Goal: Task Accomplishment & Management: Use online tool/utility

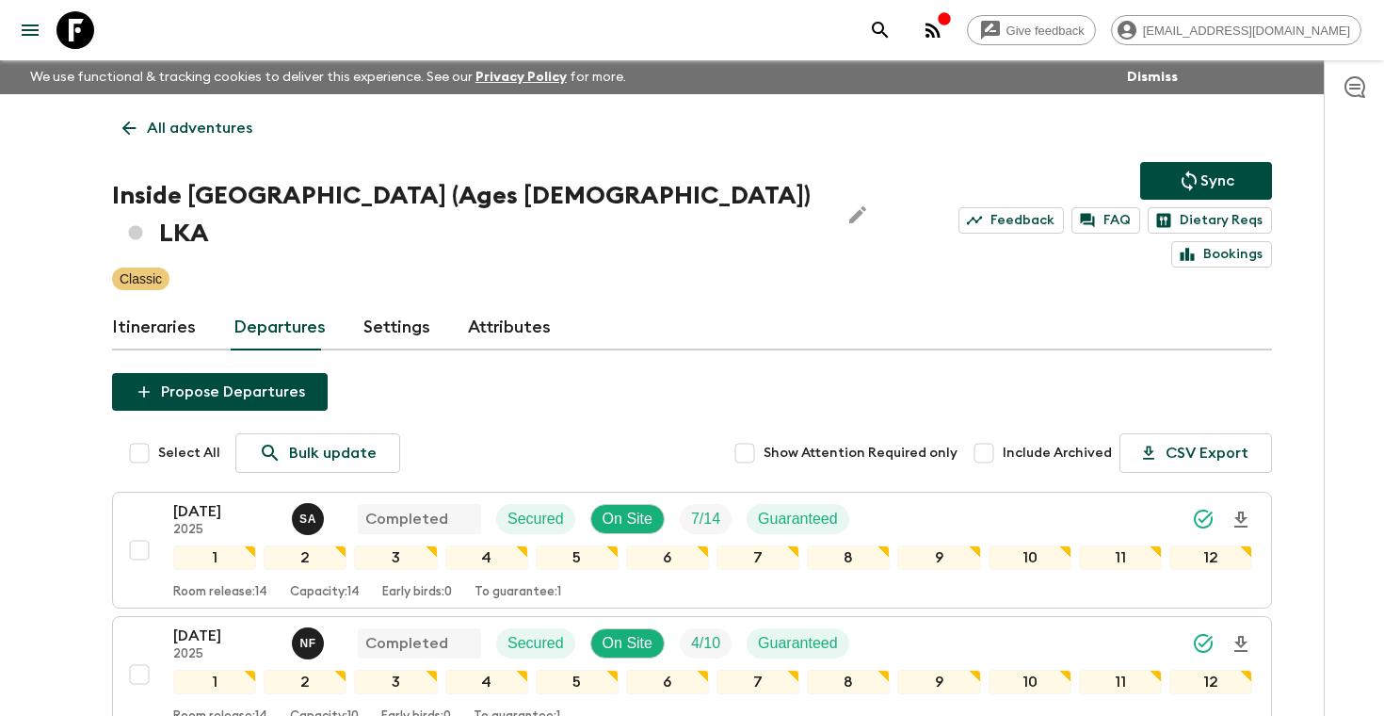
scroll to position [607, 0]
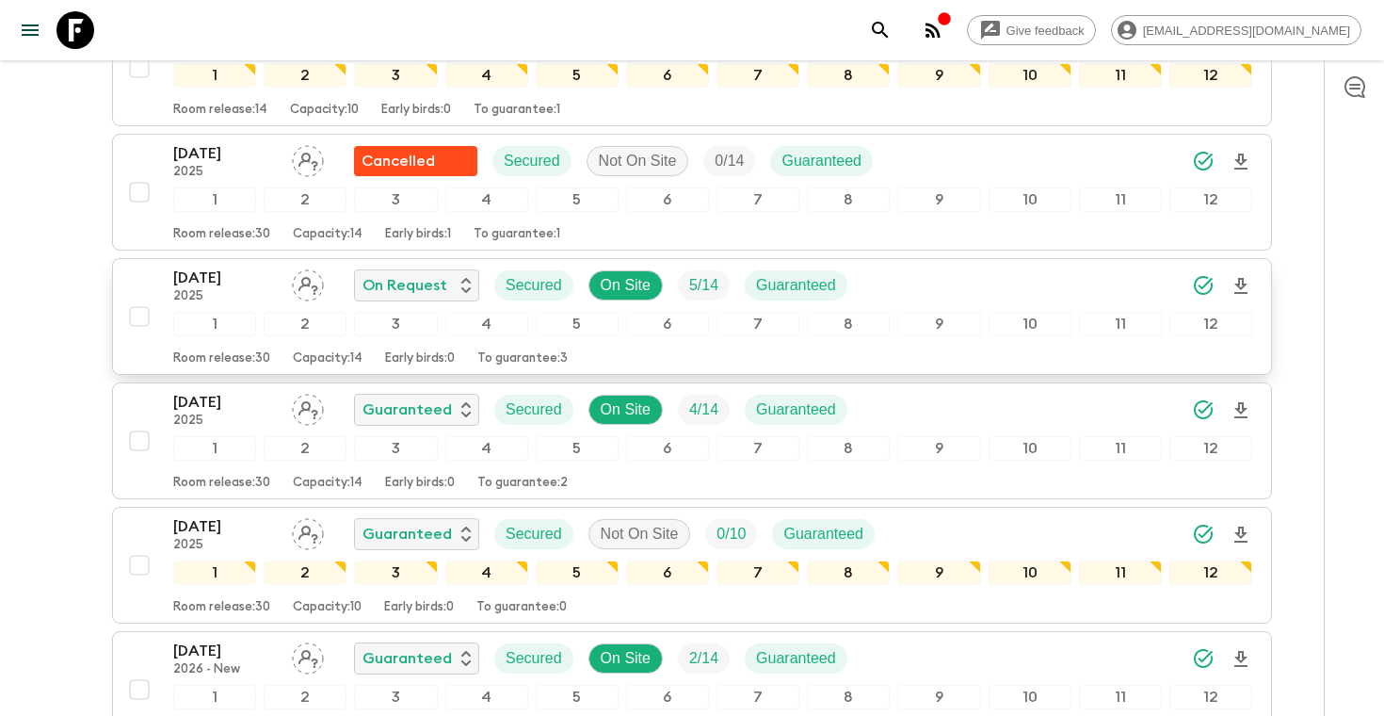
click at [971, 267] on div "[DATE] 2025 On Request Secured On Site 5 / 14 Guaranteed" at bounding box center [712, 286] width 1079 height 38
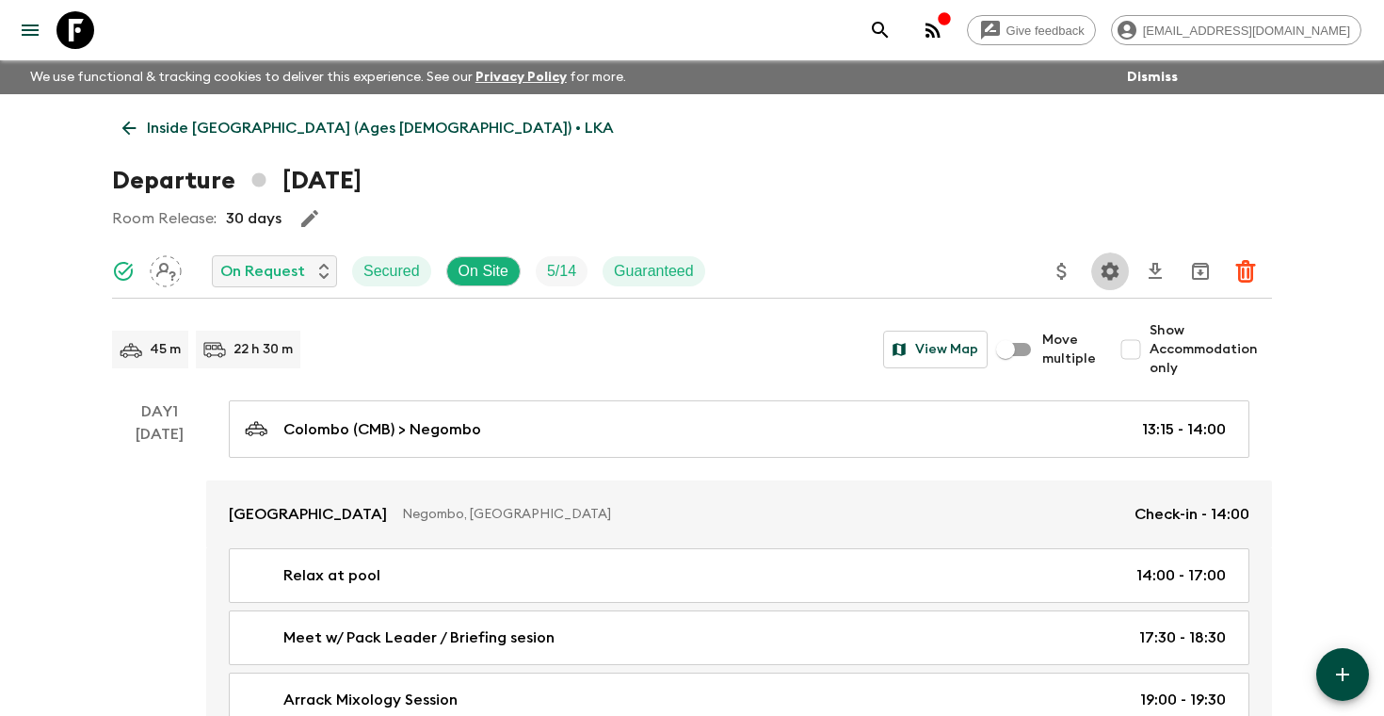
click at [1103, 276] on icon "Settings" at bounding box center [1111, 271] width 18 height 18
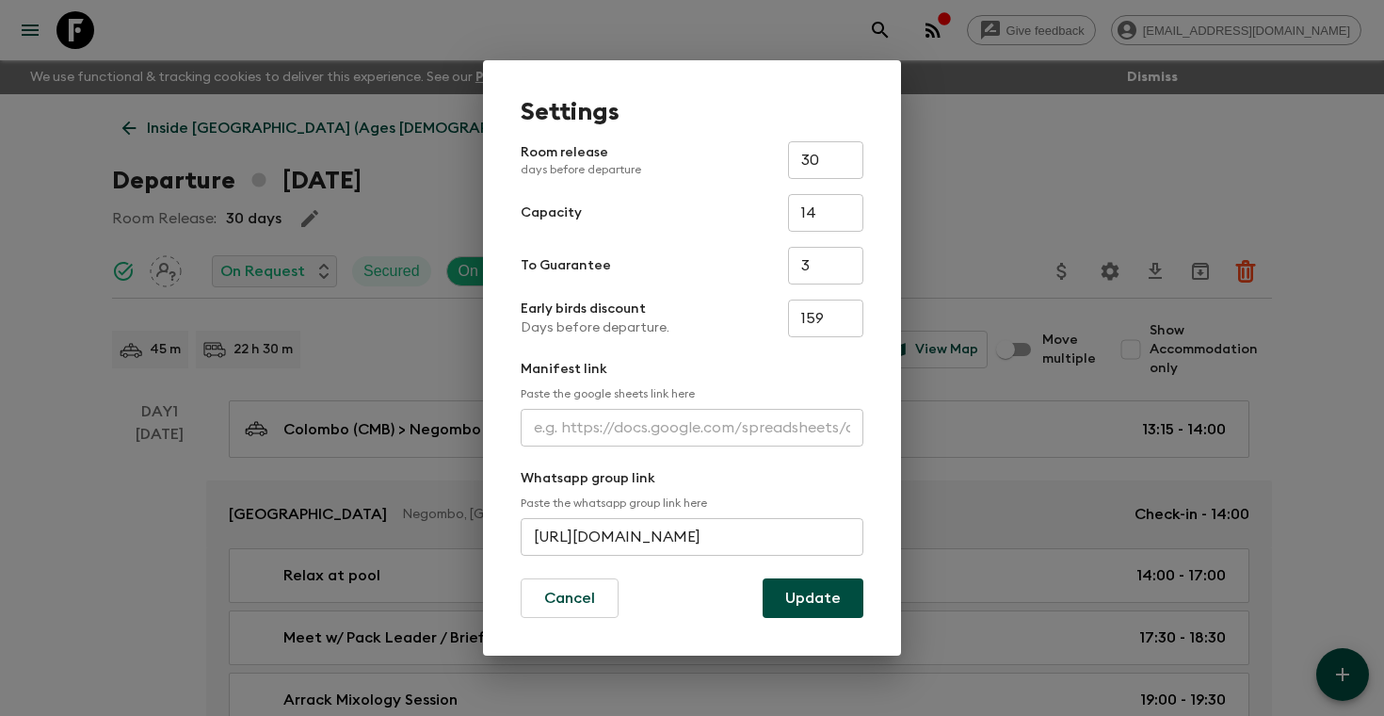
click at [621, 422] on input "text" at bounding box center [692, 428] width 343 height 38
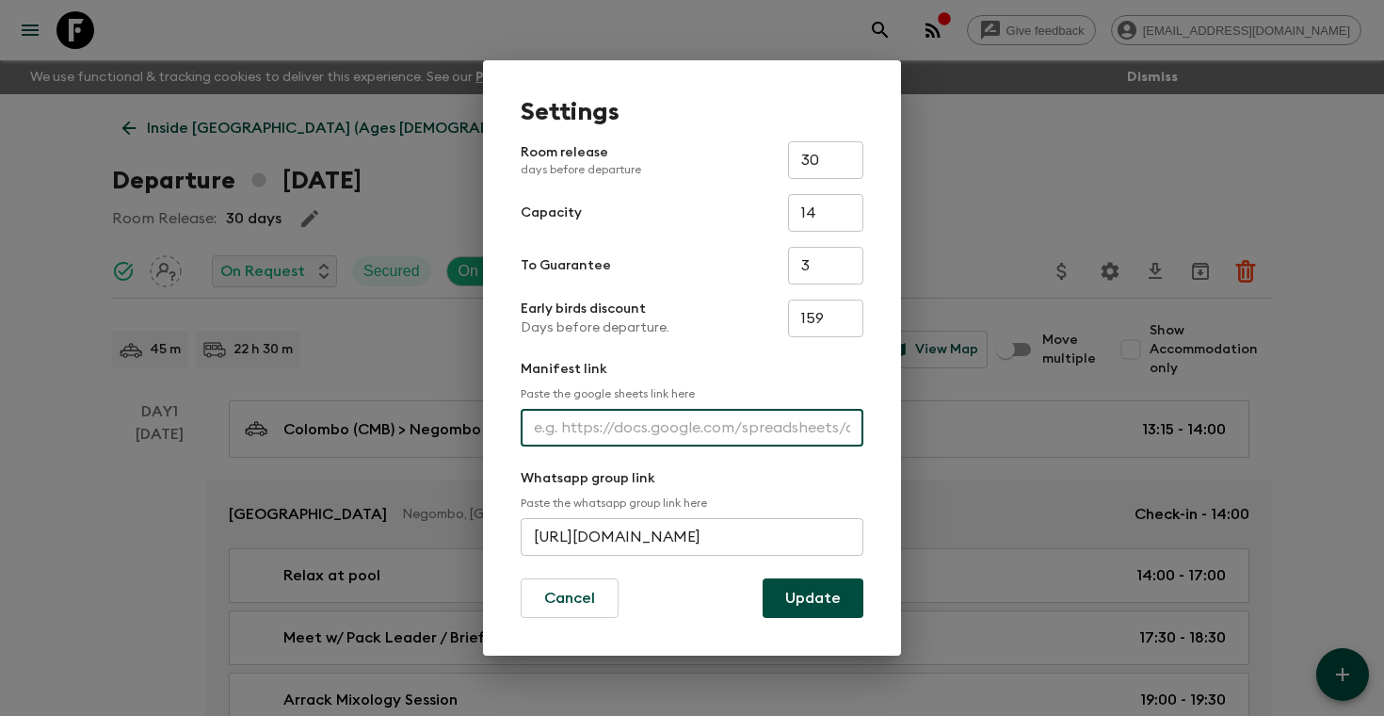
paste input "[URL][DOMAIN_NAME]"
type input "[URL][DOMAIN_NAME]"
click at [781, 593] on button "Update" at bounding box center [813, 598] width 101 height 40
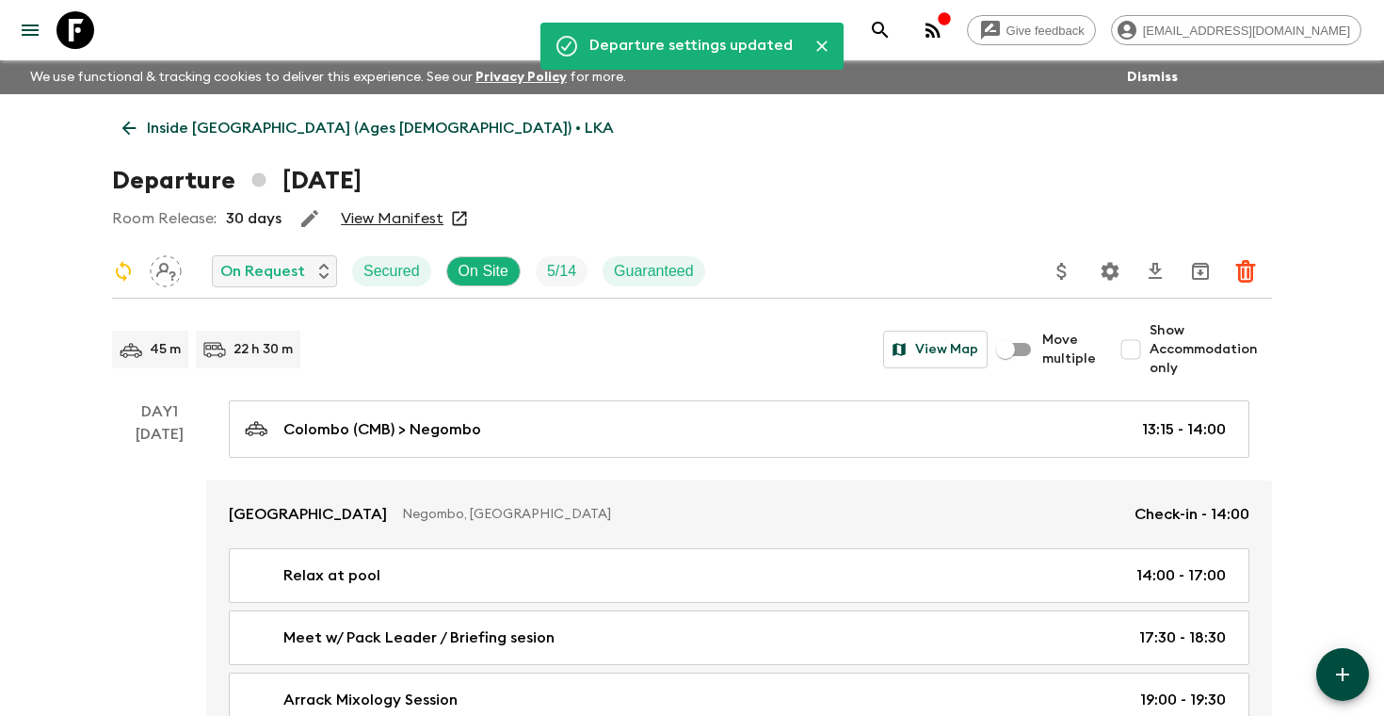
click at [414, 219] on link "View Manifest" at bounding box center [392, 218] width 103 height 19
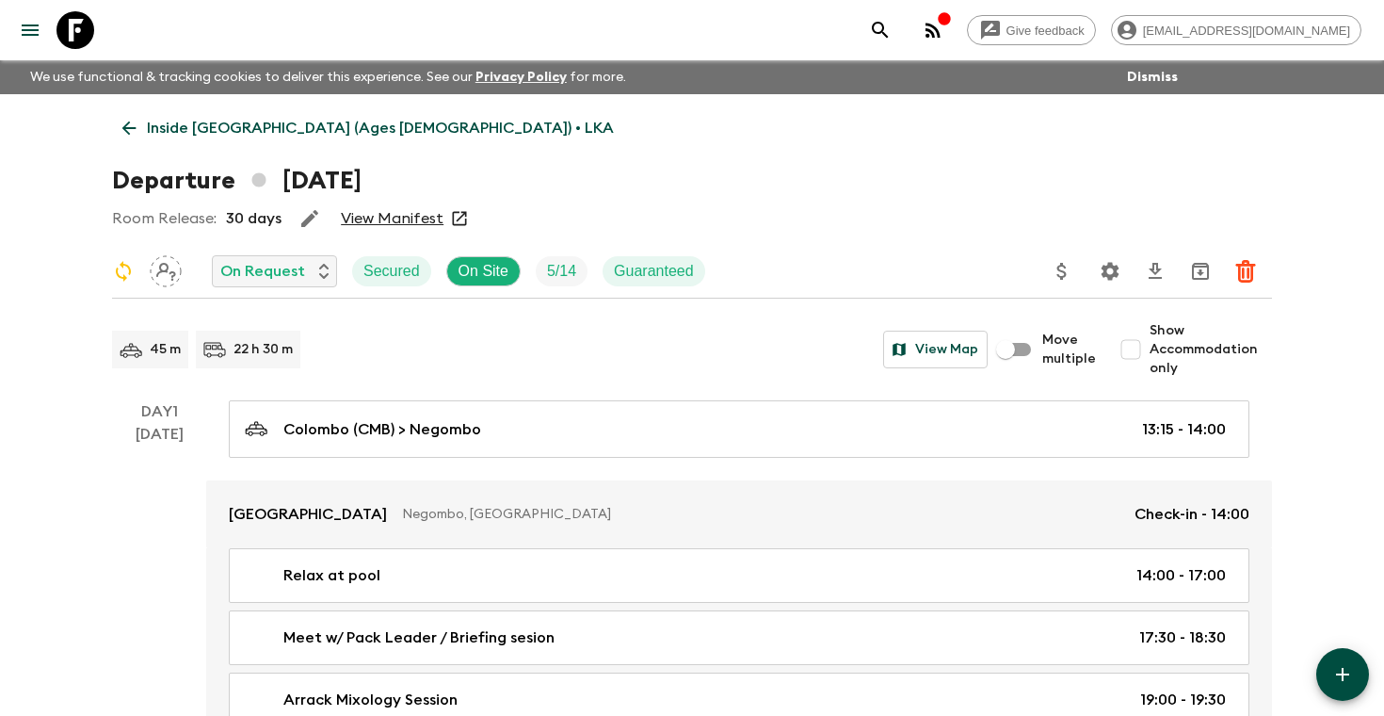
click at [1133, 343] on input "Show Accommodation only" at bounding box center [1131, 350] width 38 height 38
checkbox input "true"
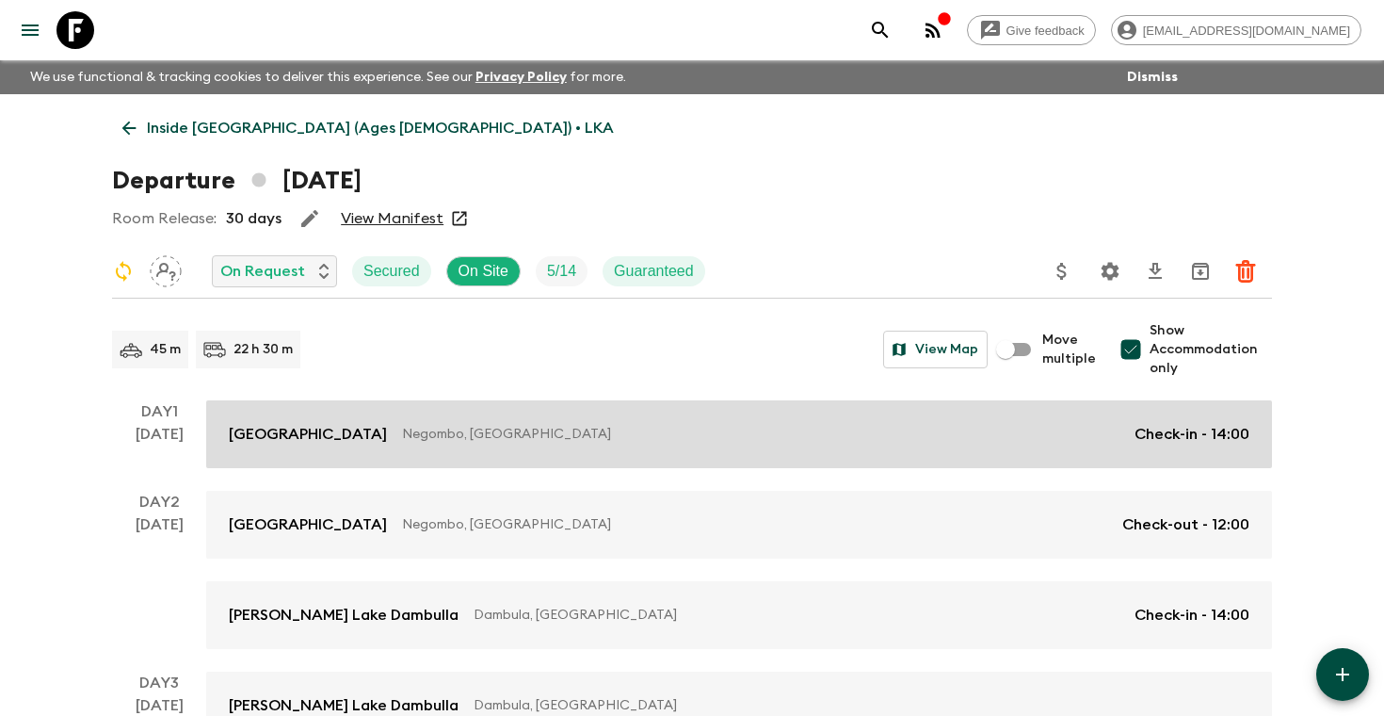
click at [798, 449] on link "Jetwing Lagoon Negombo, [GEOGRAPHIC_DATA] Check-in - 14:00" at bounding box center [739, 434] width 1066 height 68
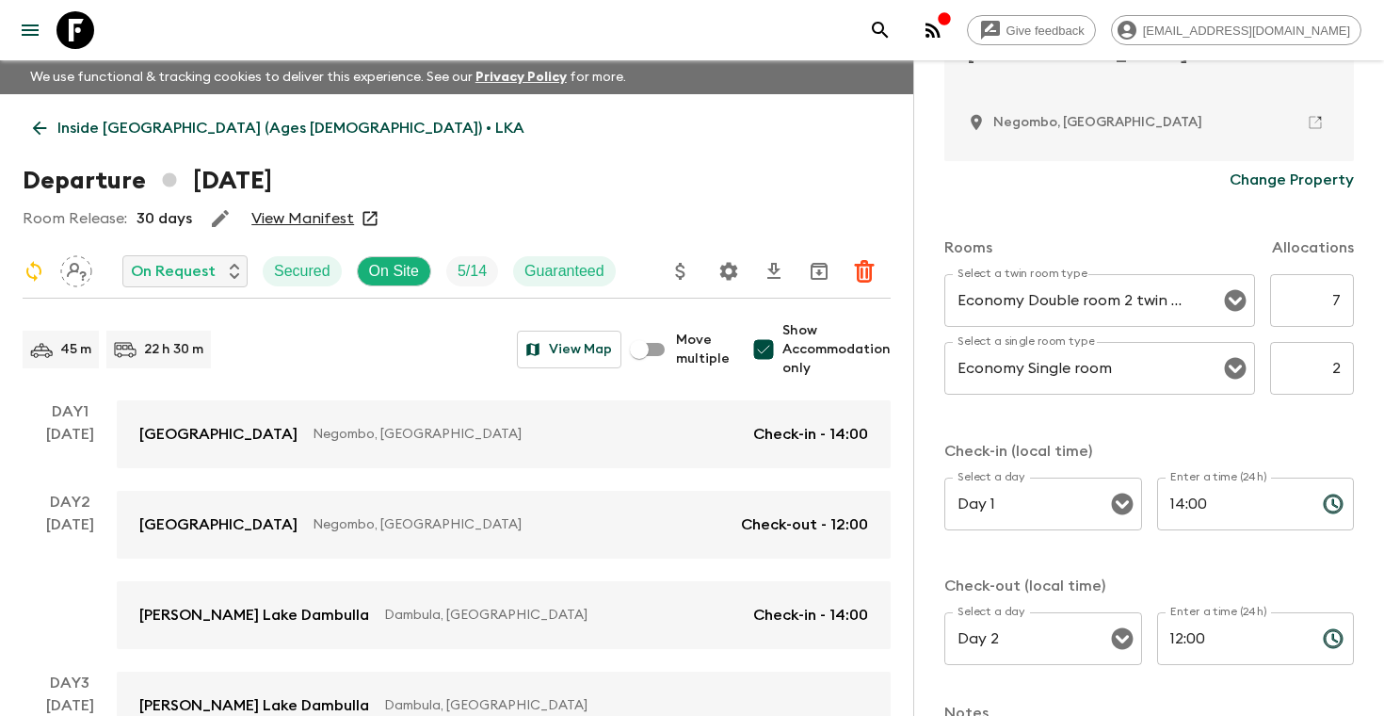
scroll to position [458, 0]
type input "4"
type input "1"
click at [1284, 418] on div "Rooms Allocations Select a twin room type Economy Double room 2 twin beds Selec…" at bounding box center [1150, 440] width 410 height 488
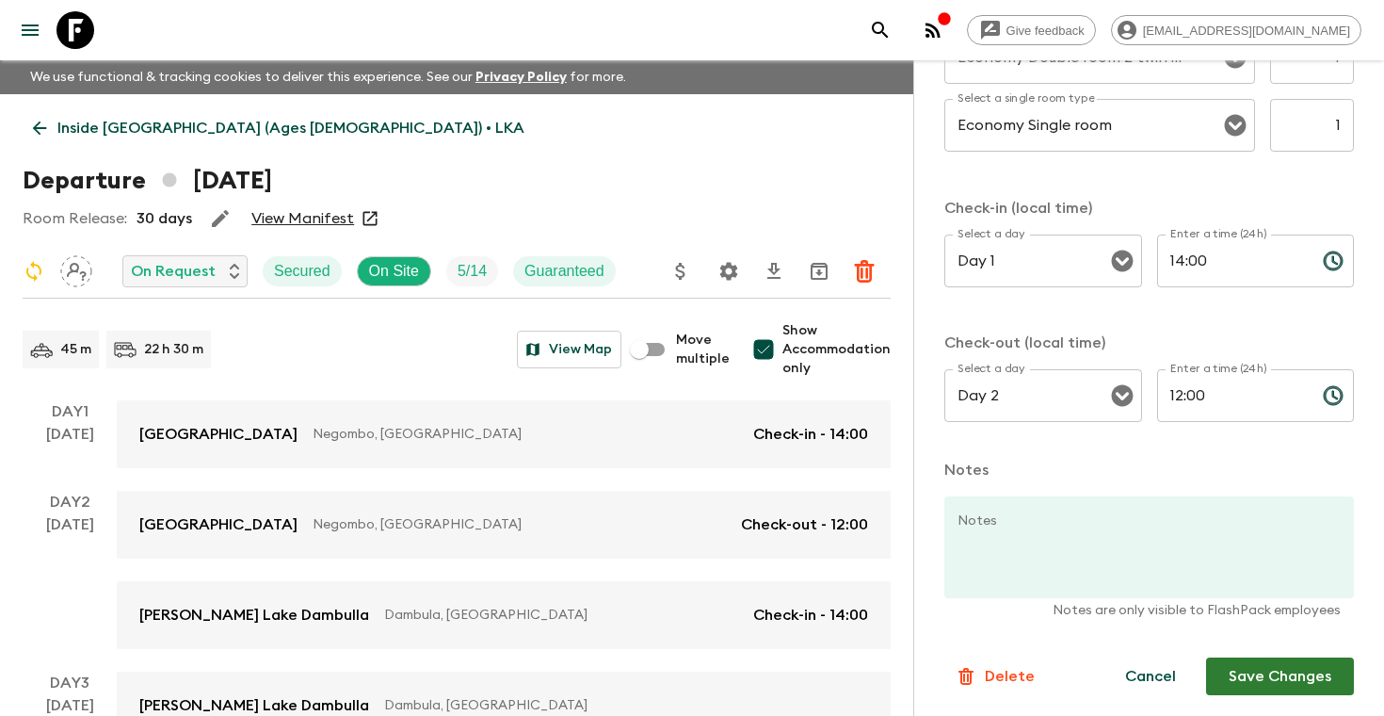
scroll to position [701, 0]
click at [1254, 682] on button "Save Changes" at bounding box center [1280, 675] width 148 height 38
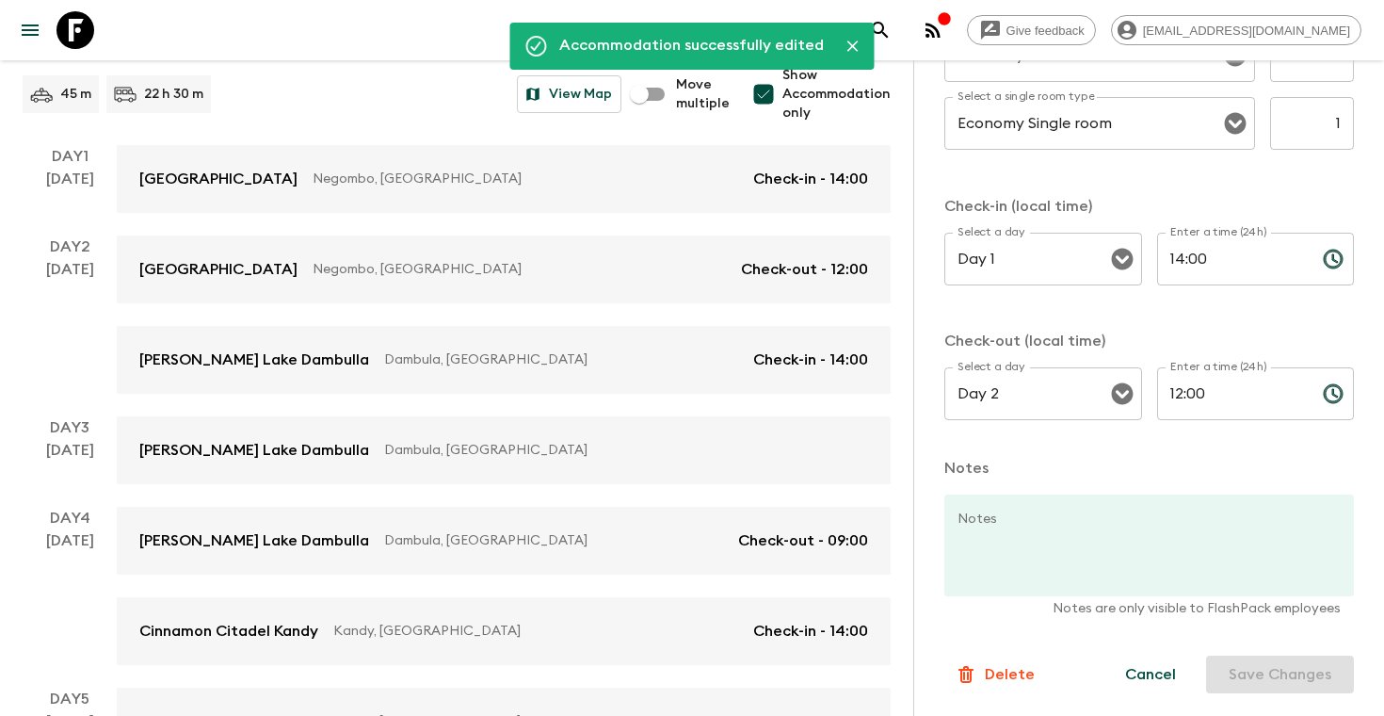
scroll to position [267, 0]
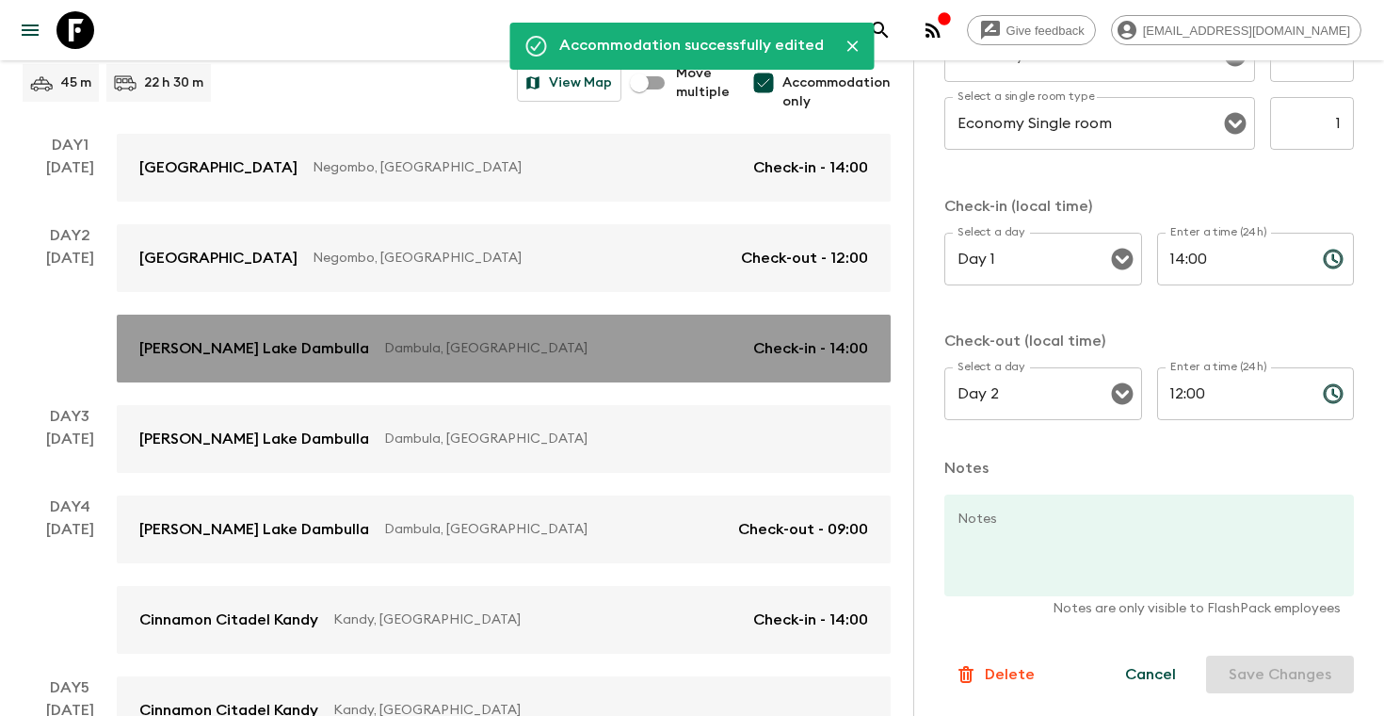
click at [539, 355] on p "Dambula, [GEOGRAPHIC_DATA]" at bounding box center [561, 348] width 354 height 19
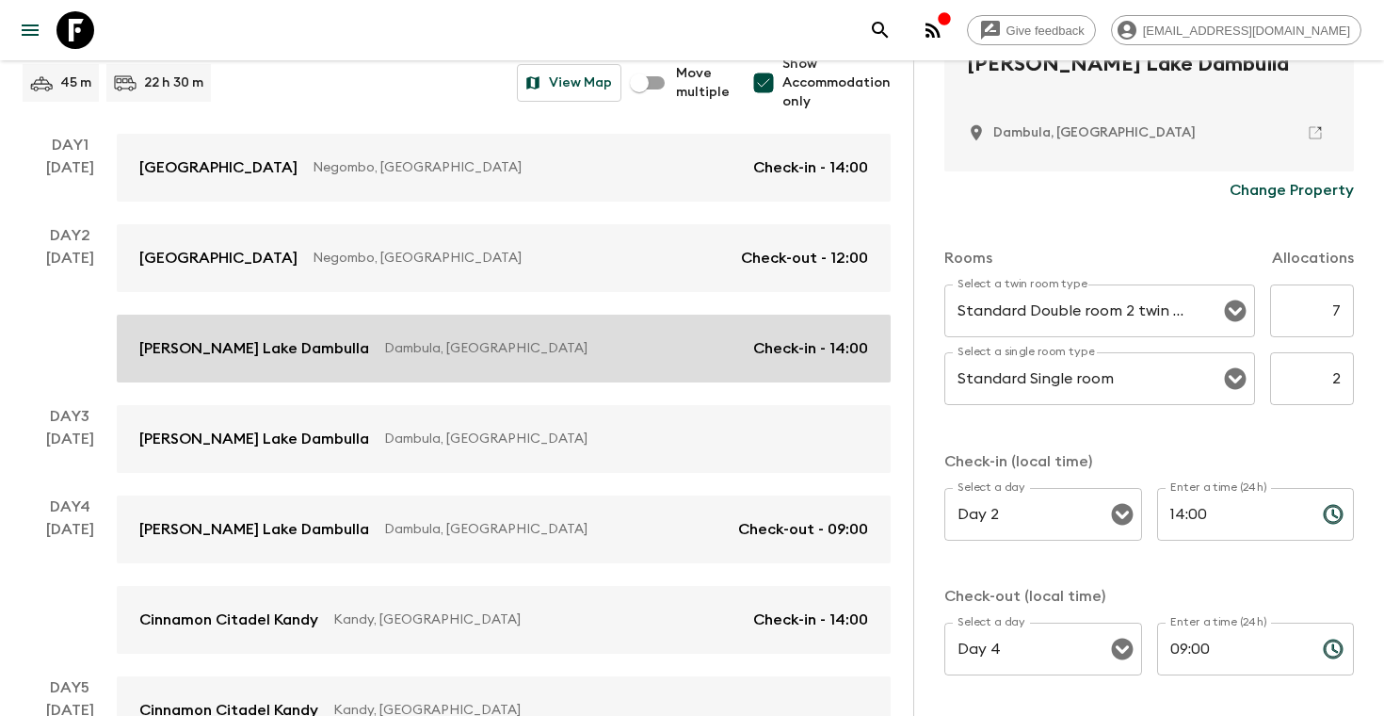
scroll to position [447, 0]
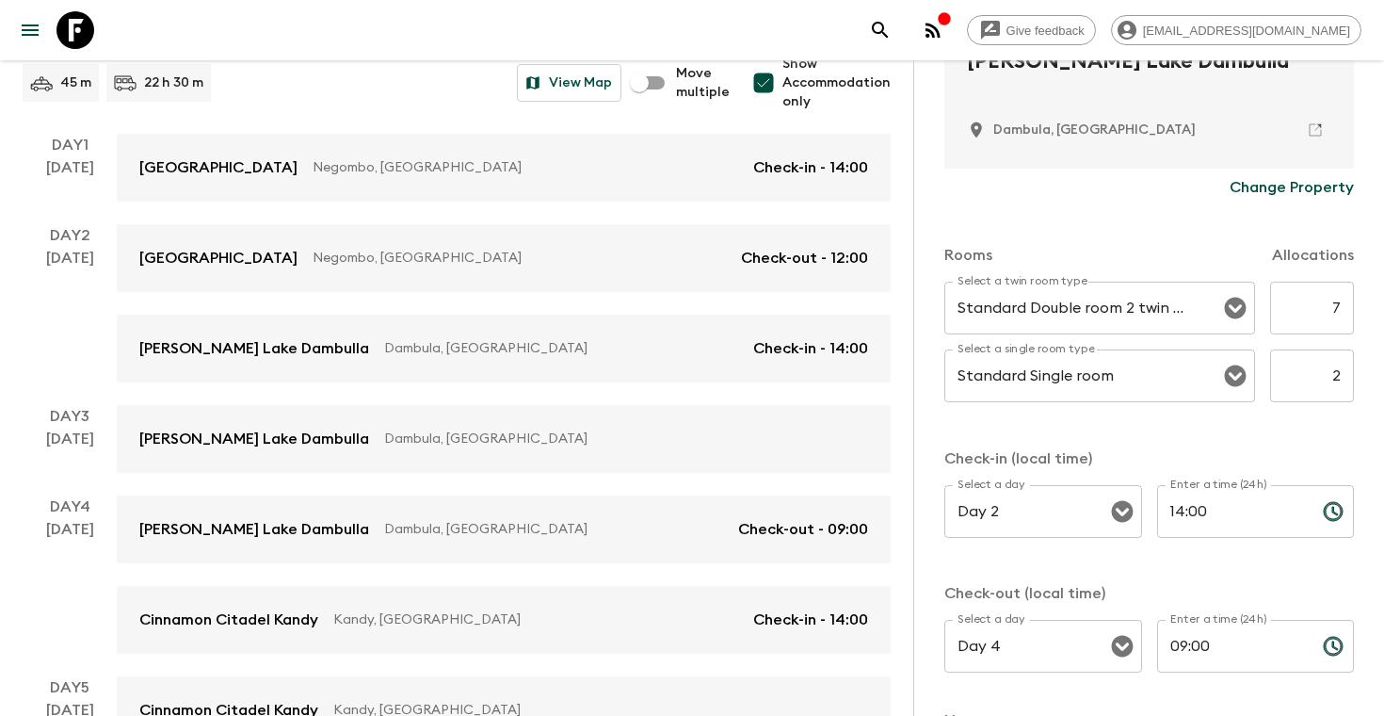
click at [1335, 310] on input "7" at bounding box center [1313, 308] width 84 height 53
type input "4"
click at [1337, 374] on input "2" at bounding box center [1313, 375] width 84 height 53
type input "1"
click at [1306, 436] on div "Rooms Allocations Select a twin room type Standard Double room 2 twin beds Sele…" at bounding box center [1150, 450] width 410 height 488
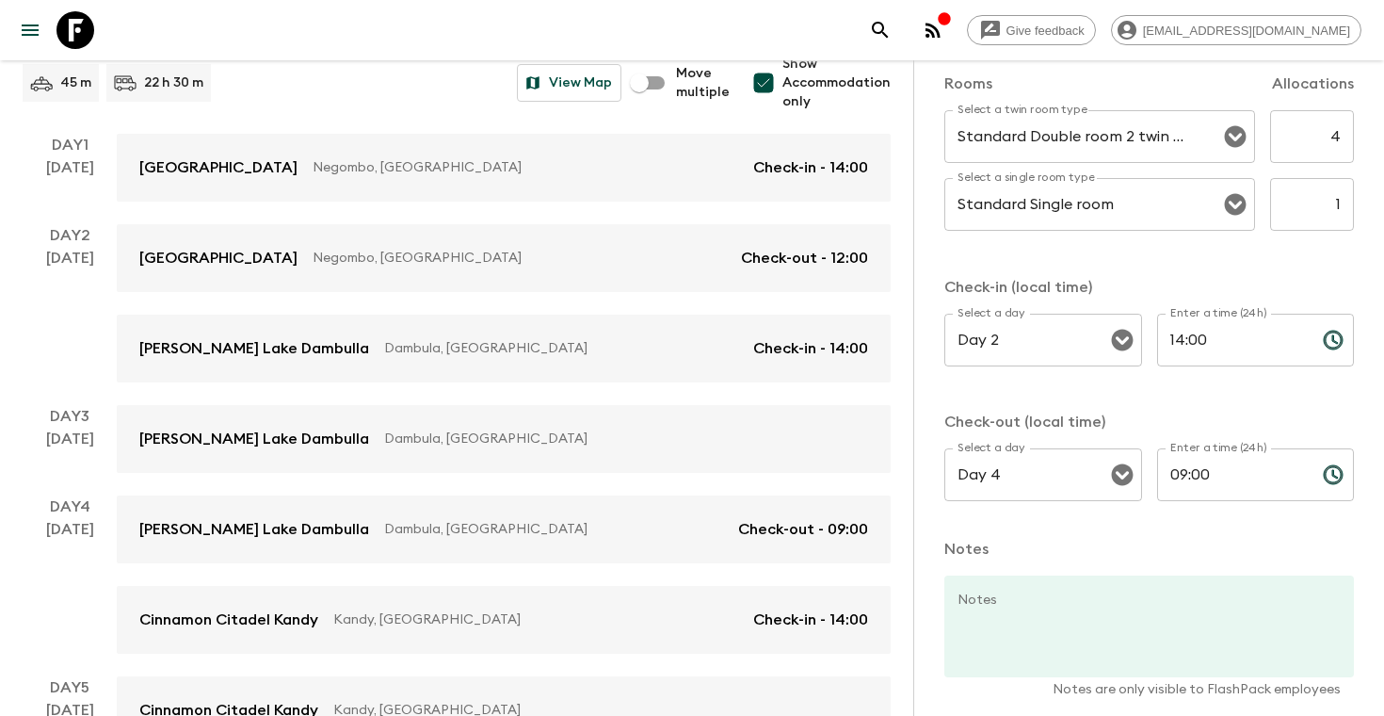
scroll to position [701, 0]
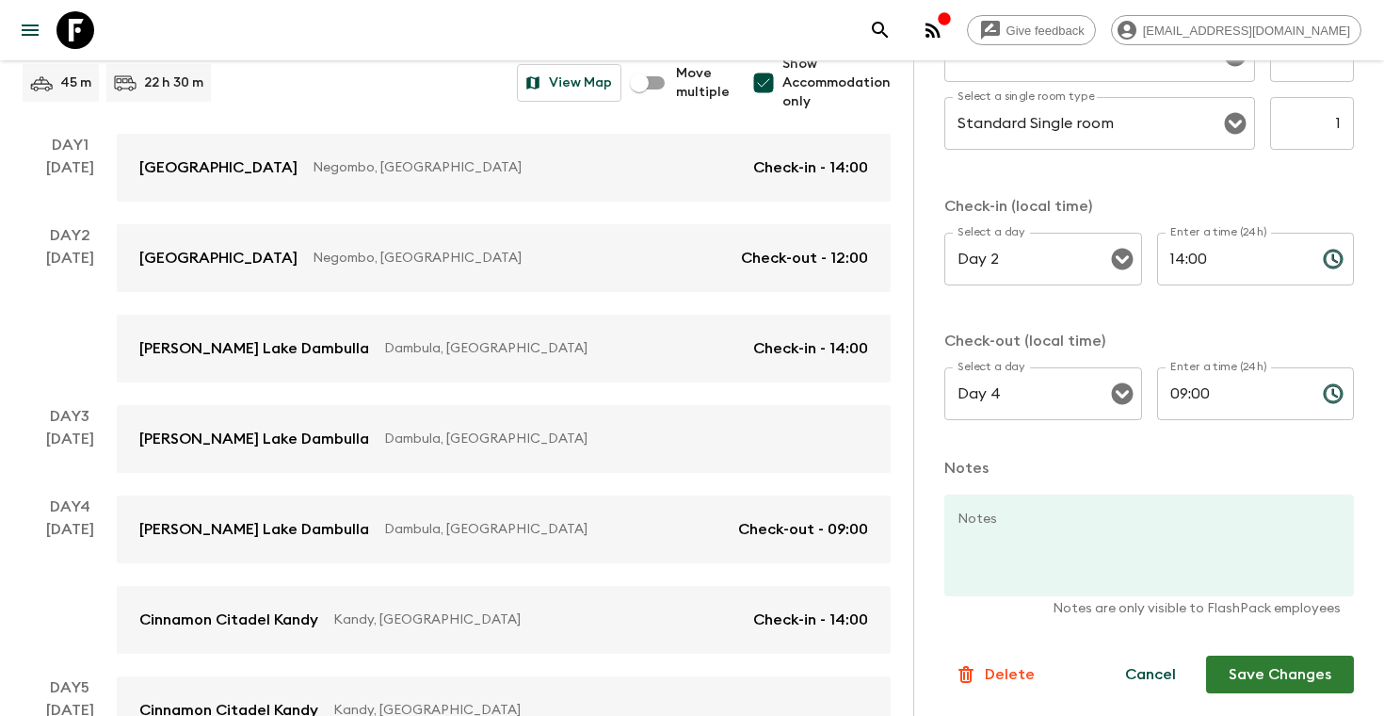
click at [1254, 681] on button "Save Changes" at bounding box center [1280, 675] width 148 height 38
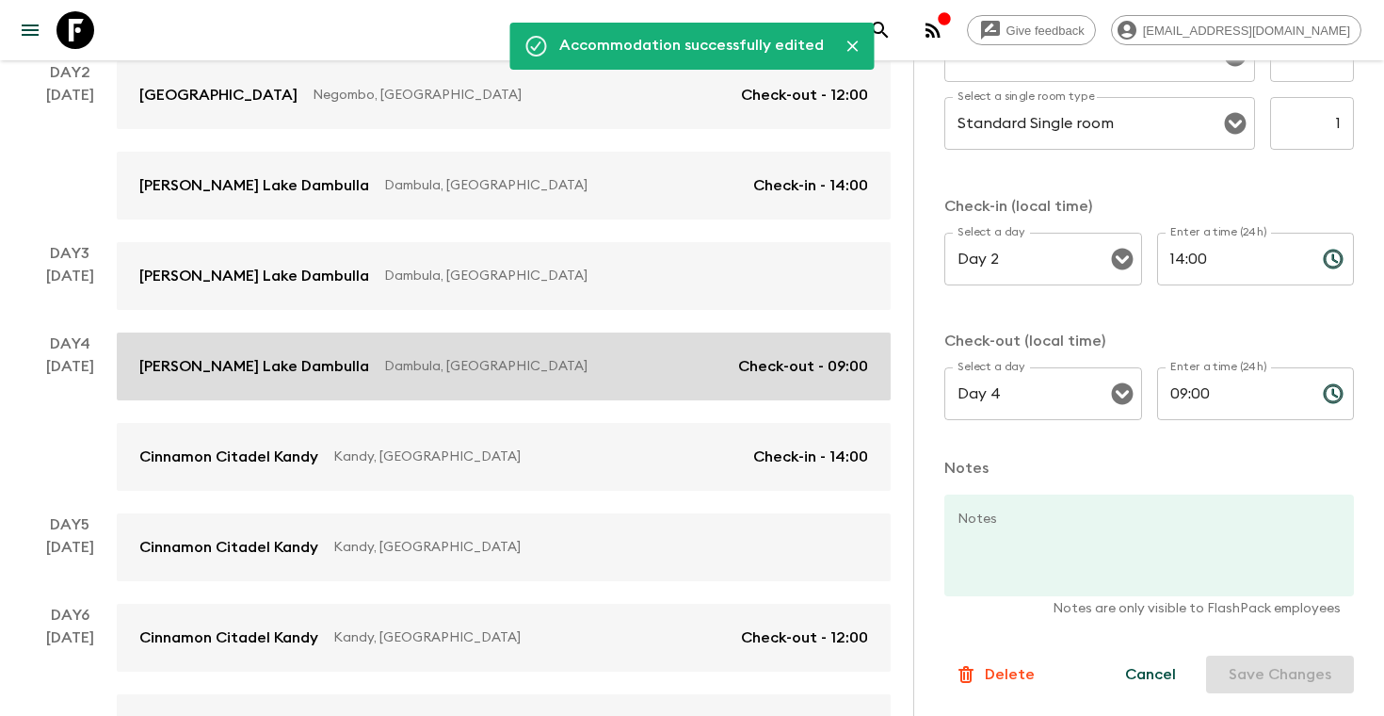
scroll to position [431, 0]
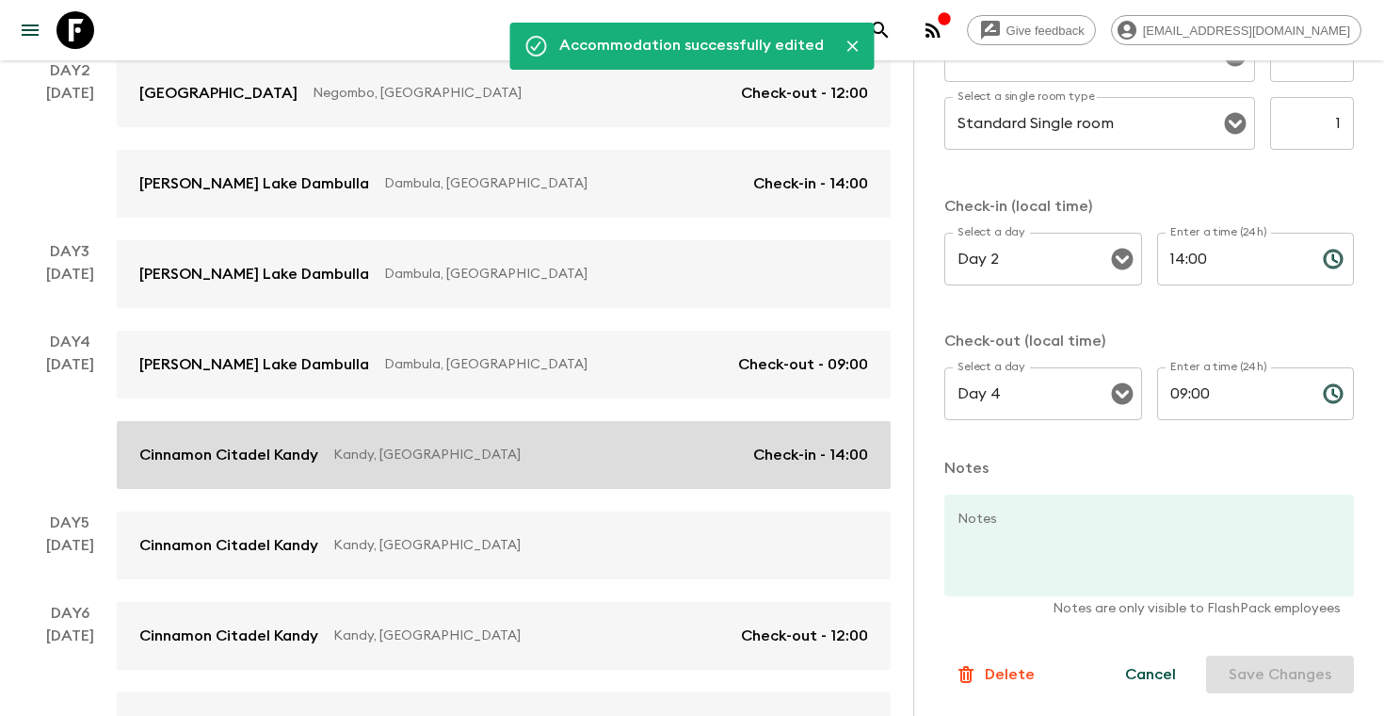
click at [541, 477] on link "Cinnamon Citadel Kandy Kandy, [GEOGRAPHIC_DATA] Check-in - 14:00" at bounding box center [504, 455] width 774 height 68
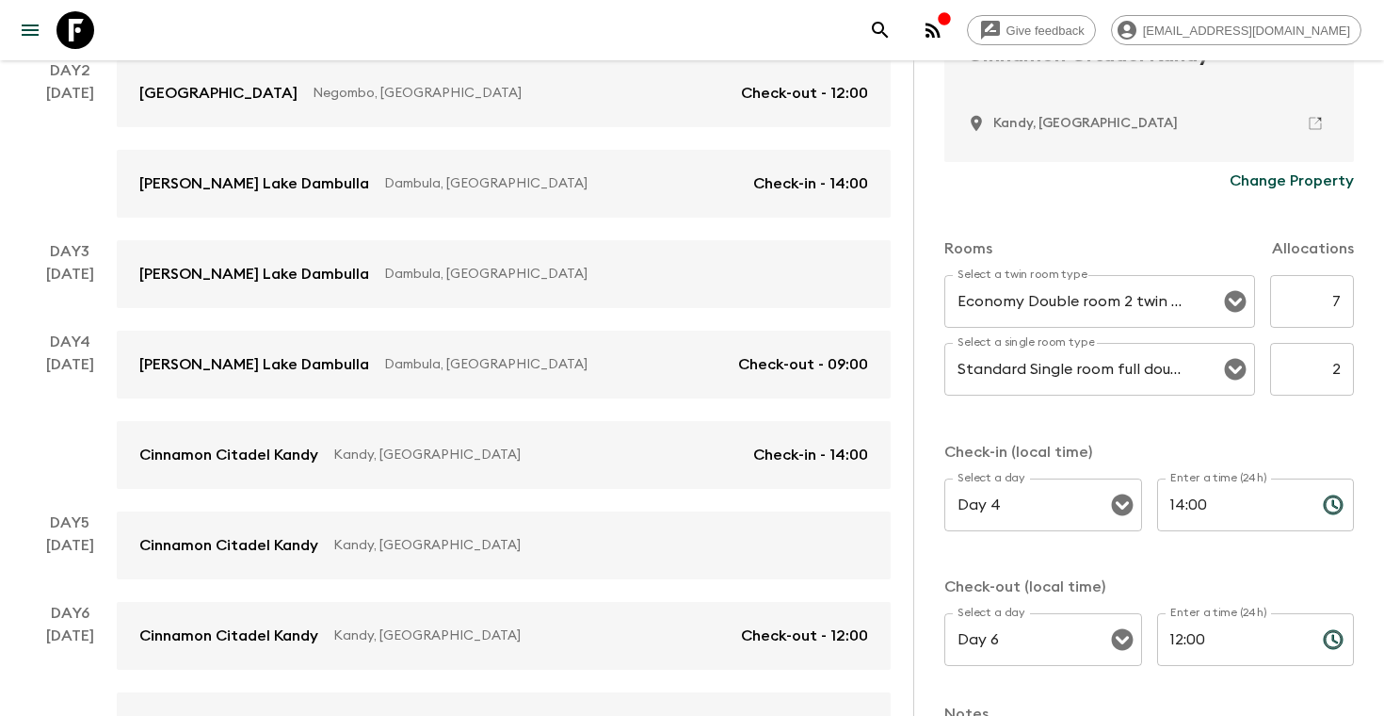
scroll to position [464, 0]
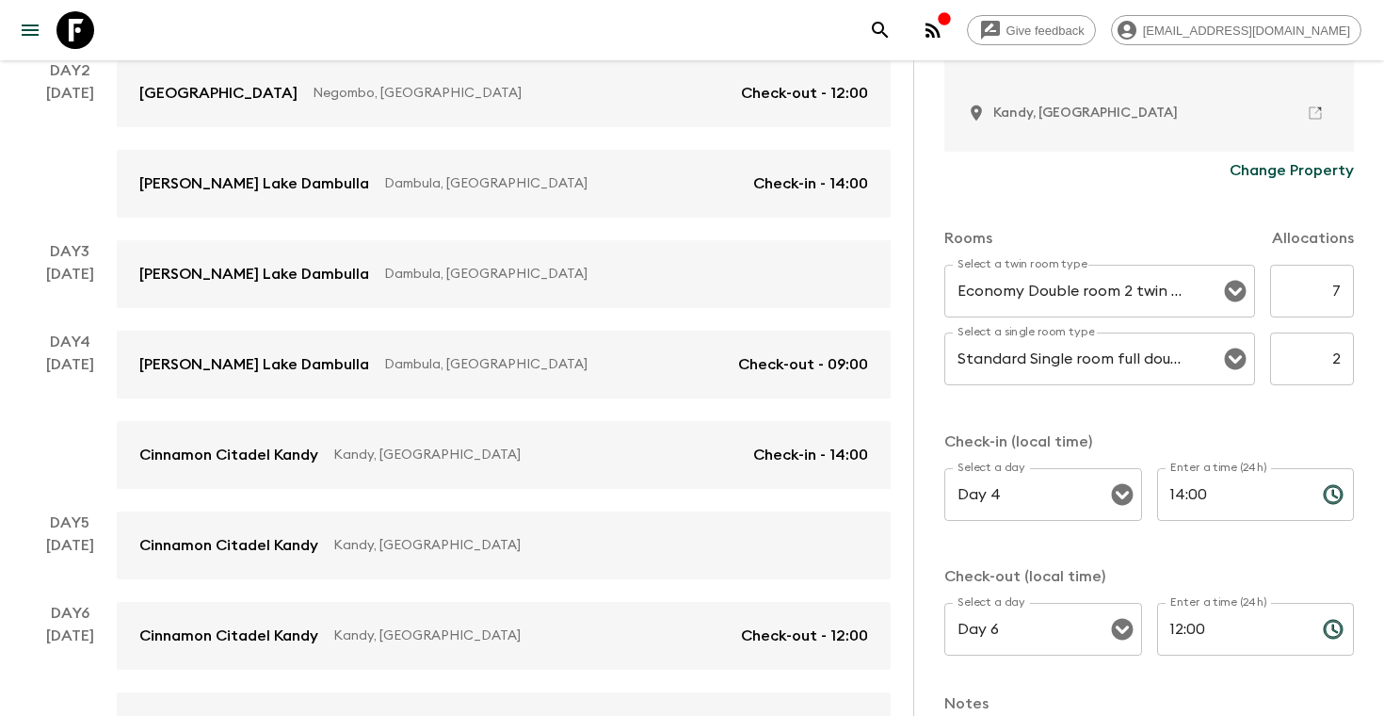
click at [1339, 290] on input "7" at bounding box center [1313, 291] width 84 height 53
type input "4"
click at [1338, 357] on input "2" at bounding box center [1313, 358] width 84 height 53
type input "1"
click at [1290, 421] on div "Rooms Allocations Select a twin room type Economy Double room 2 twin beds Selec…" at bounding box center [1150, 433] width 410 height 488
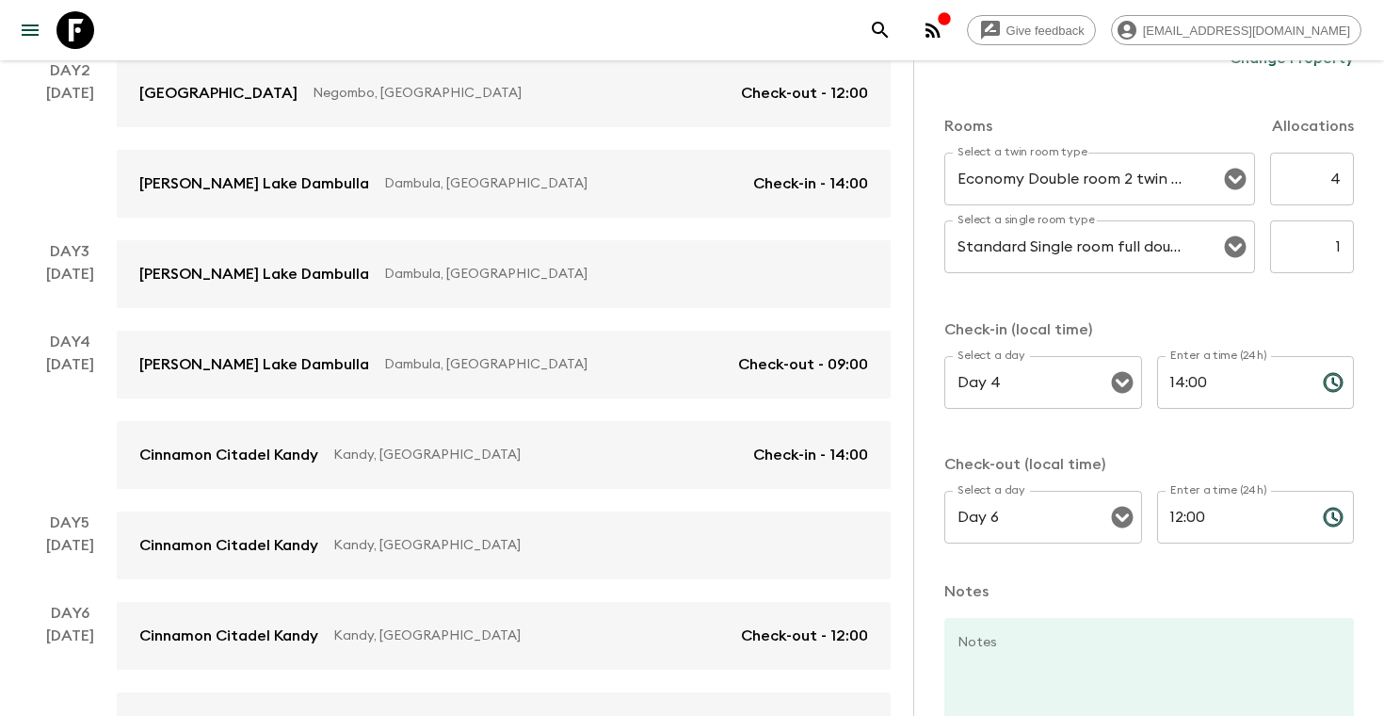
scroll to position [701, 0]
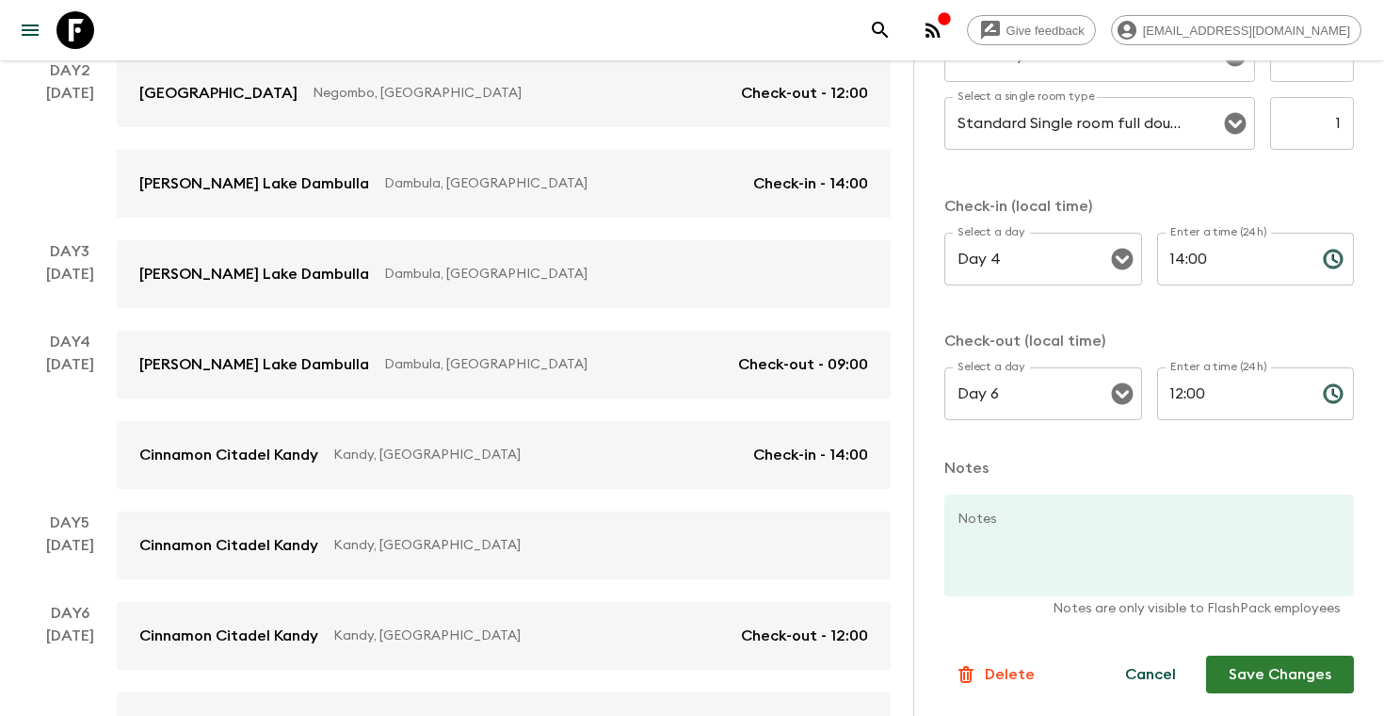
click at [1234, 675] on button "Save Changes" at bounding box center [1280, 675] width 148 height 38
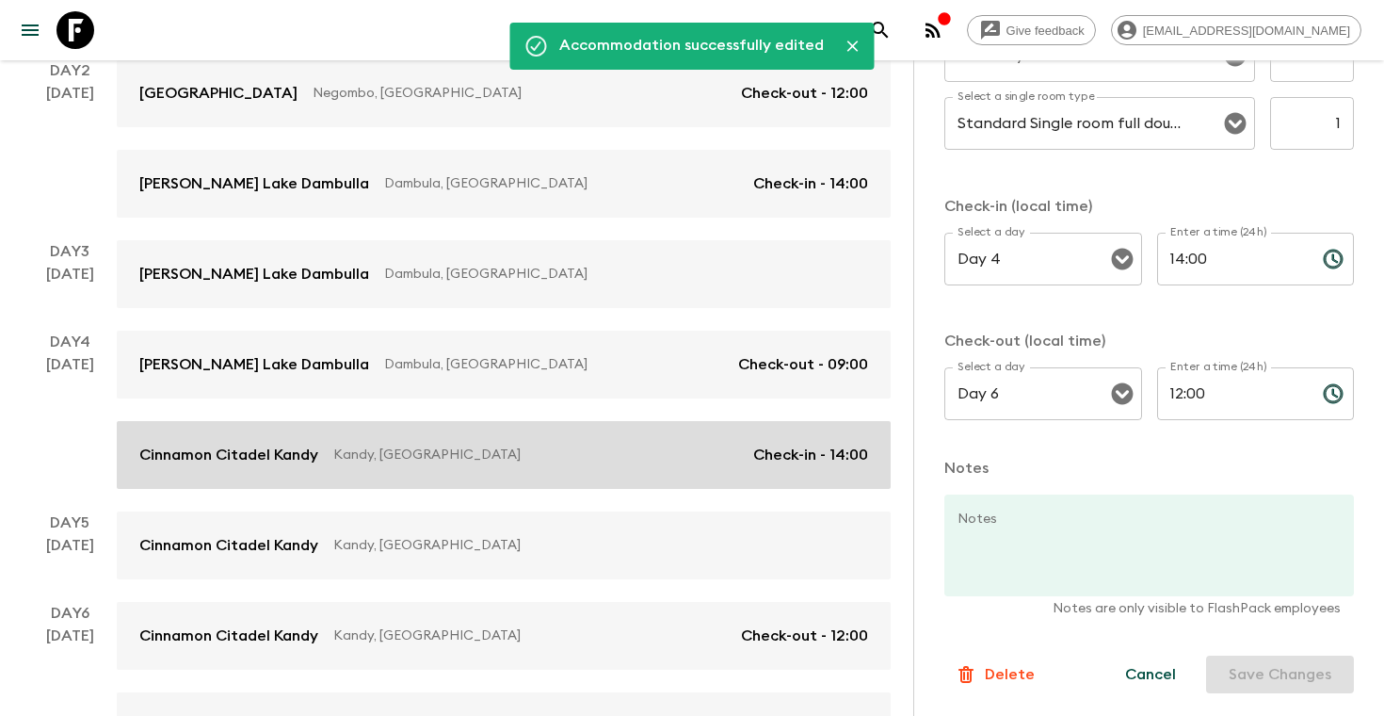
click at [449, 455] on p "Kandy, [GEOGRAPHIC_DATA]" at bounding box center [535, 454] width 405 height 19
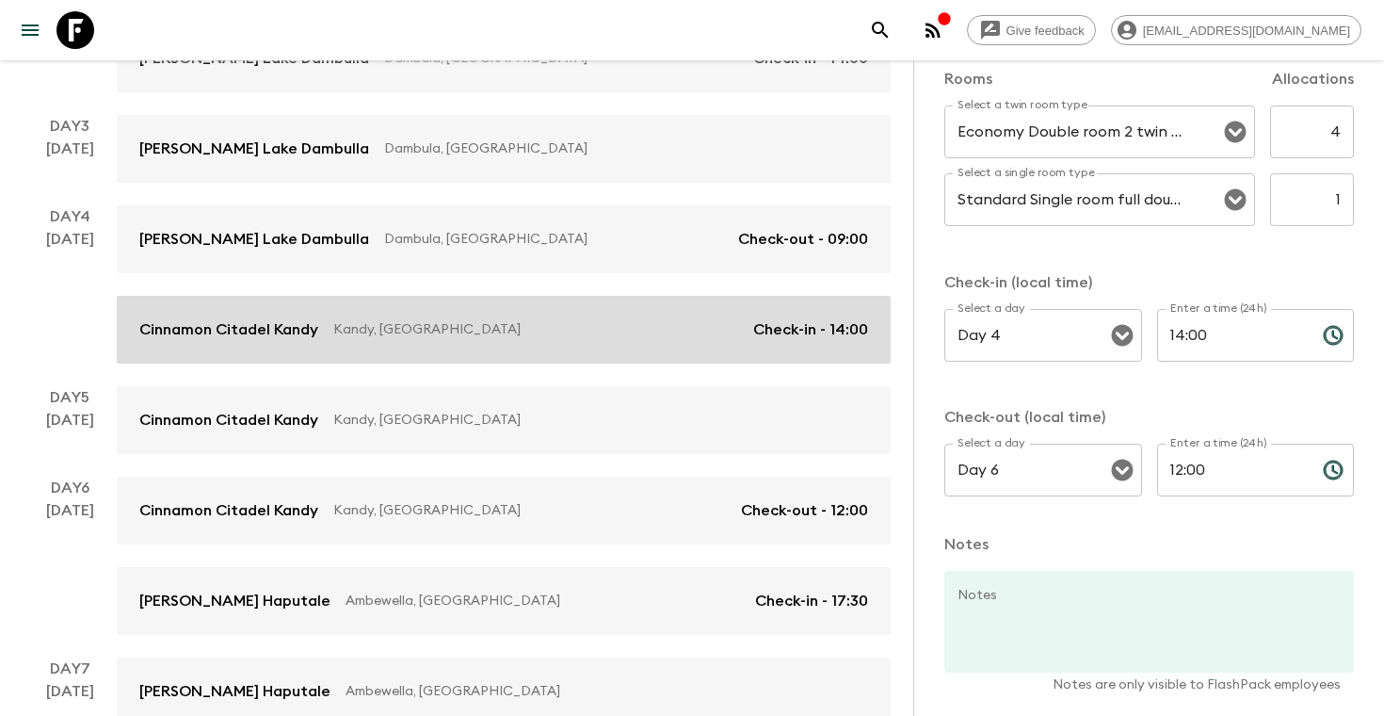
scroll to position [607, 0]
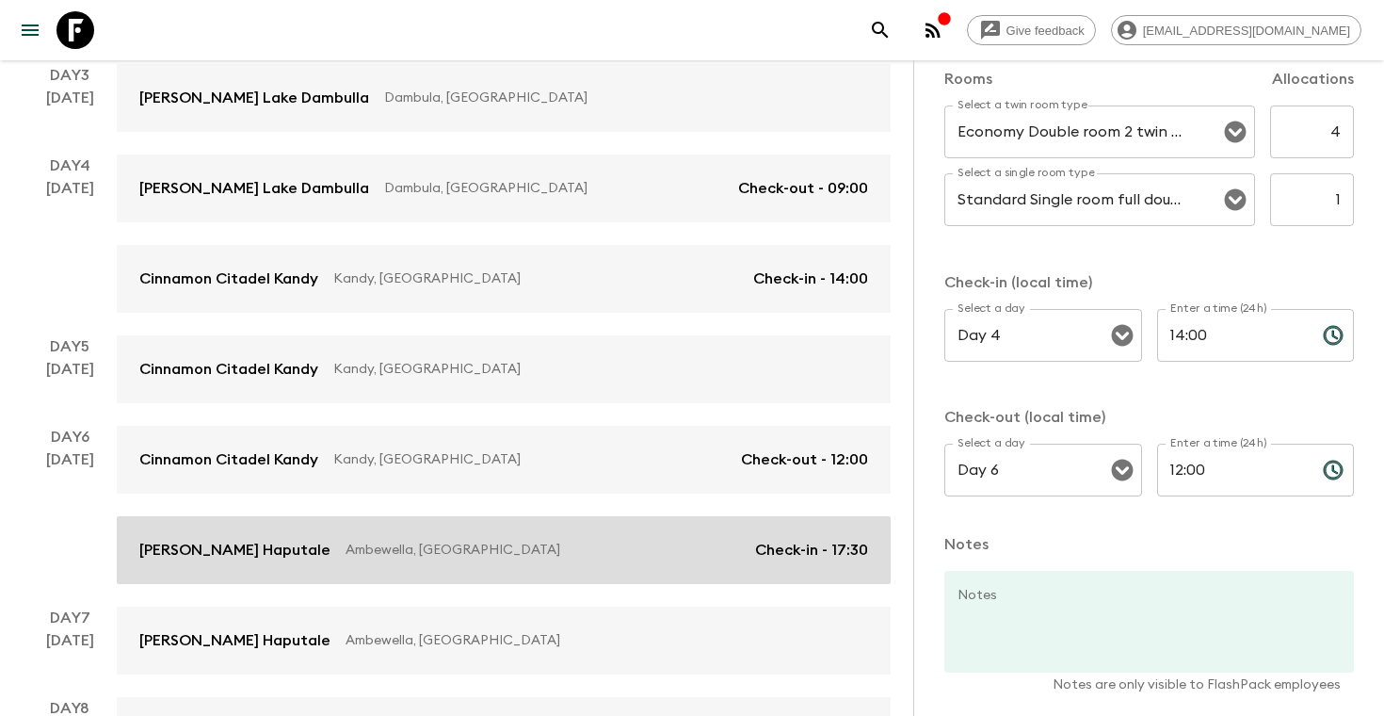
click at [459, 541] on p "Ambewella, [GEOGRAPHIC_DATA]" at bounding box center [543, 550] width 395 height 19
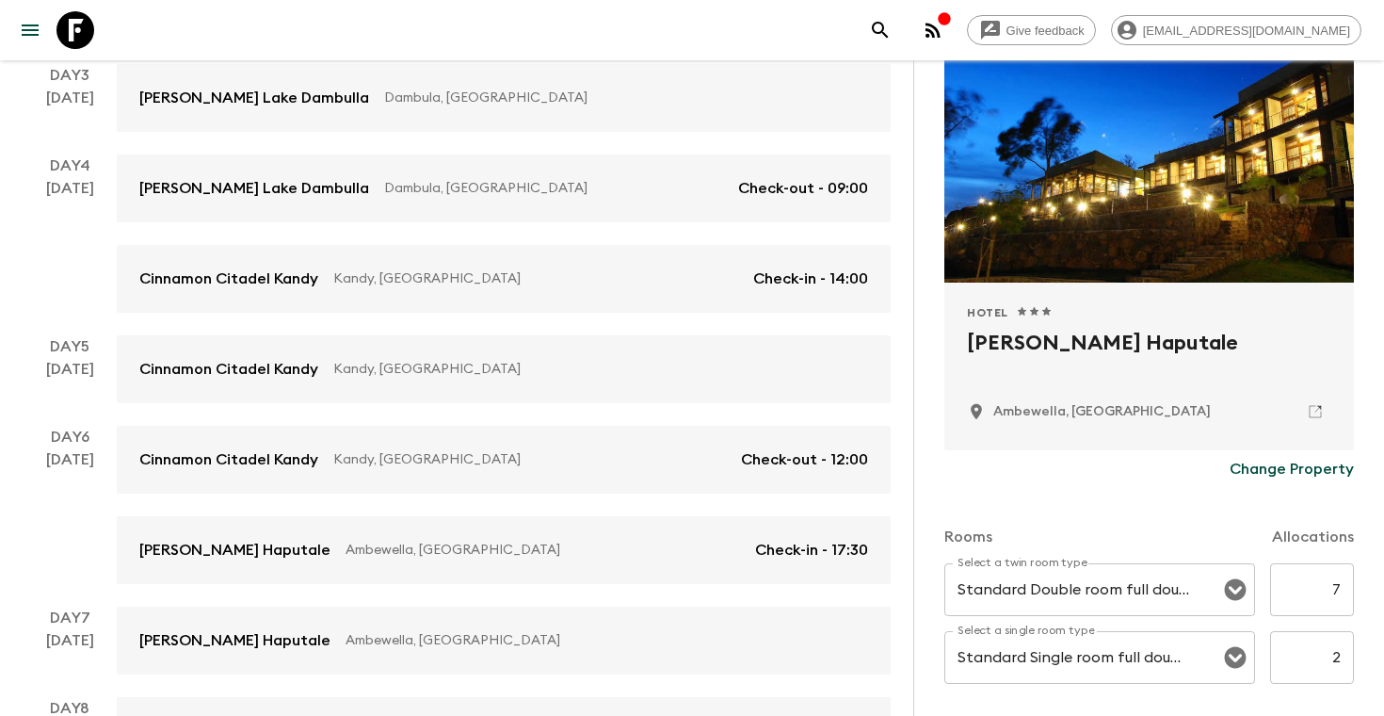
scroll to position [244, 0]
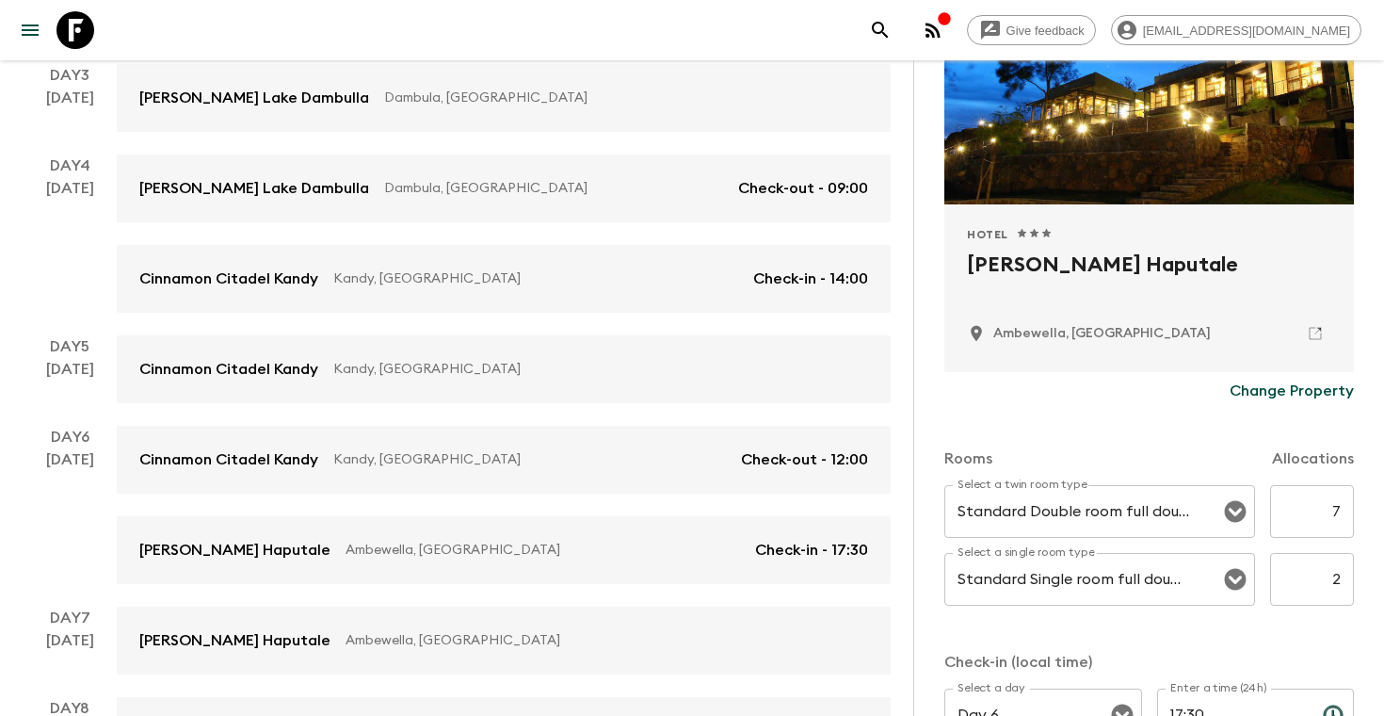
click at [1341, 509] on input "7" at bounding box center [1313, 511] width 84 height 53
type input "4"
click at [1336, 579] on input "2" at bounding box center [1313, 579] width 84 height 53
type input "1"
click at [1283, 632] on div "Rooms Allocations Select a twin room type Standard Double room full double bed …" at bounding box center [1150, 654] width 410 height 488
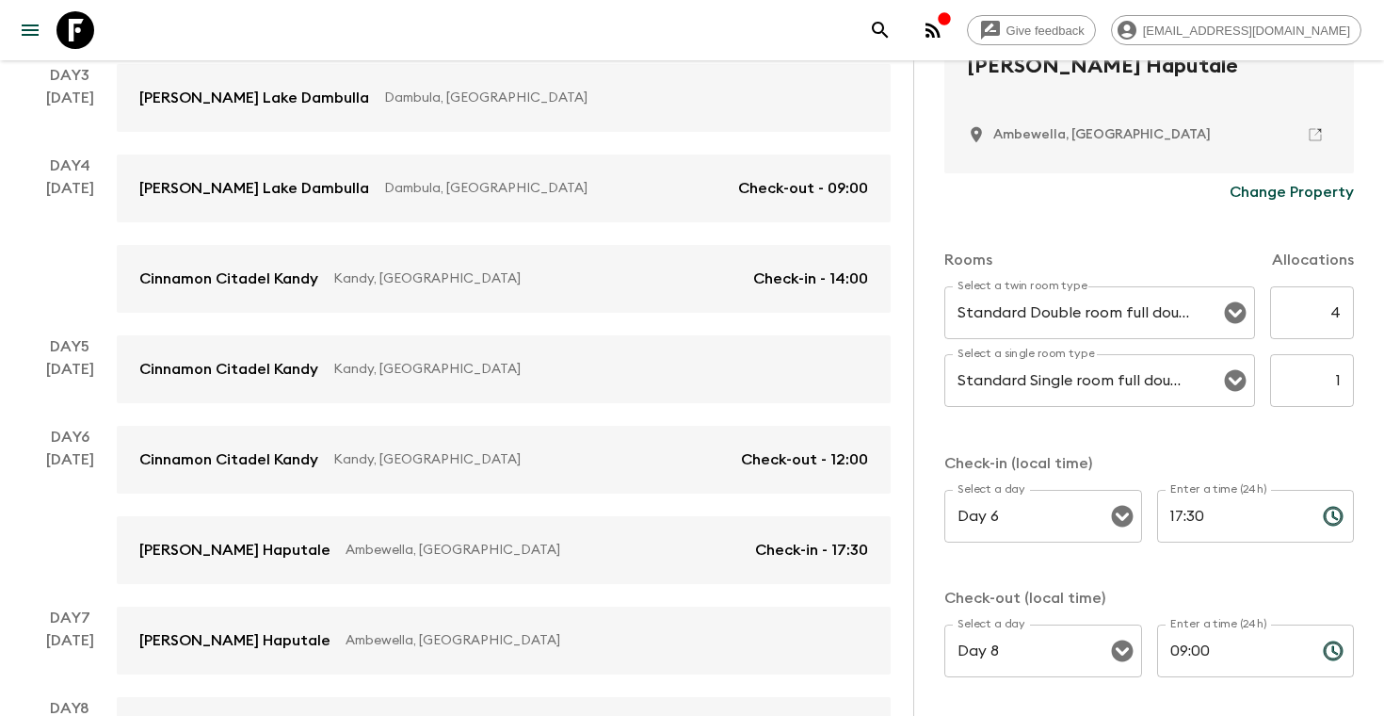
scroll to position [701, 0]
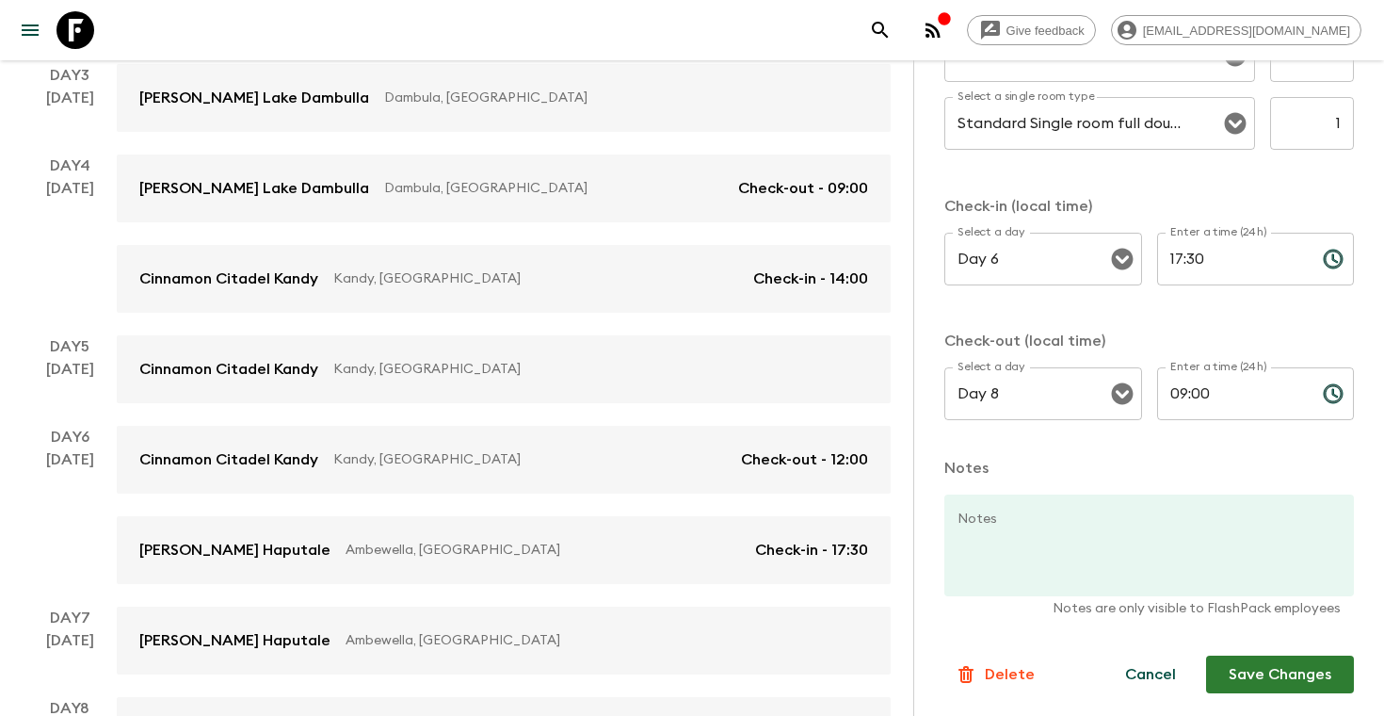
click at [1233, 675] on button "Save Changes" at bounding box center [1280, 675] width 148 height 38
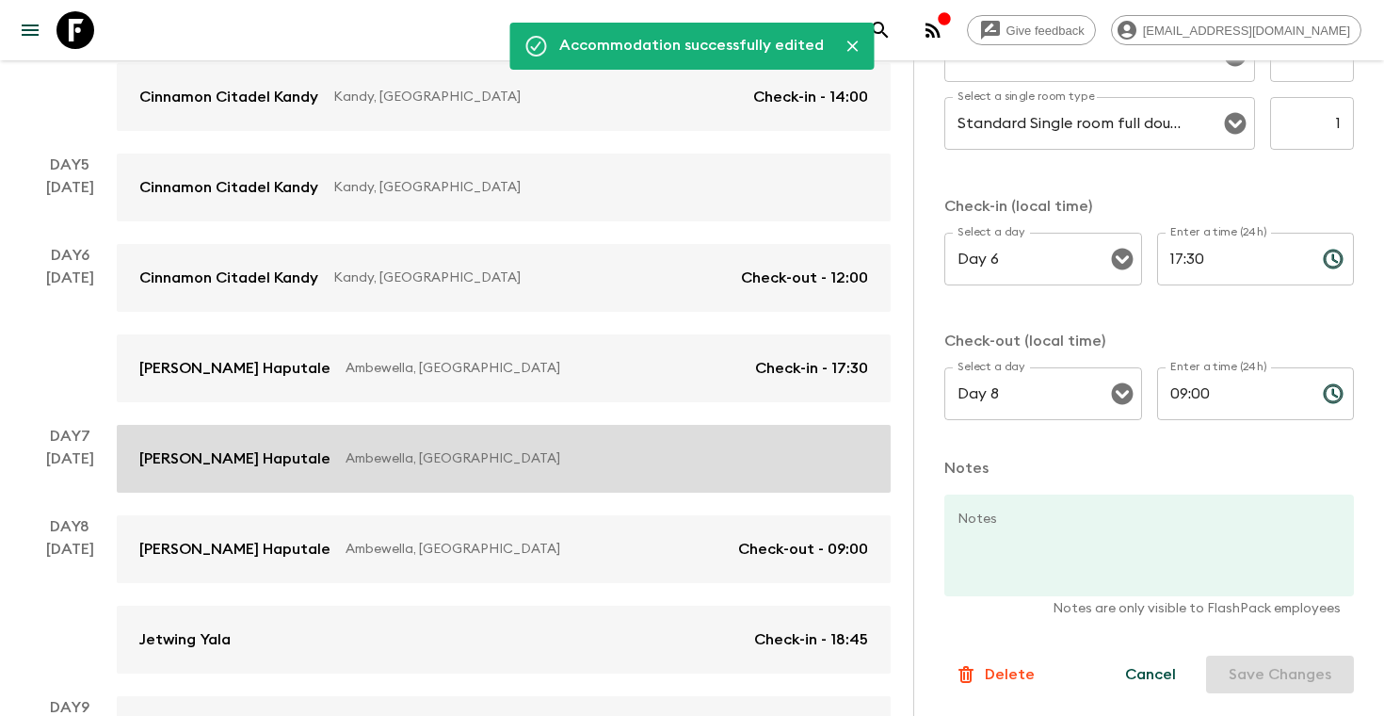
scroll to position [851, 0]
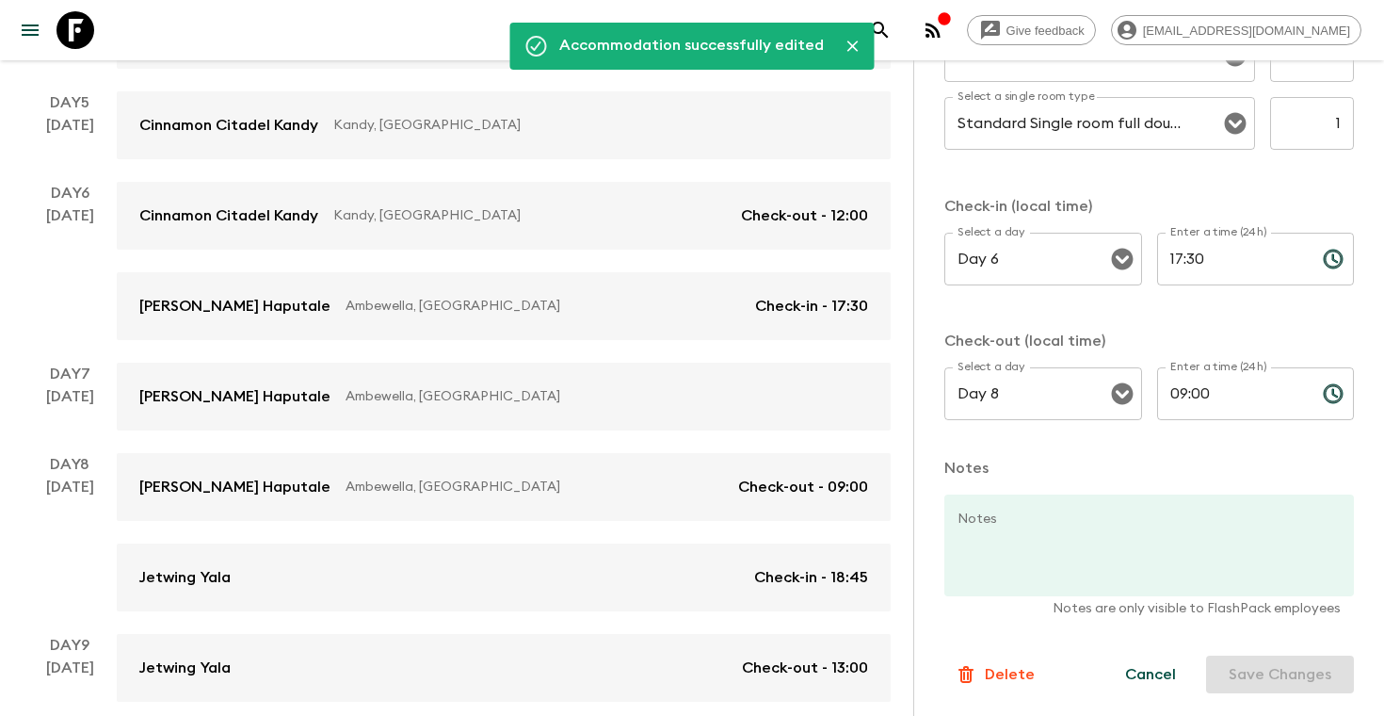
click at [416, 341] on div "Day 1 [DATE] [GEOGRAPHIC_DATA] Negombo, [GEOGRAPHIC_DATA] Check-in - 14:00 Day …" at bounding box center [457, 351] width 868 height 1605
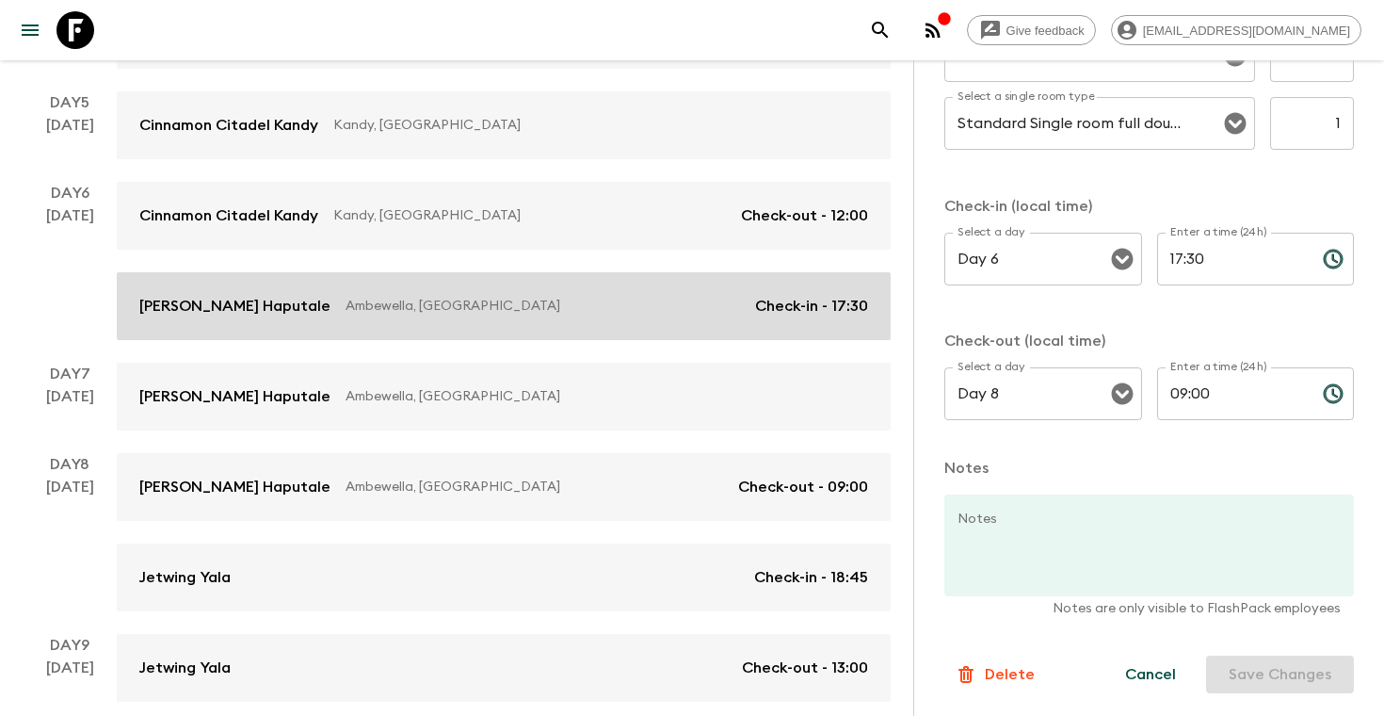
click at [426, 316] on div "[PERSON_NAME] Haputale Ambewella, [GEOGRAPHIC_DATA] Check-in - 17:30" at bounding box center [503, 306] width 729 height 23
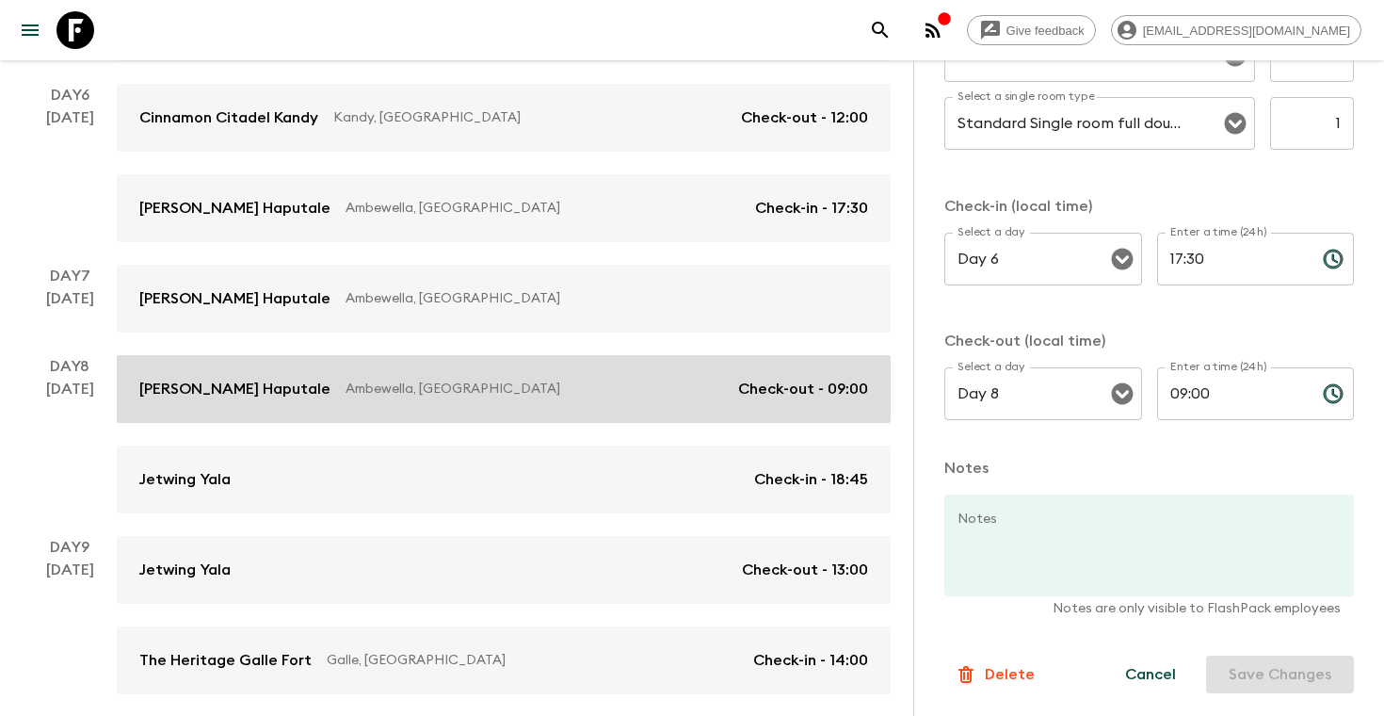
scroll to position [1048, 0]
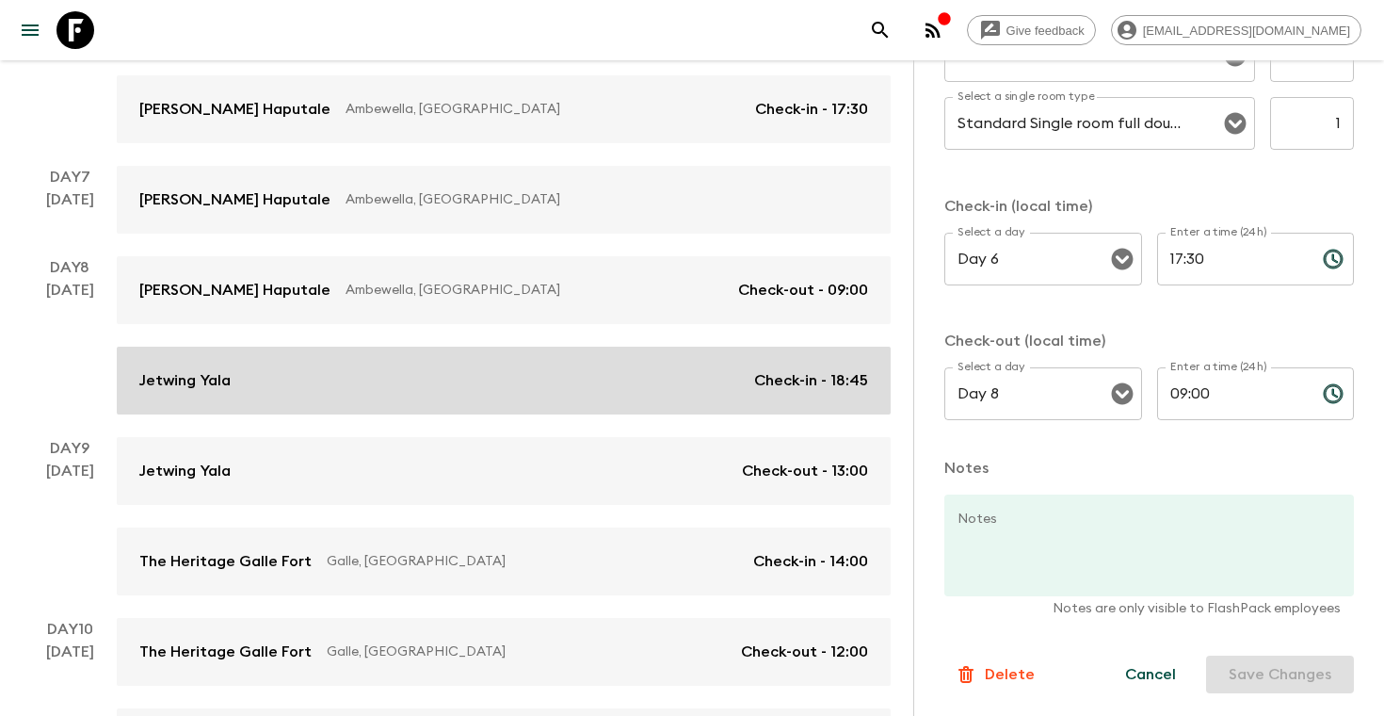
click at [494, 375] on div "Jetwing Yala Check-in - 18:45" at bounding box center [503, 380] width 729 height 23
type input "Twin"
type input "7"
type input "Single"
type input "2"
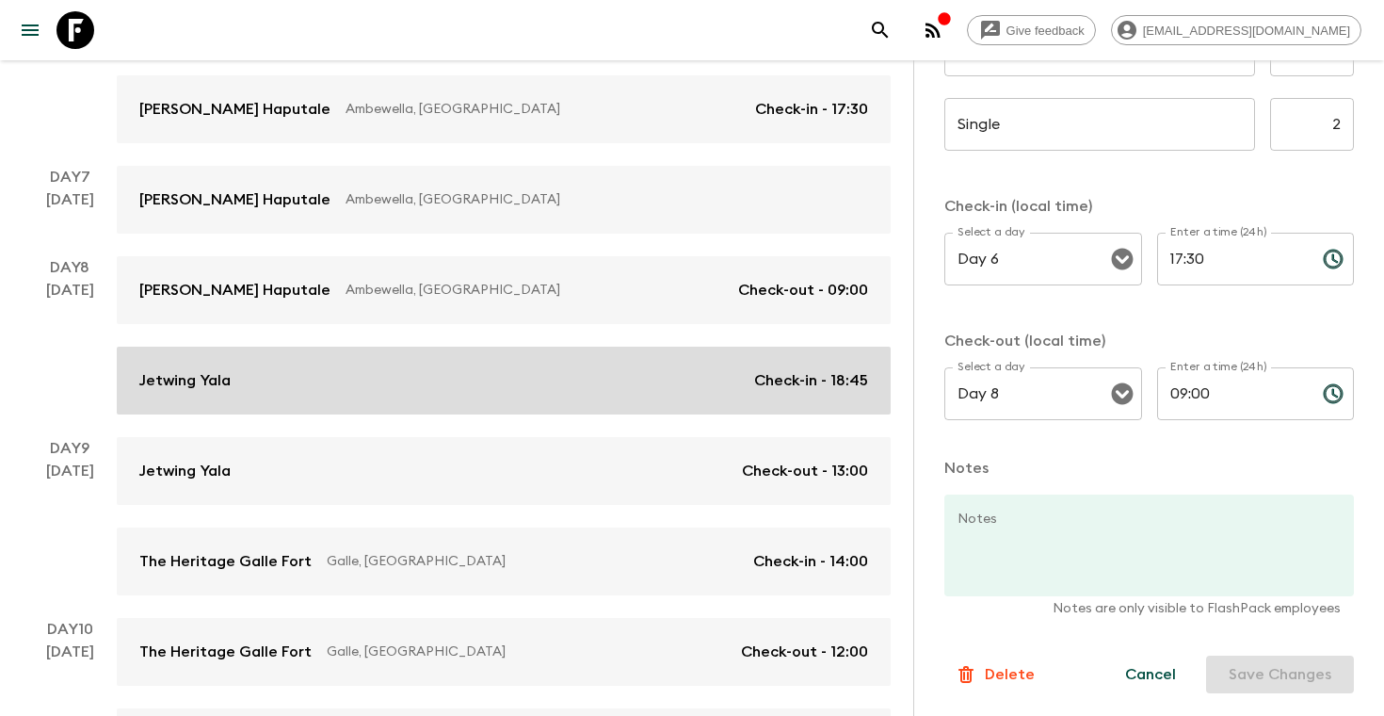
type input "Day 8"
type input "18:45"
type input "Day 9"
type input "13:00"
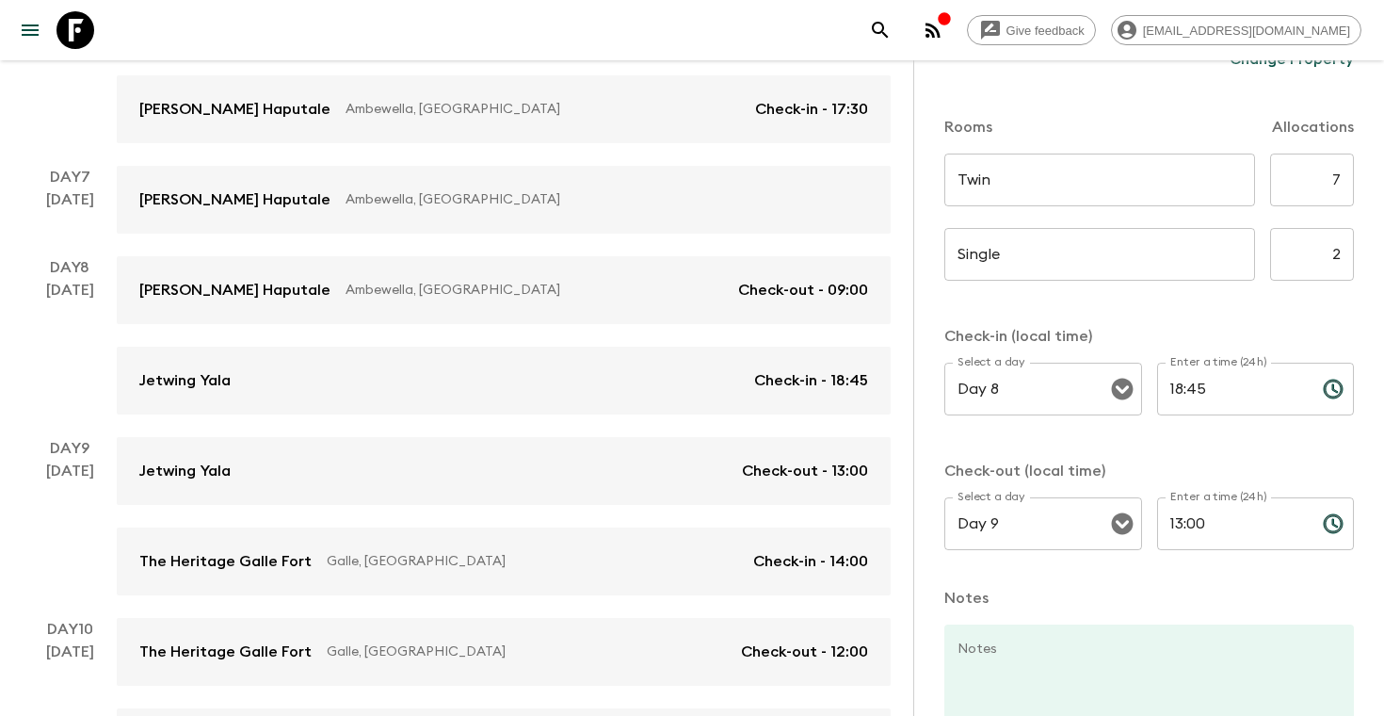
scroll to position [509, 0]
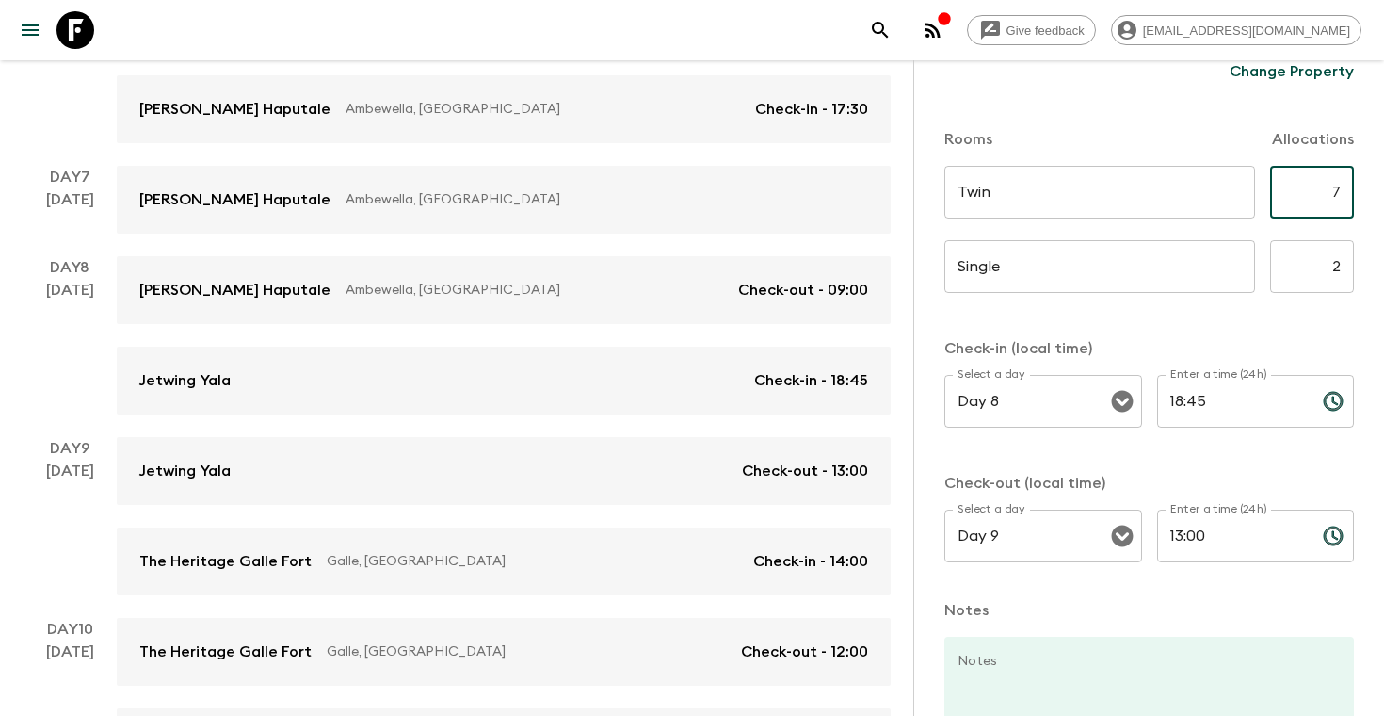
click at [1324, 200] on input "7" at bounding box center [1313, 192] width 84 height 53
type input "4"
click at [1338, 268] on input "2" at bounding box center [1313, 266] width 84 height 53
type input "1"
click at [1308, 325] on form "Jetwing Yala Change Property Rooms Allocations Twin ​ ​ 4 ​ Single ​ ​ 1 ​ Chec…" at bounding box center [1150, 265] width 410 height 1141
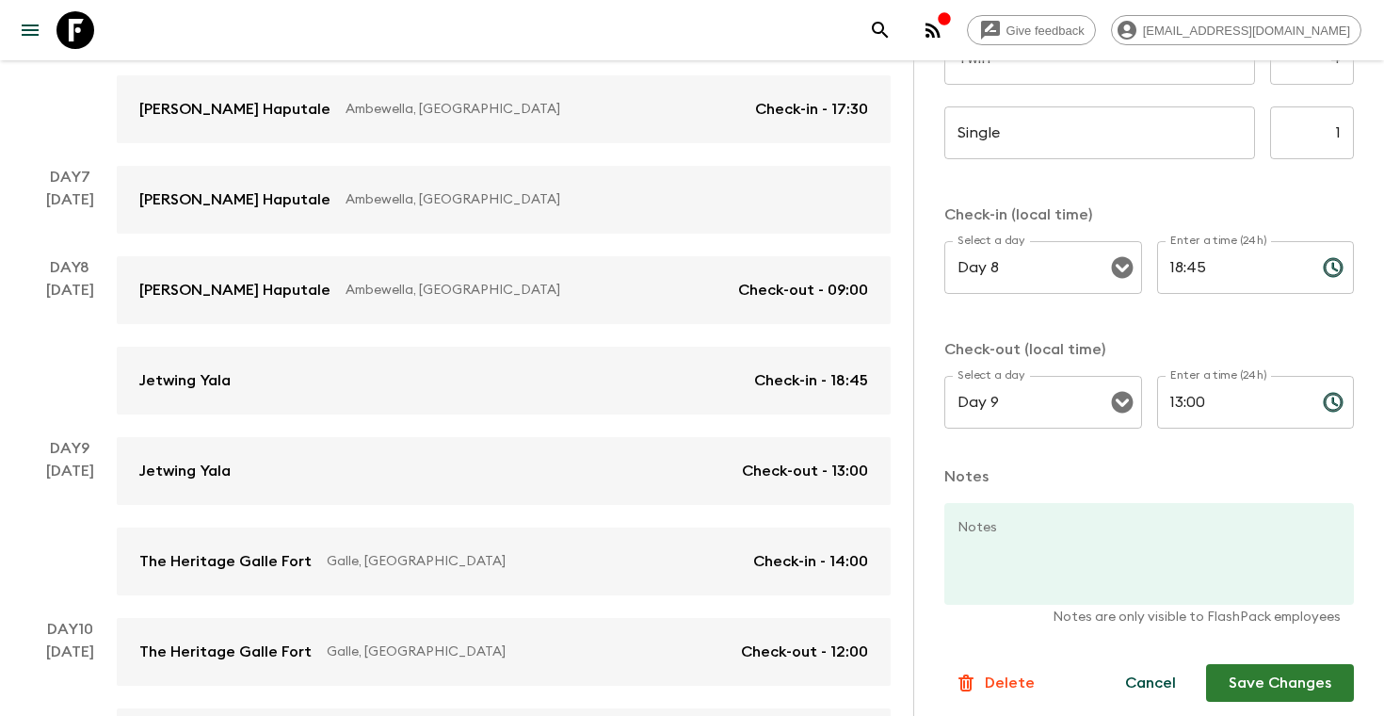
scroll to position [653, 0]
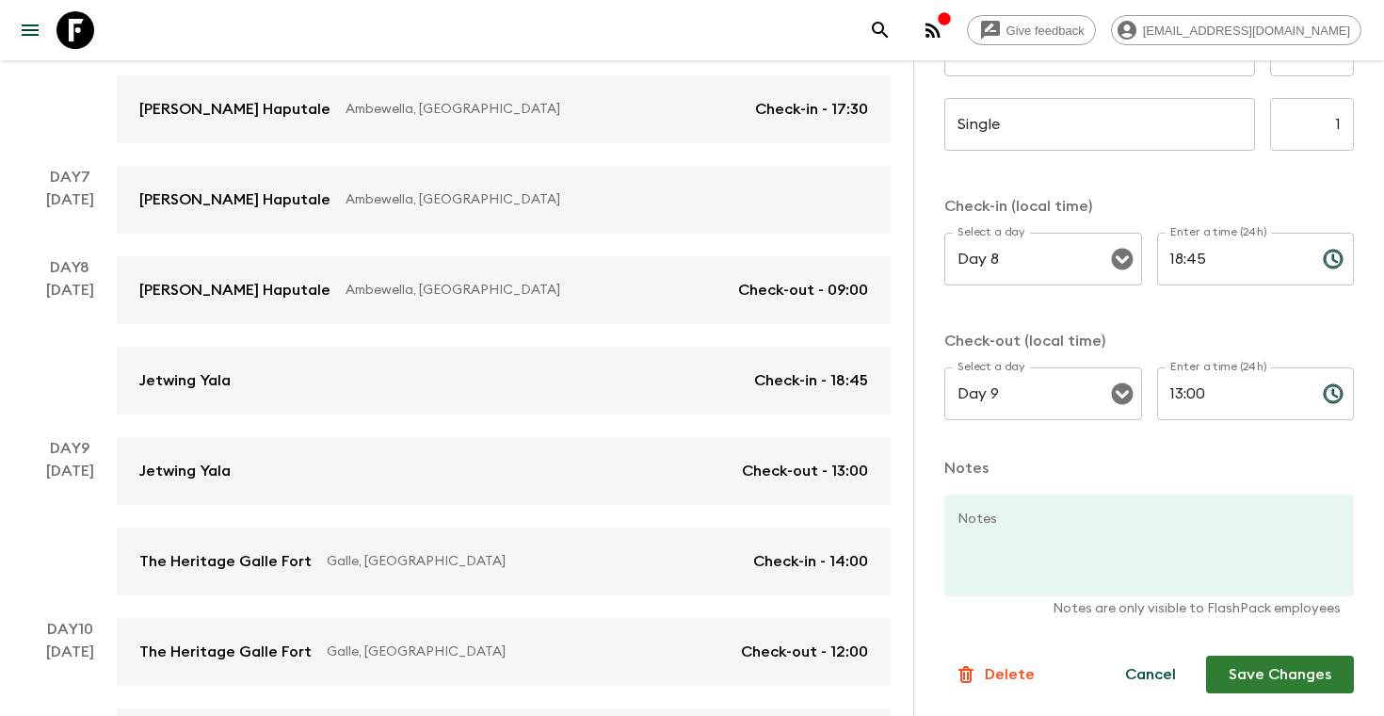
click at [1259, 668] on button "Save Changes" at bounding box center [1280, 675] width 148 height 38
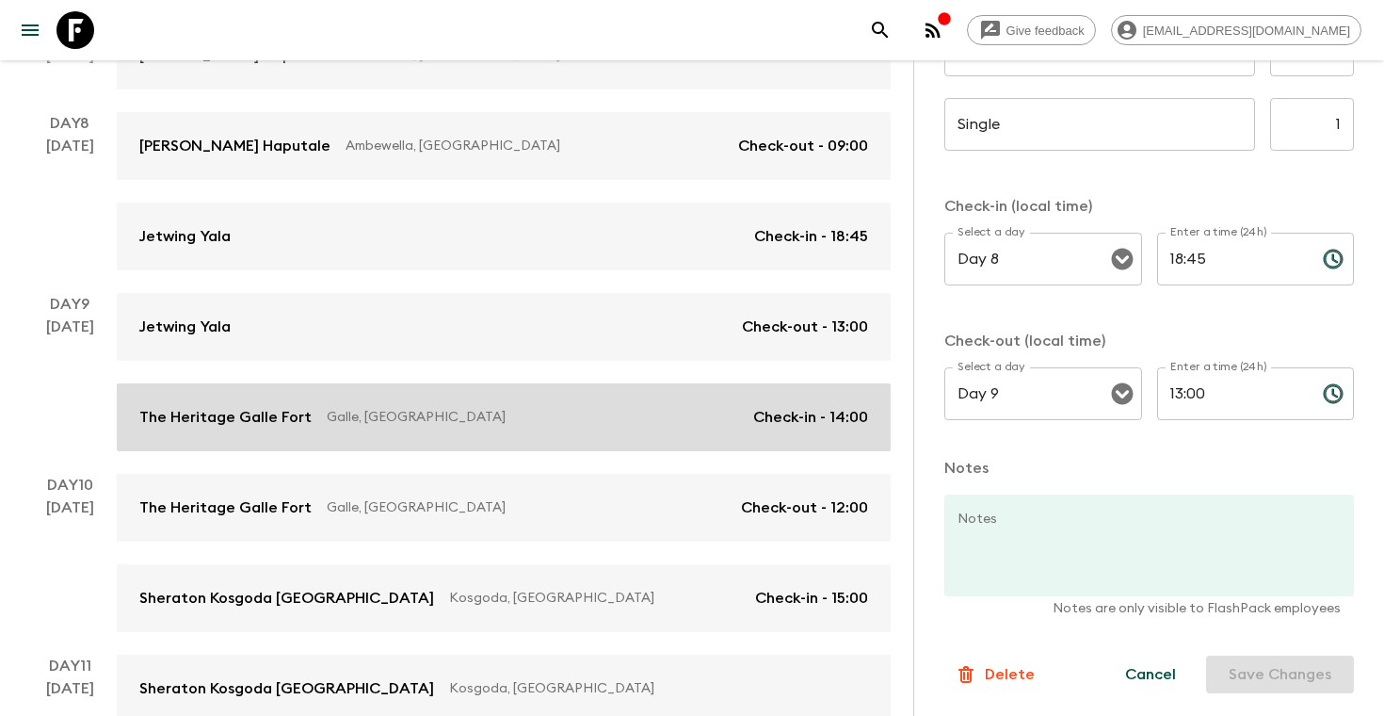
scroll to position [1248, 0]
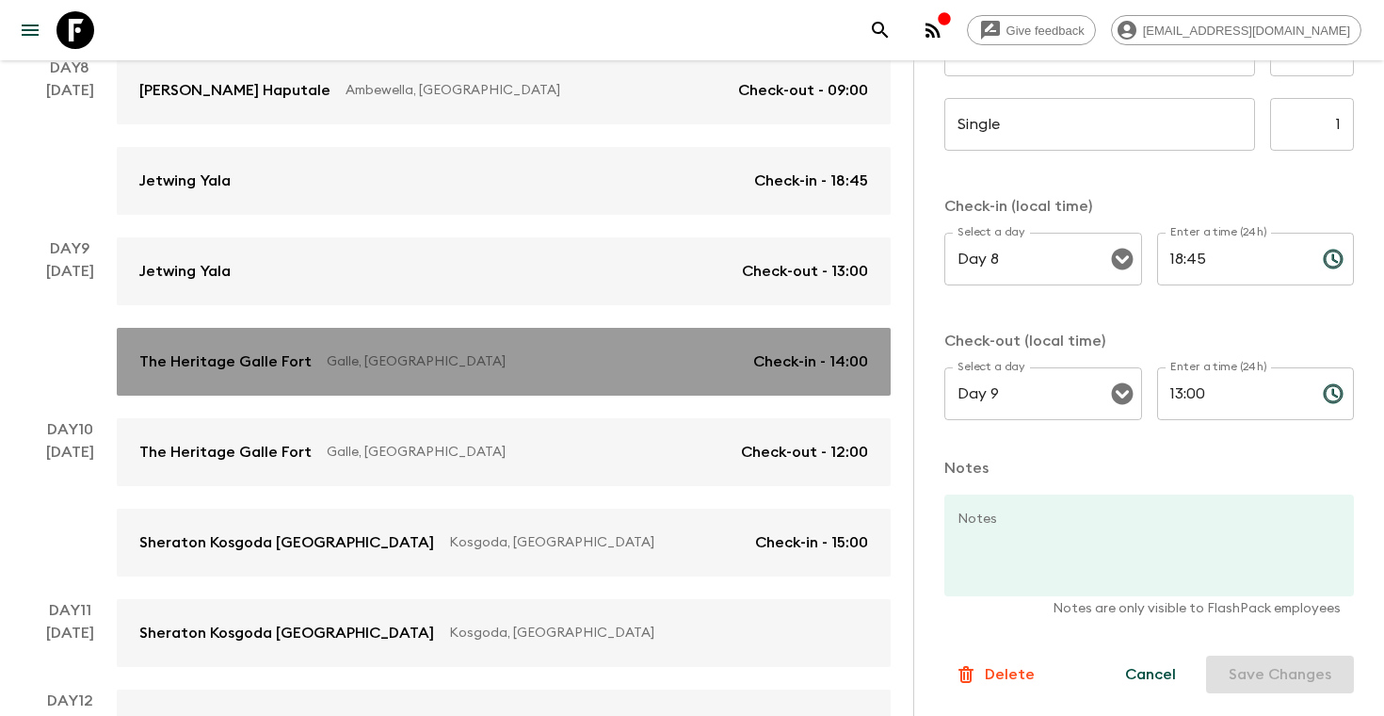
click at [561, 386] on link "The Heritage [GEOGRAPHIC_DATA], [GEOGRAPHIC_DATA] Check-in - 14:00" at bounding box center [504, 362] width 774 height 68
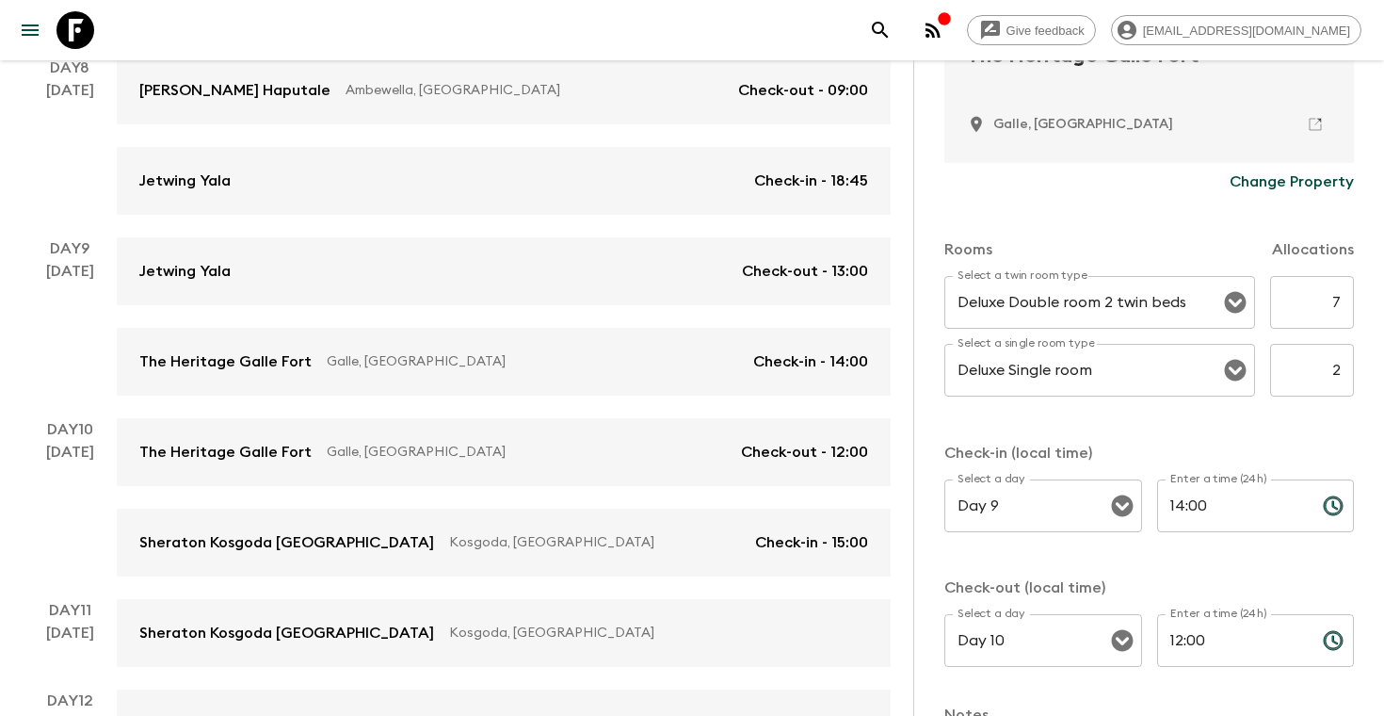
scroll to position [470, 0]
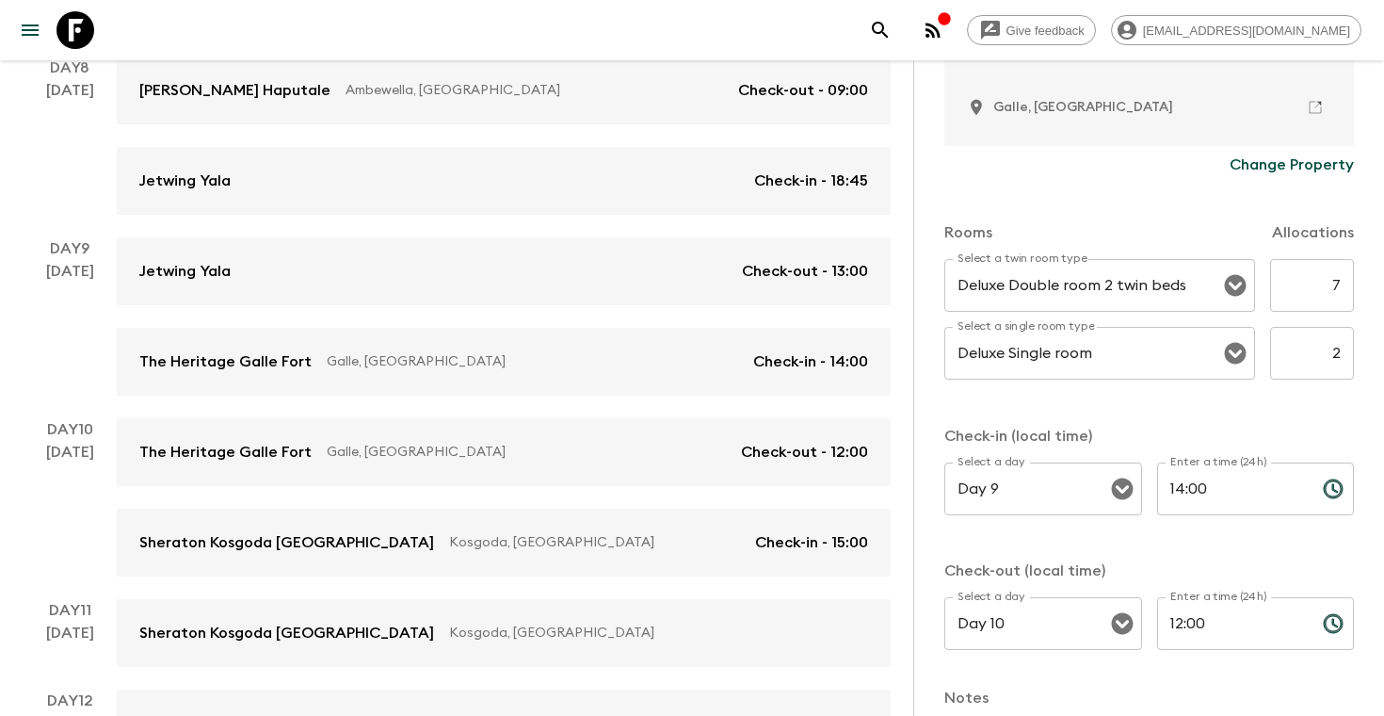
click at [1324, 281] on input "7" at bounding box center [1313, 285] width 84 height 53
type input "4"
click at [1336, 349] on input "2" at bounding box center [1313, 353] width 84 height 53
type input "1"
click at [1328, 410] on div "Rooms Allocations Select a twin room type Deluxe Double room 2 twin beds Select…" at bounding box center [1150, 428] width 410 height 488
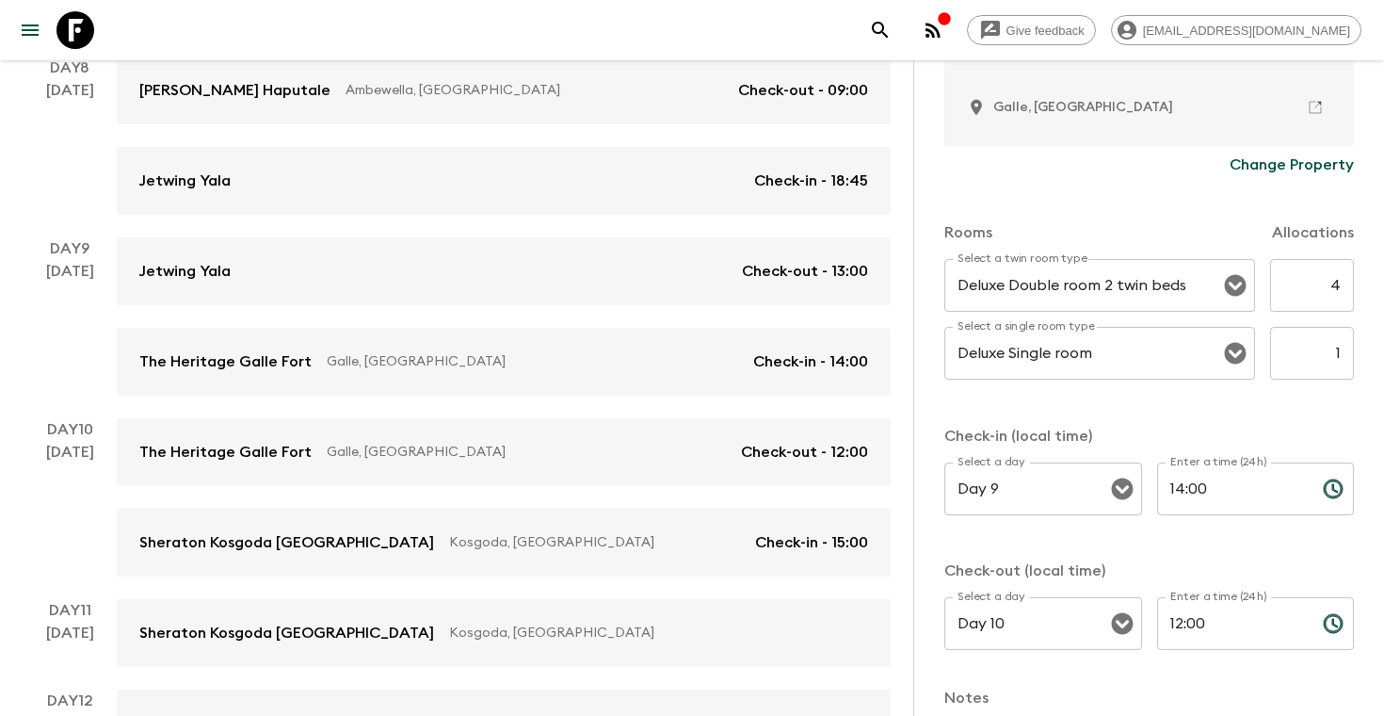
scroll to position [701, 0]
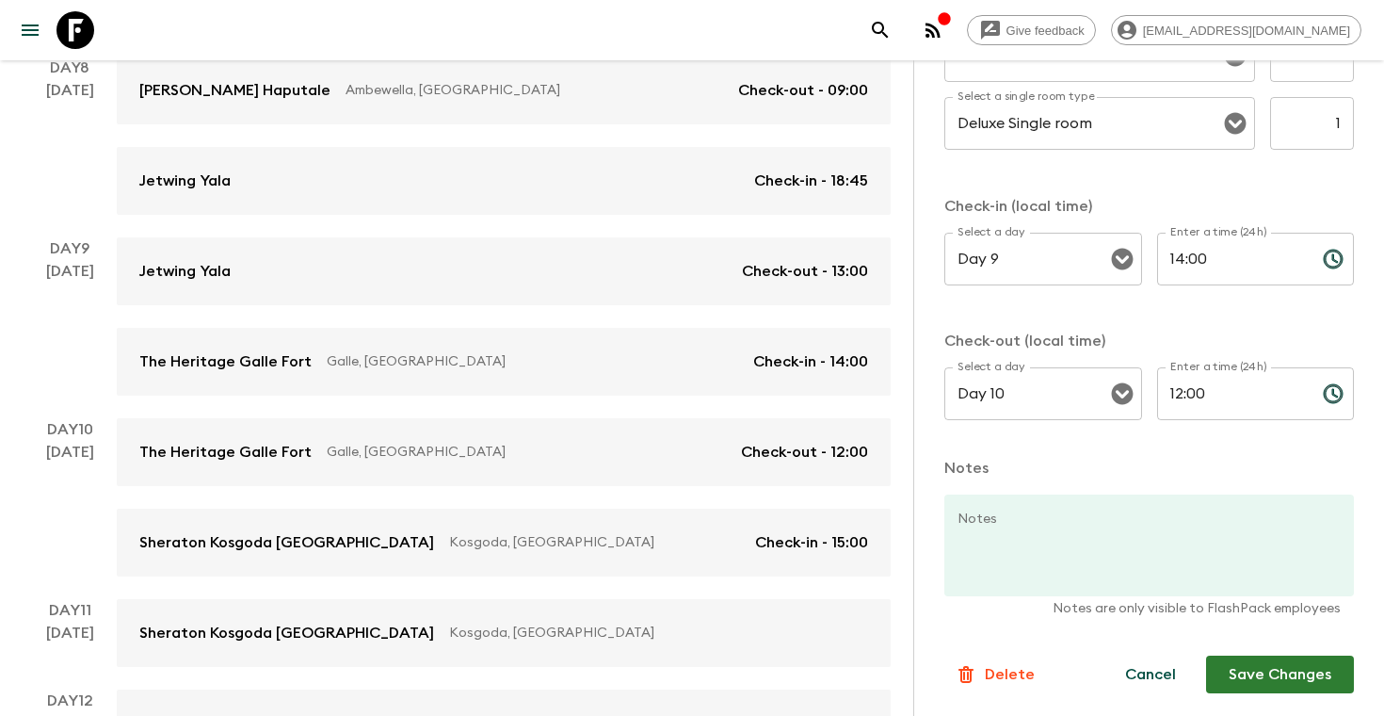
click at [1261, 680] on button "Save Changes" at bounding box center [1280, 675] width 148 height 38
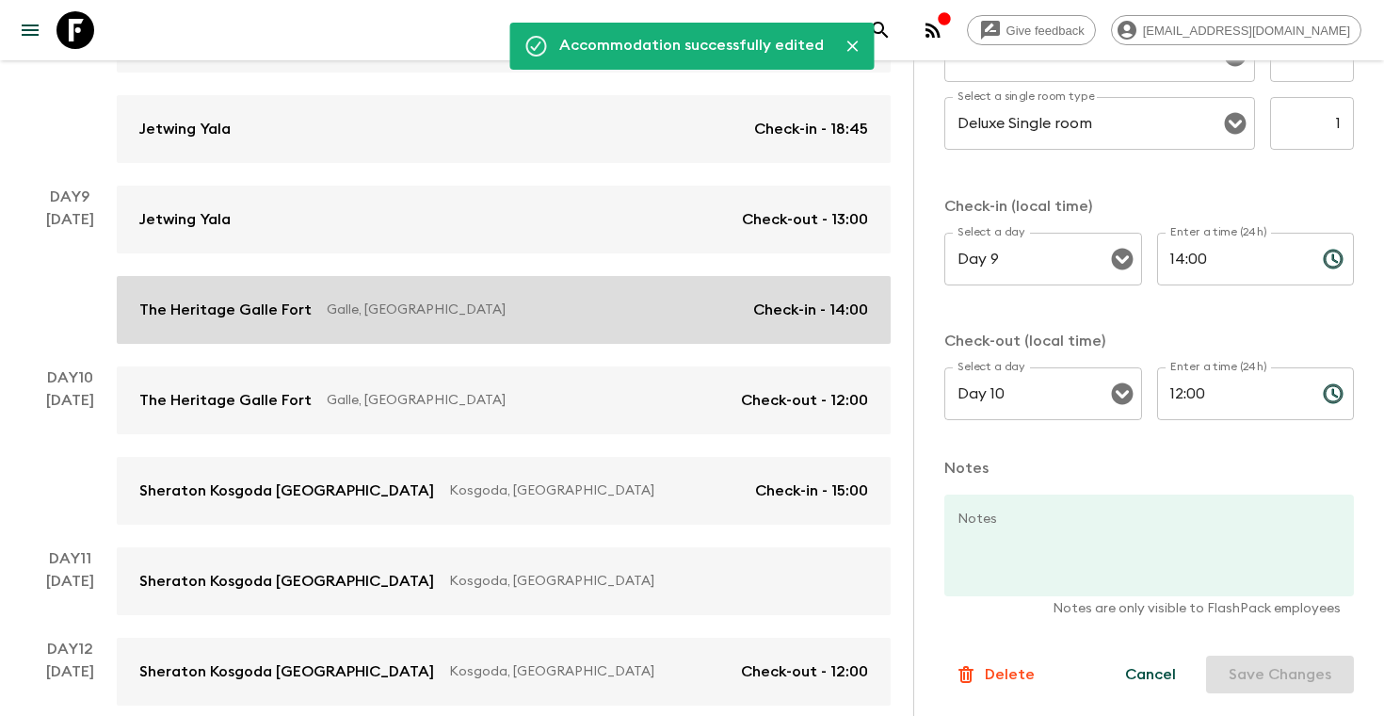
scroll to position [1345, 0]
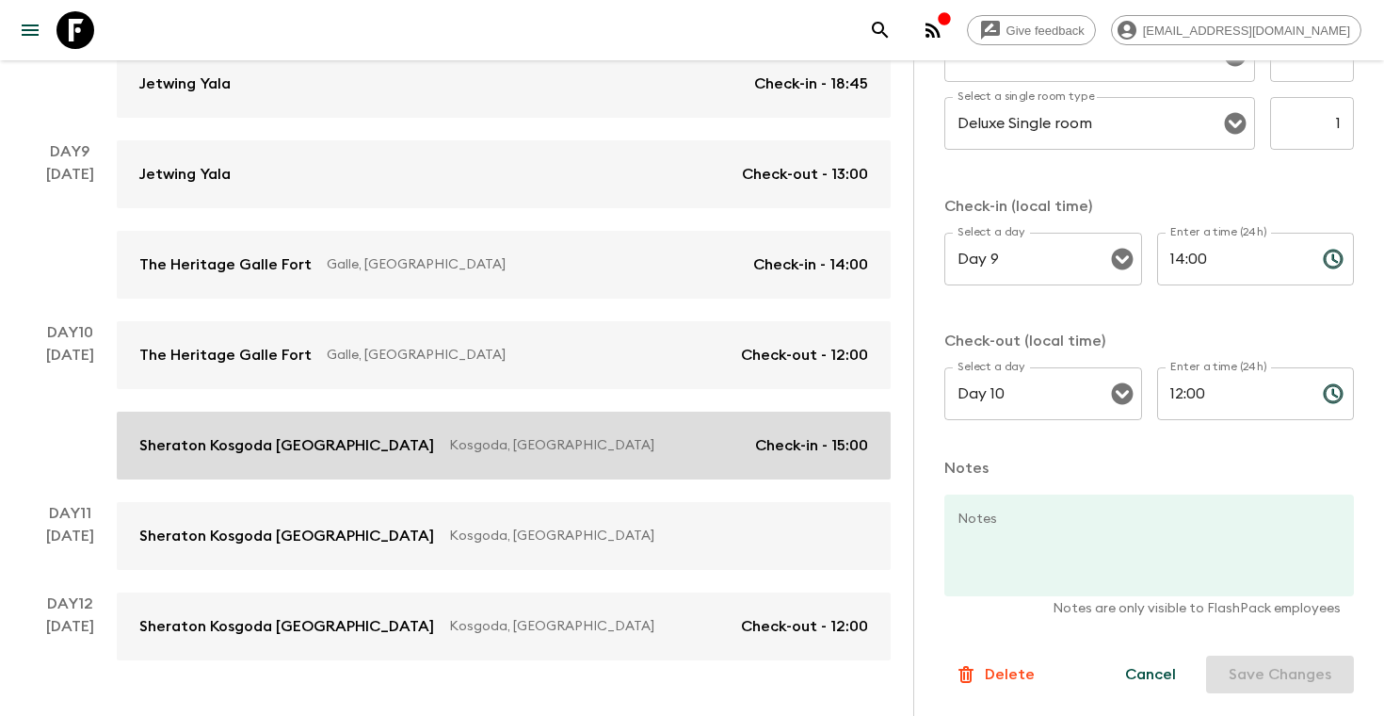
click at [640, 458] on link "Sheraton Kosgoda [GEOGRAPHIC_DATA] [GEOGRAPHIC_DATA], [GEOGRAPHIC_DATA] Check-i…" at bounding box center [504, 446] width 774 height 68
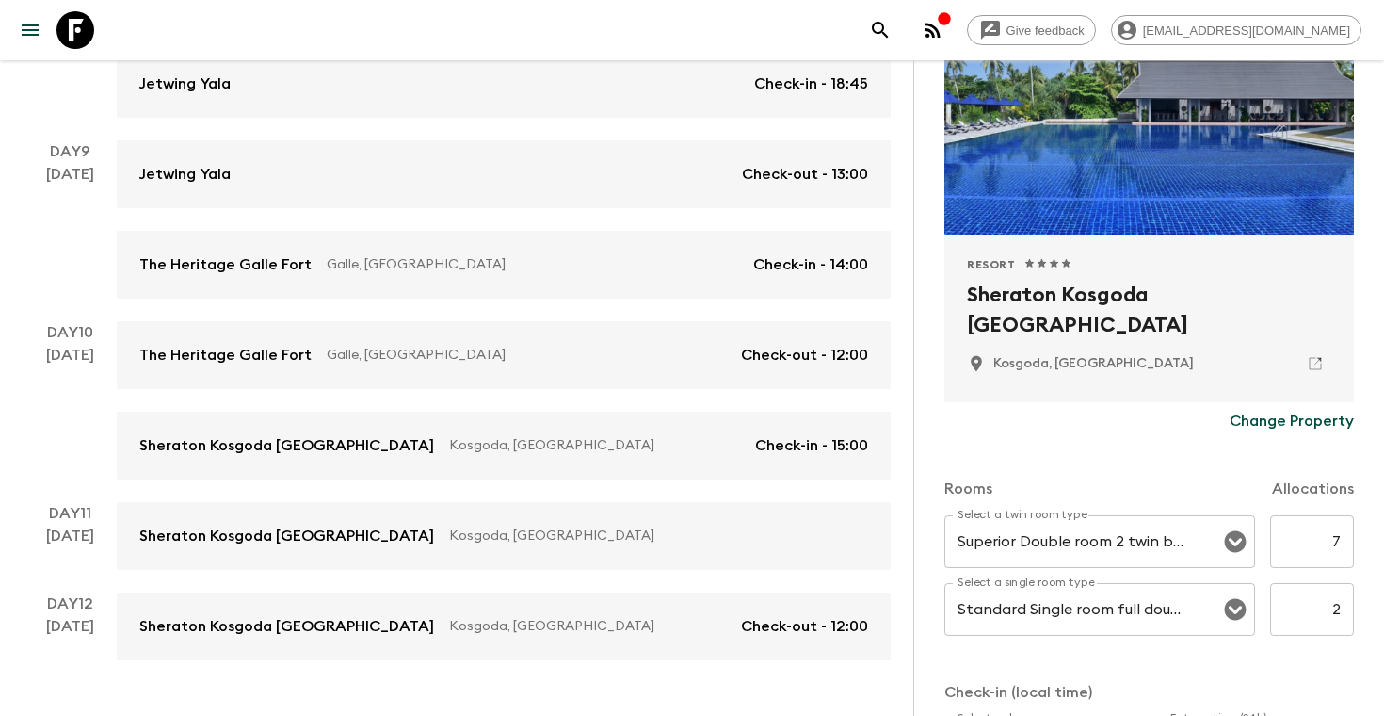
scroll to position [216, 0]
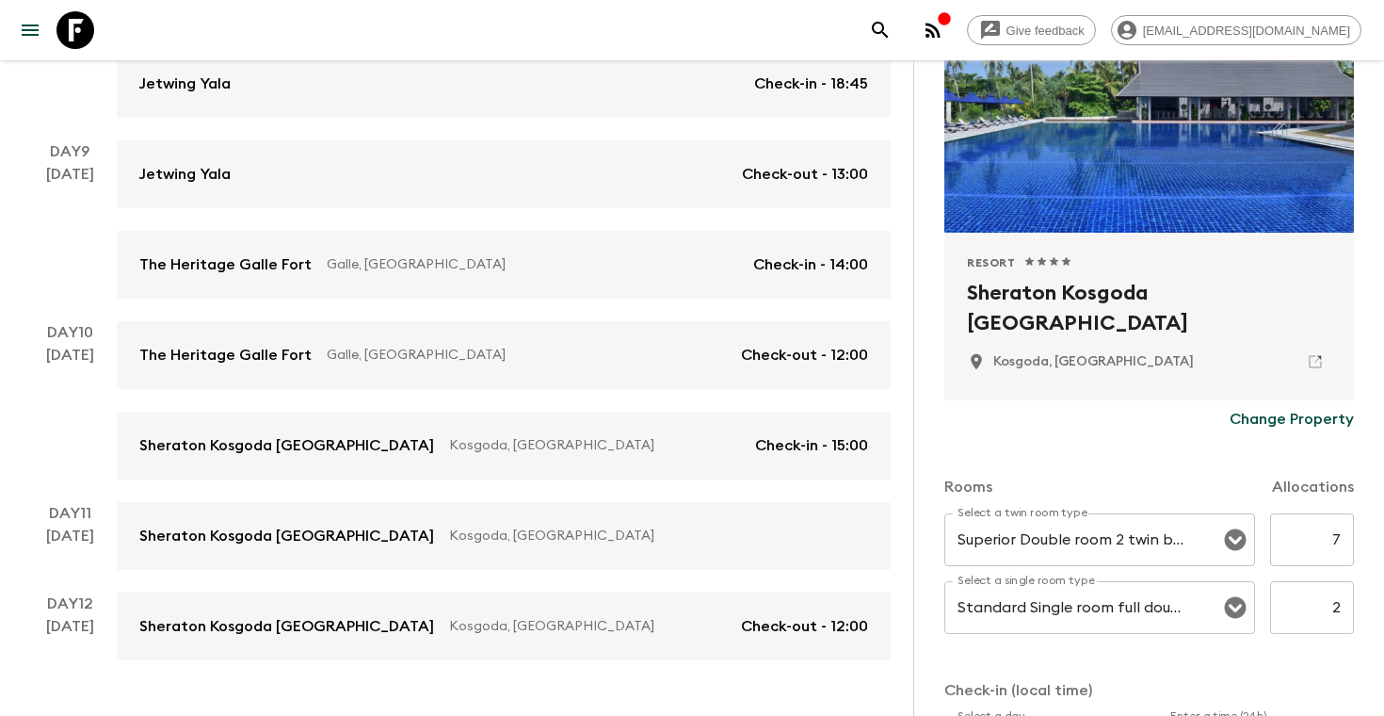
click at [1324, 536] on input "7" at bounding box center [1313, 539] width 84 height 53
type input "4"
click at [1333, 607] on input "2" at bounding box center [1313, 607] width 84 height 53
type input "1"
click at [1368, 539] on div "Accommodation Information Comments Website Map Approved Resort 1 Star 2 Stars 3…" at bounding box center [1149, 418] width 471 height 716
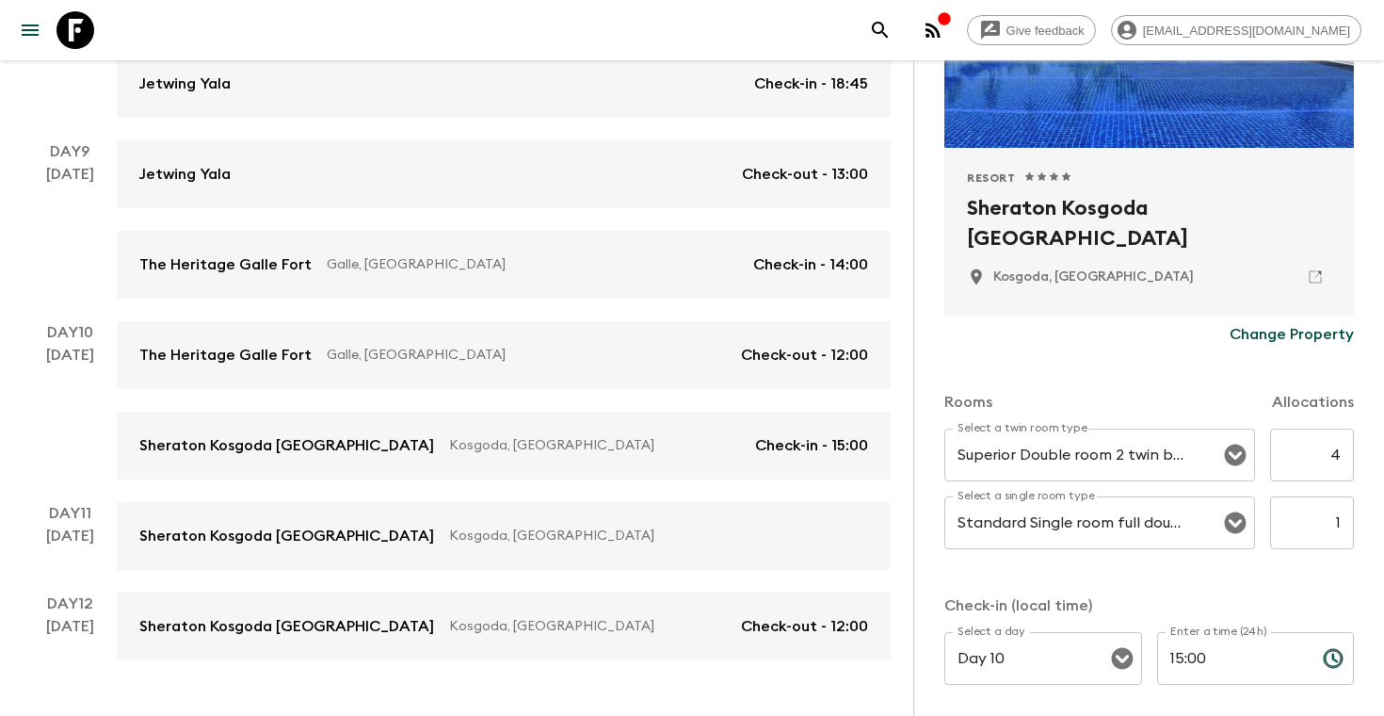
scroll to position [701, 0]
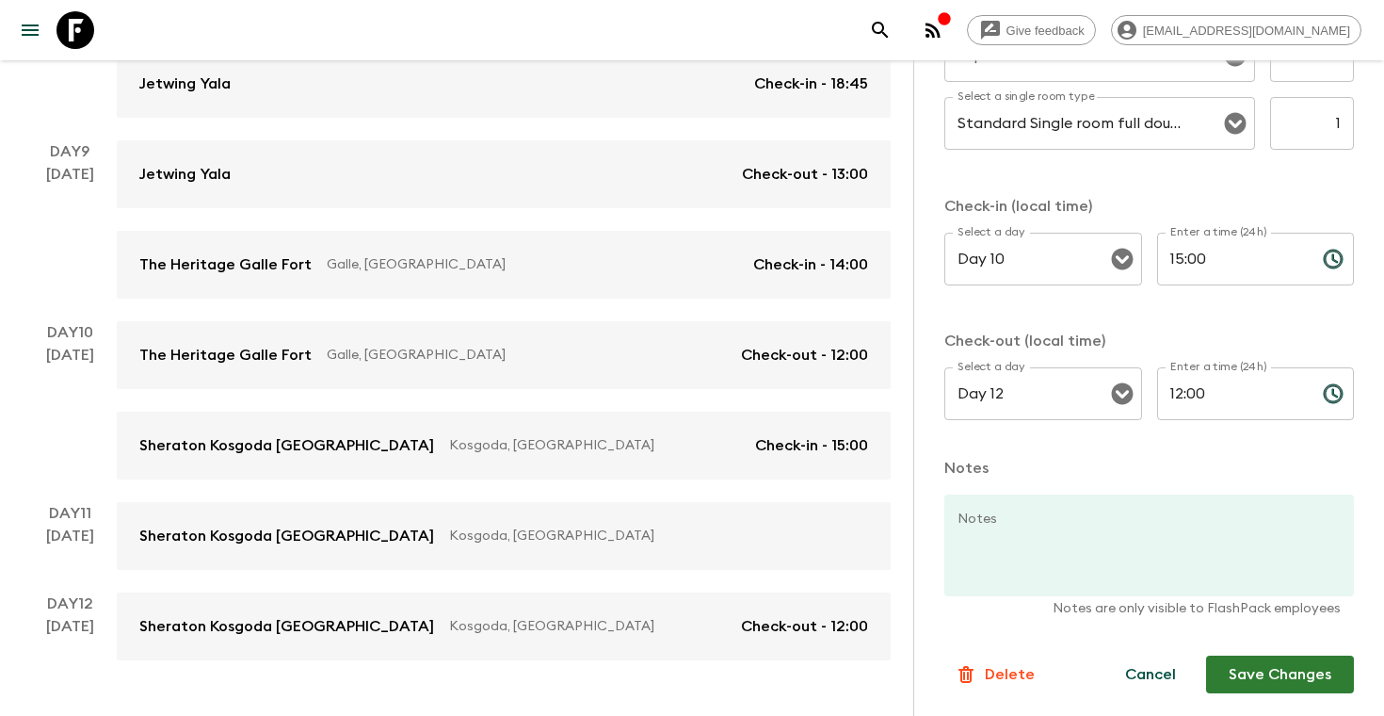
click at [1271, 688] on button "Save Changes" at bounding box center [1280, 675] width 148 height 38
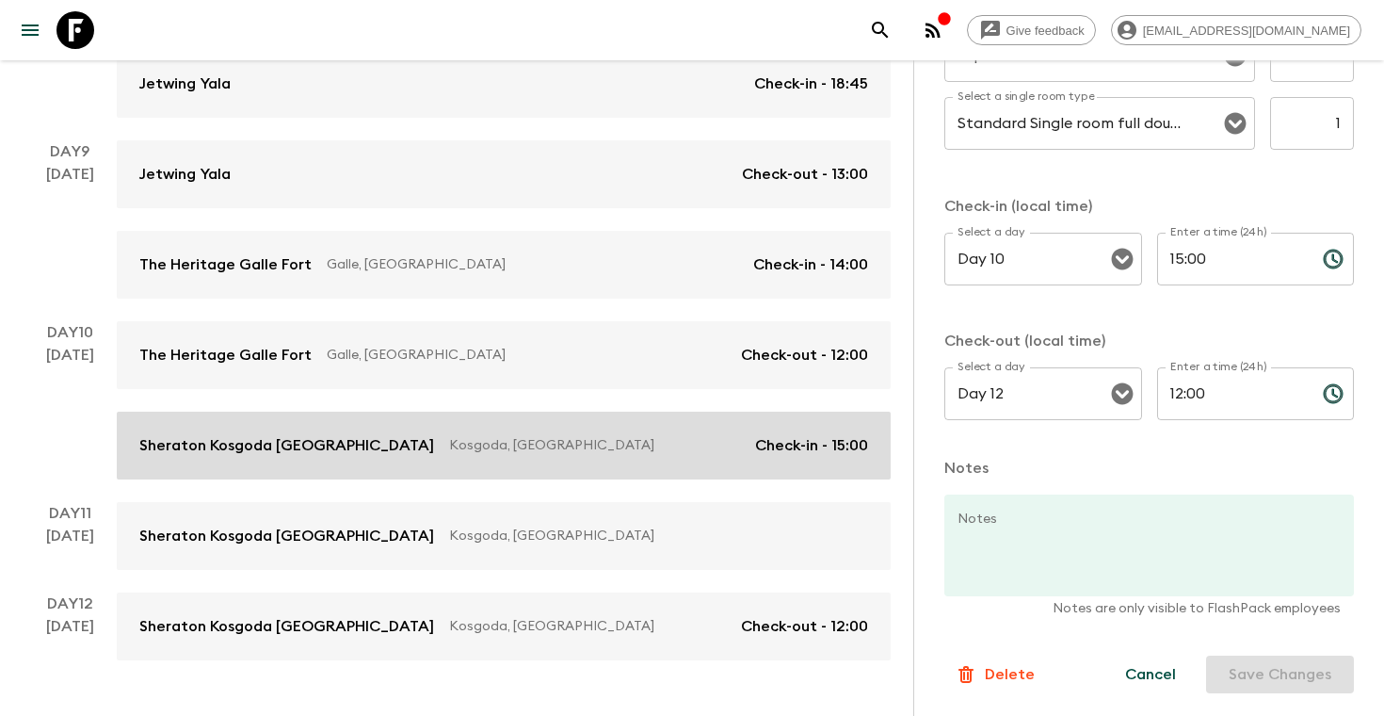
scroll to position [1393, 0]
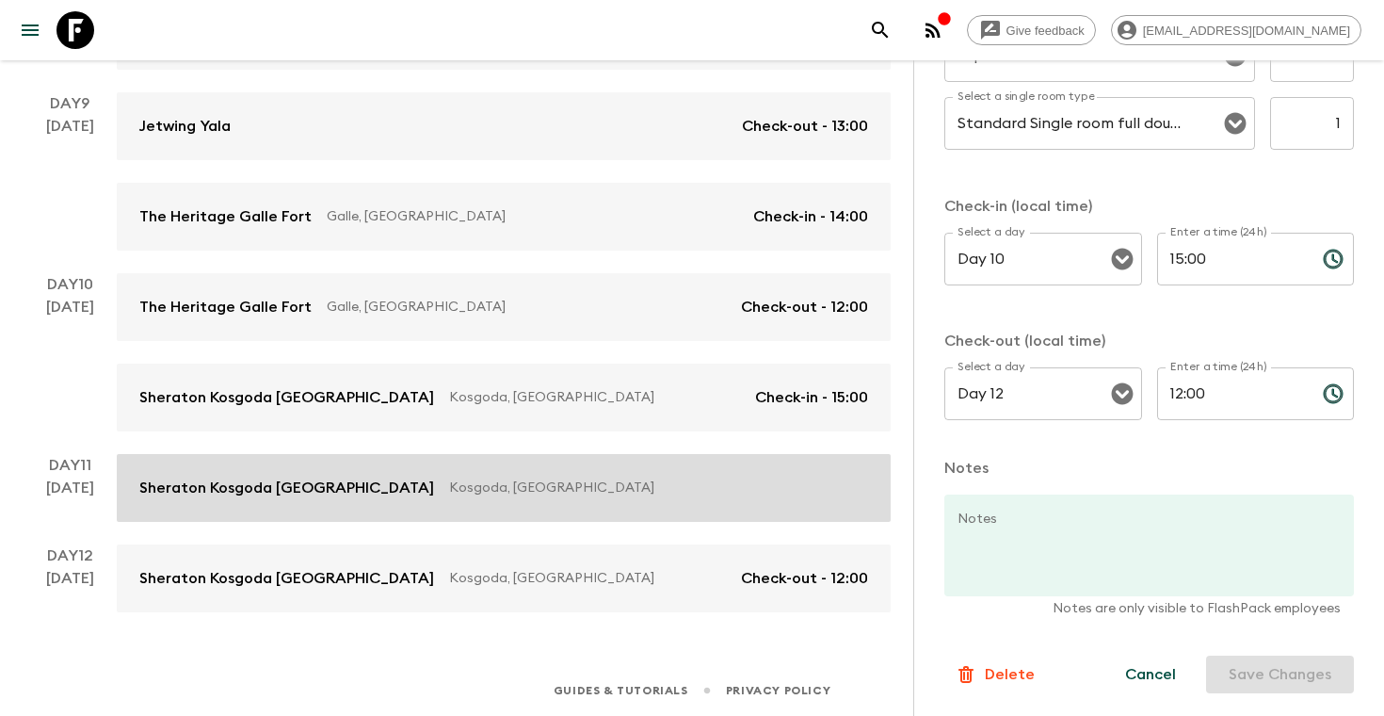
click at [558, 485] on p "Kosgoda, [GEOGRAPHIC_DATA]" at bounding box center [651, 487] width 404 height 19
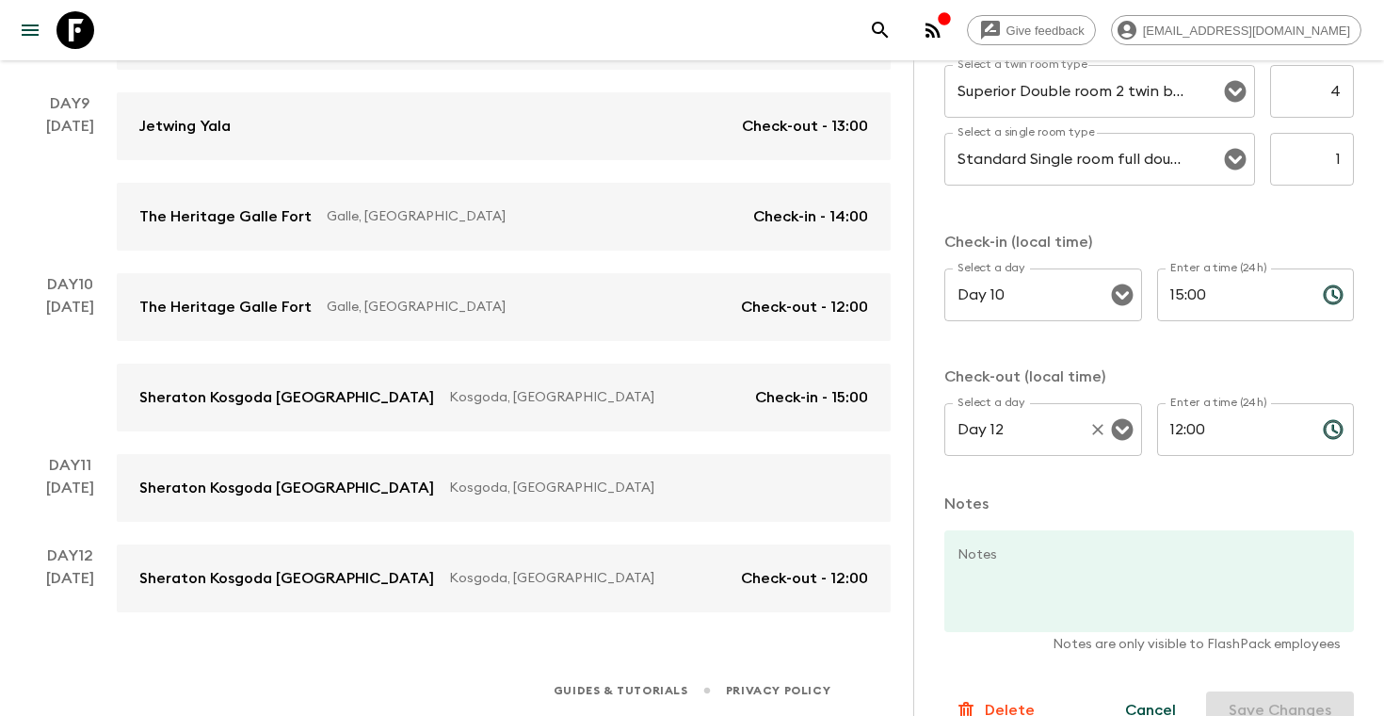
scroll to position [650, 0]
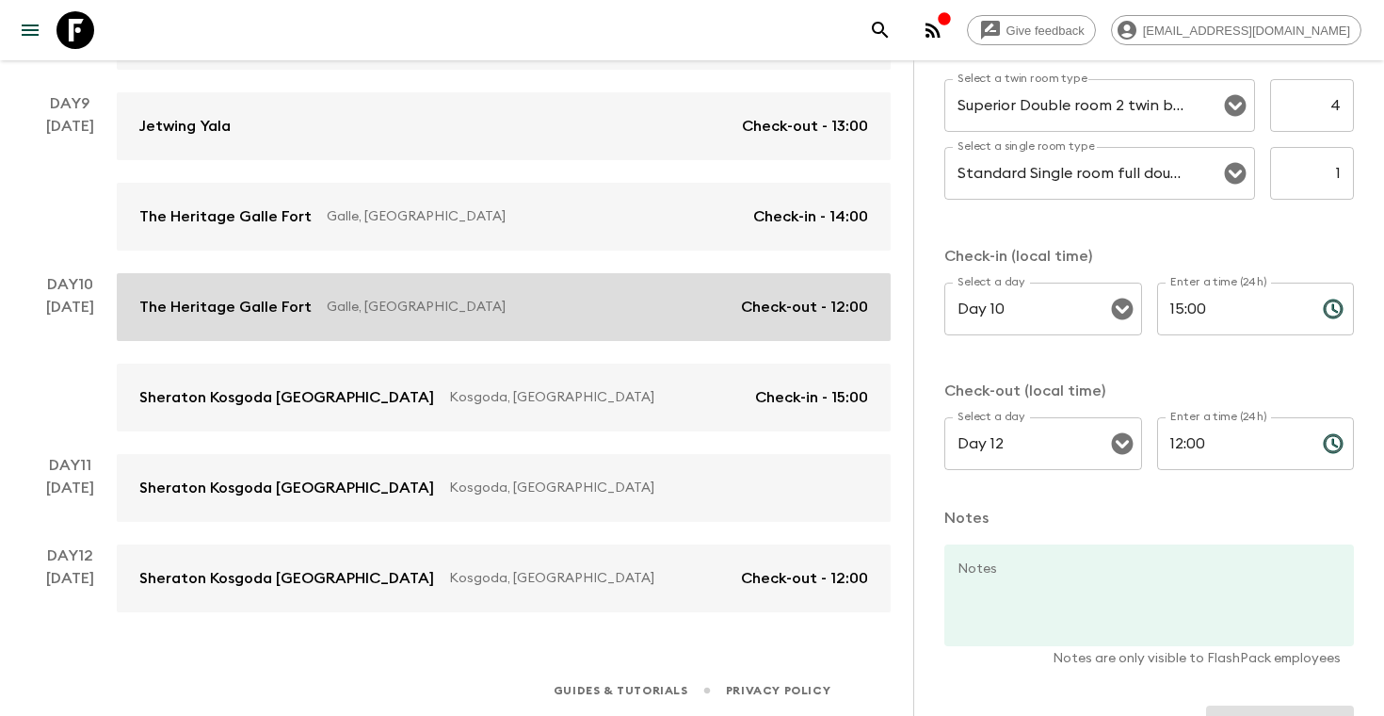
click at [571, 299] on p "Galle, [GEOGRAPHIC_DATA]" at bounding box center [526, 307] width 399 height 19
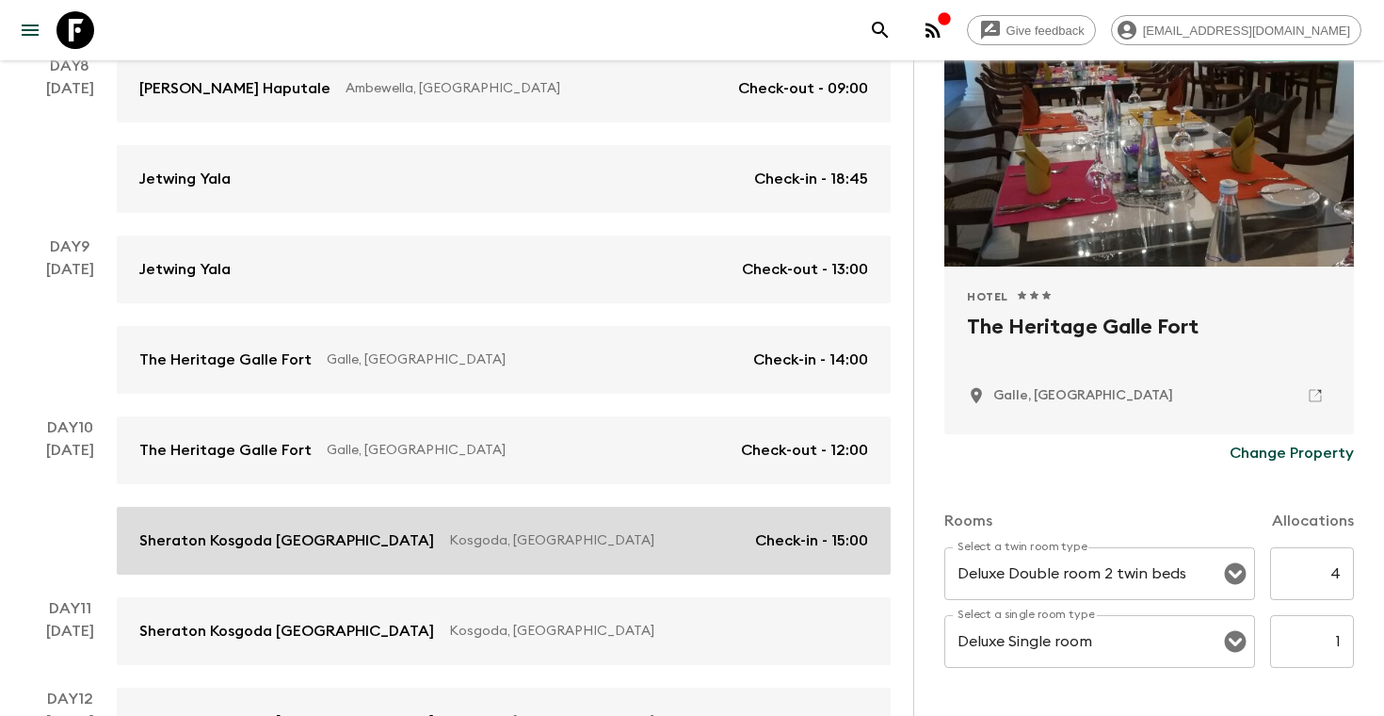
scroll to position [1175, 0]
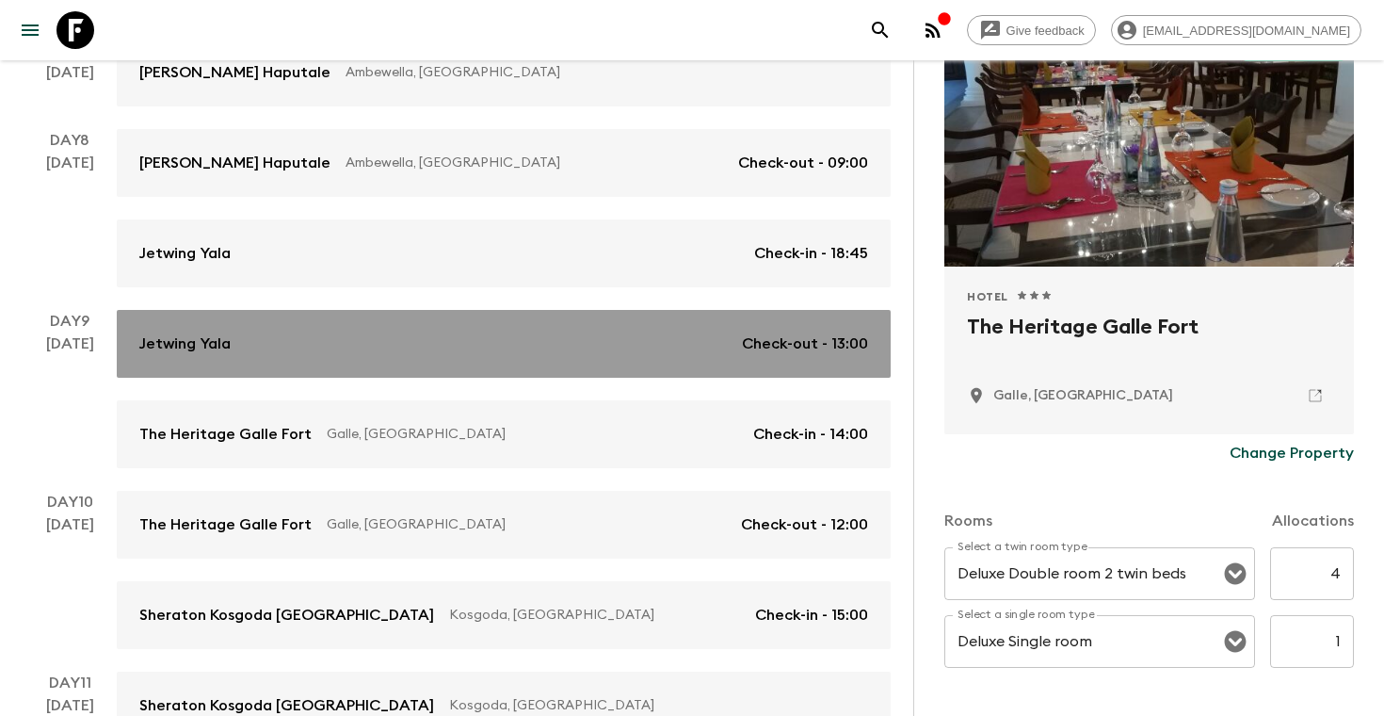
click at [553, 348] on div "Jetwing Yala Check-out - 13:00" at bounding box center [503, 343] width 729 height 23
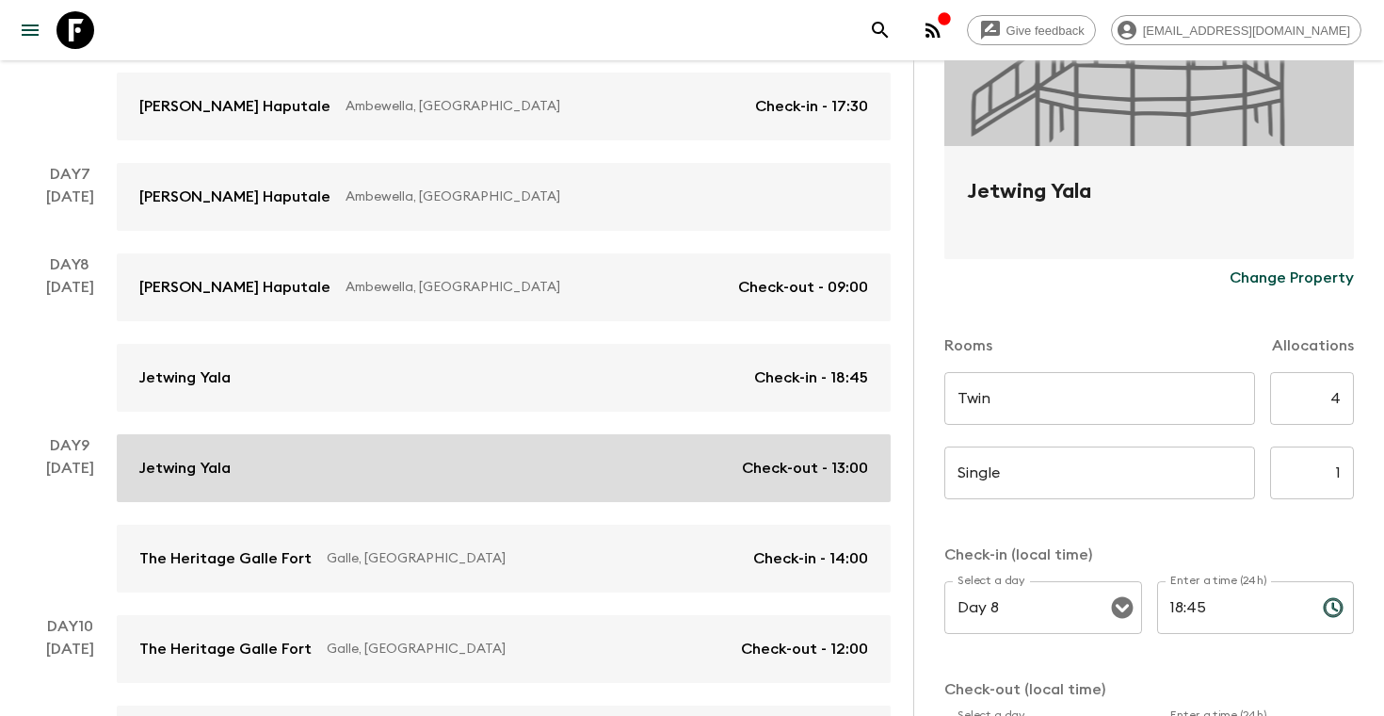
scroll to position [1005, 0]
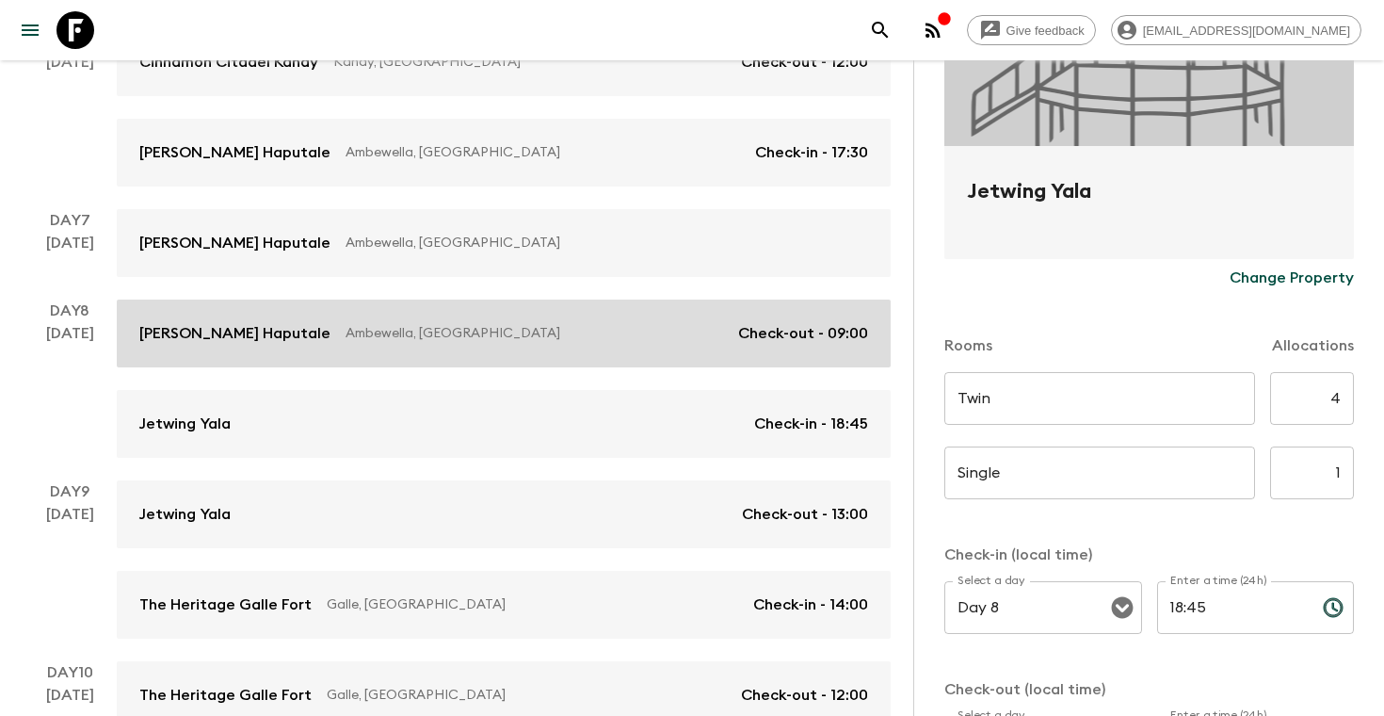
click at [491, 312] on link "[PERSON_NAME] Haputale Ambewella, [GEOGRAPHIC_DATA] Check-out - 09:00" at bounding box center [504, 333] width 774 height 68
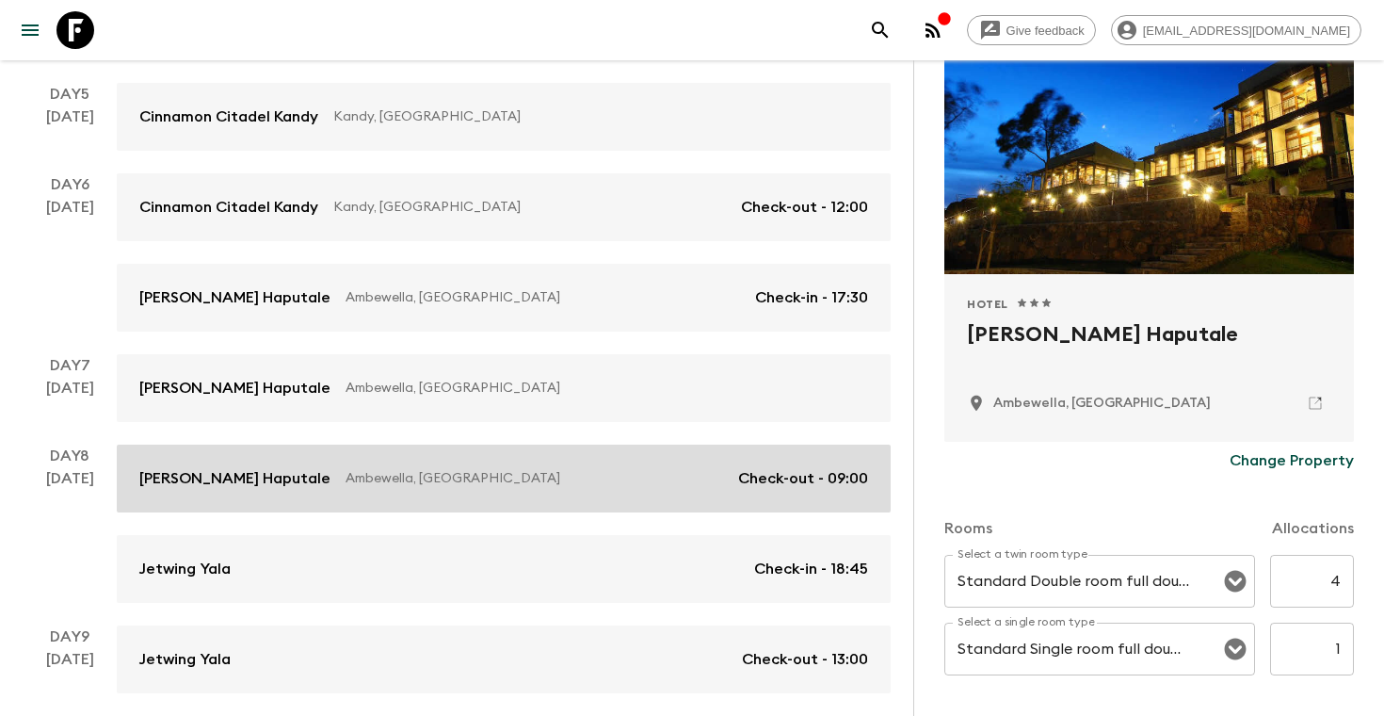
scroll to position [858, 0]
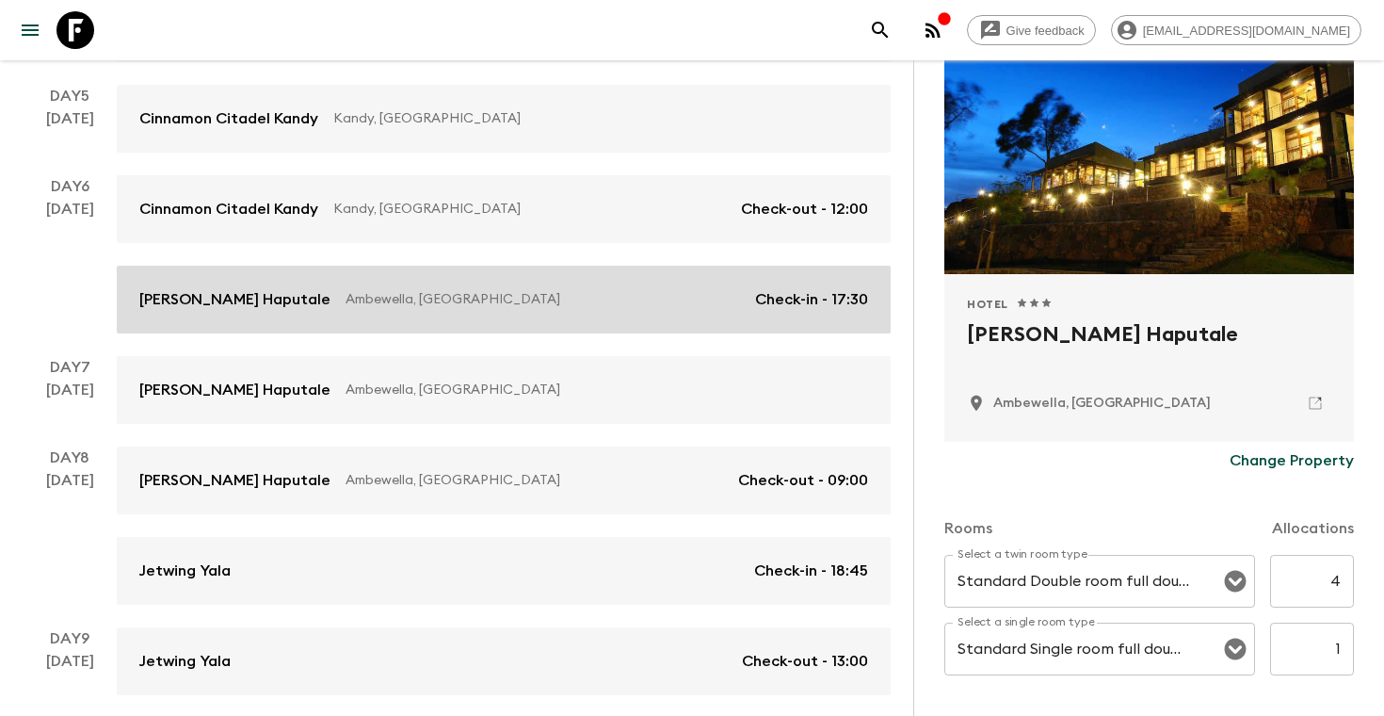
click at [455, 294] on p "Ambewella, [GEOGRAPHIC_DATA]" at bounding box center [543, 299] width 395 height 19
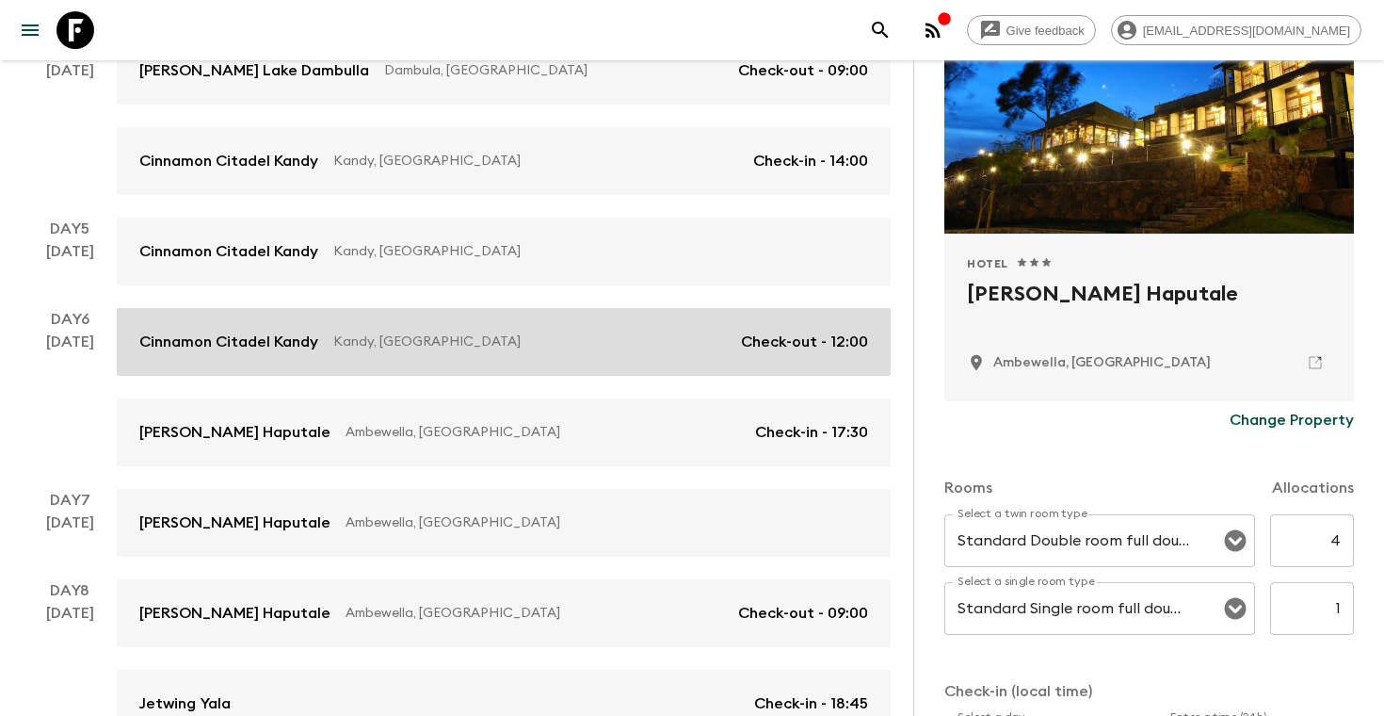
scroll to position [720, 0]
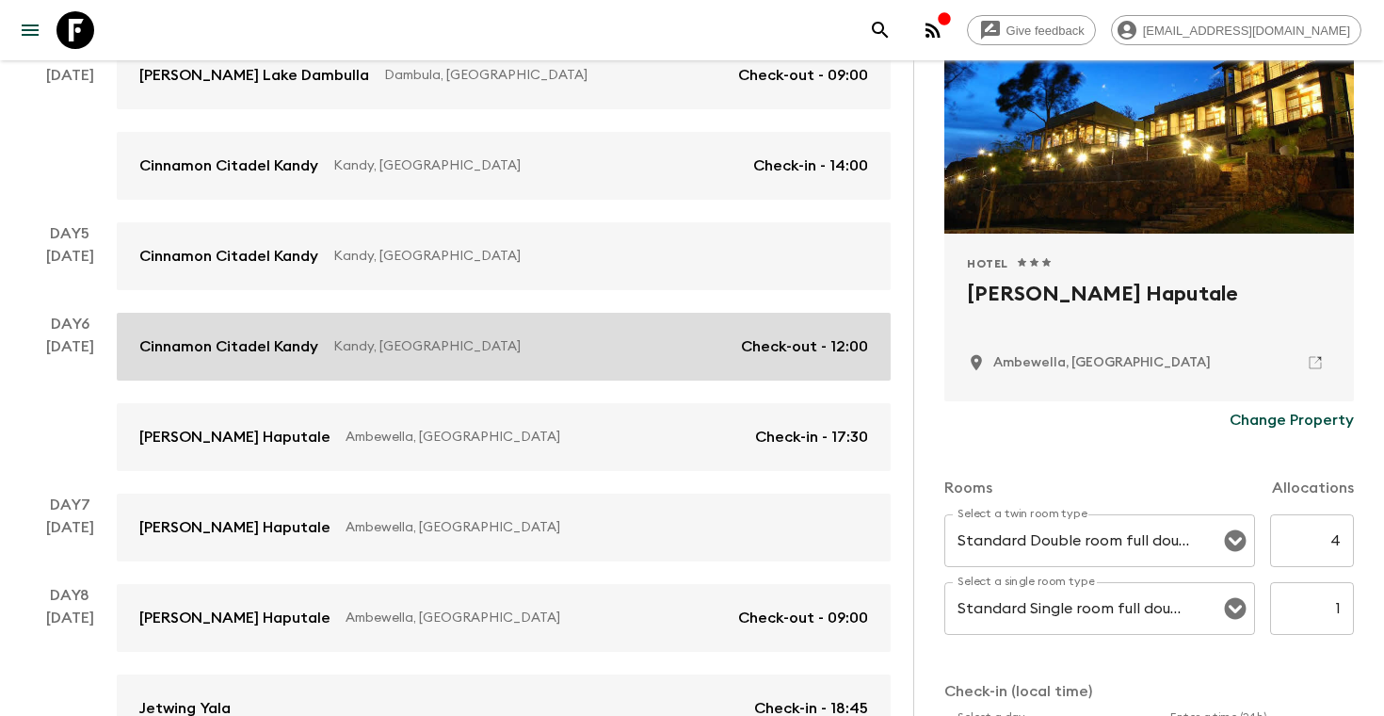
click at [512, 331] on link "Cinnamon Citadel Kandy Kandy, [GEOGRAPHIC_DATA] Check-out - 12:00" at bounding box center [504, 347] width 774 height 68
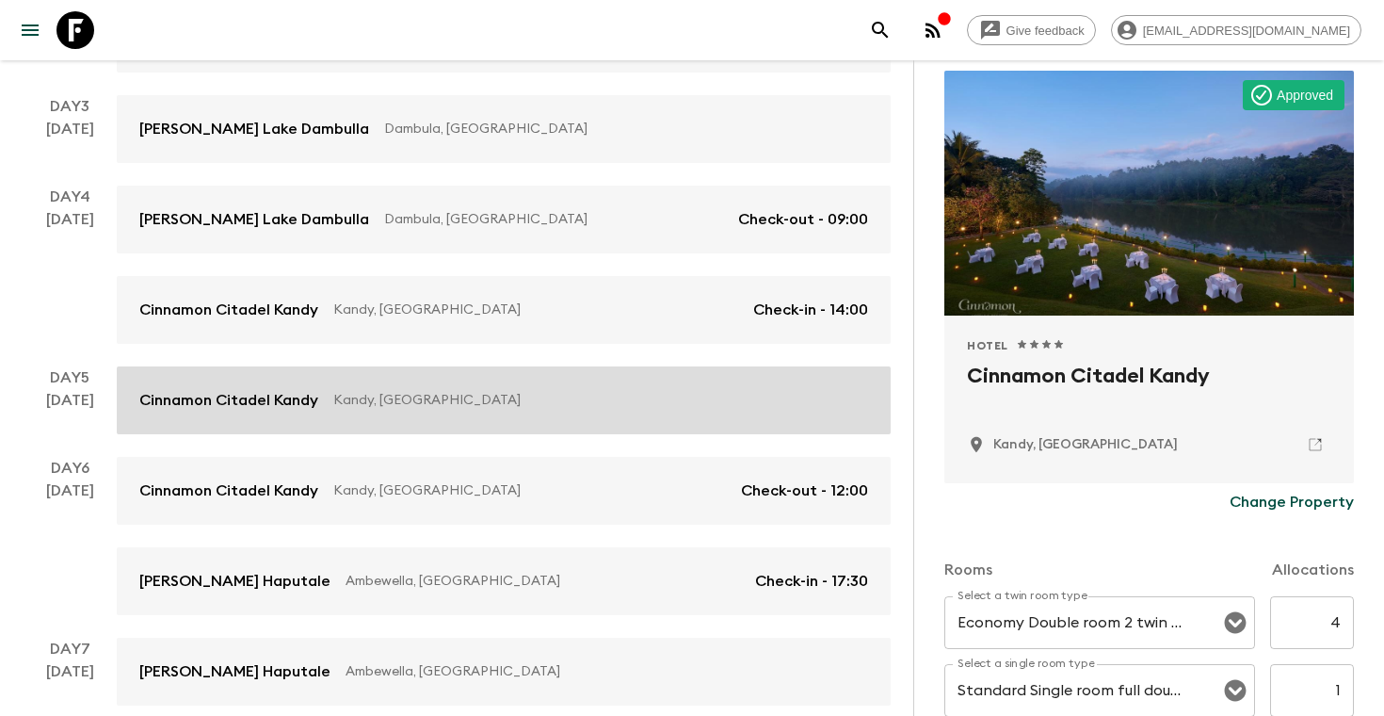
scroll to position [559, 0]
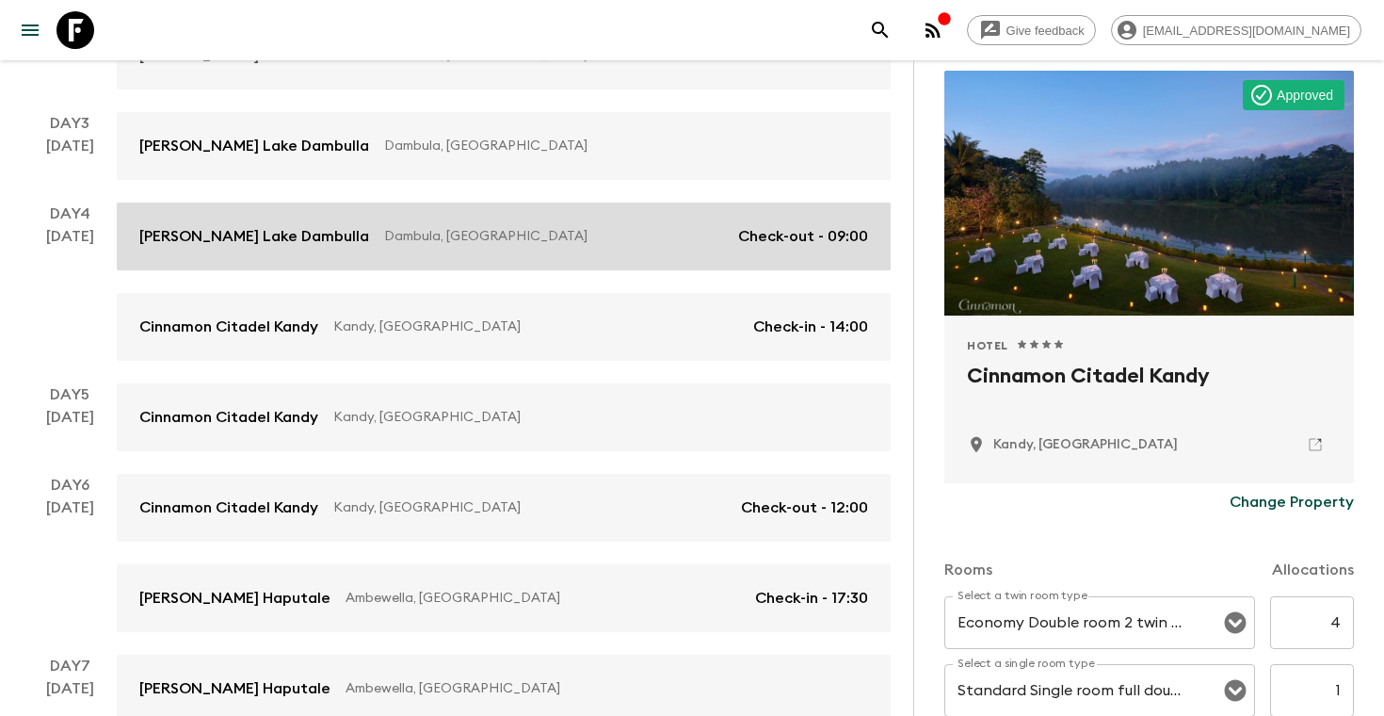
click at [500, 215] on link "[PERSON_NAME][GEOGRAPHIC_DATA], [GEOGRAPHIC_DATA] Check-out - 09:00" at bounding box center [504, 236] width 774 height 68
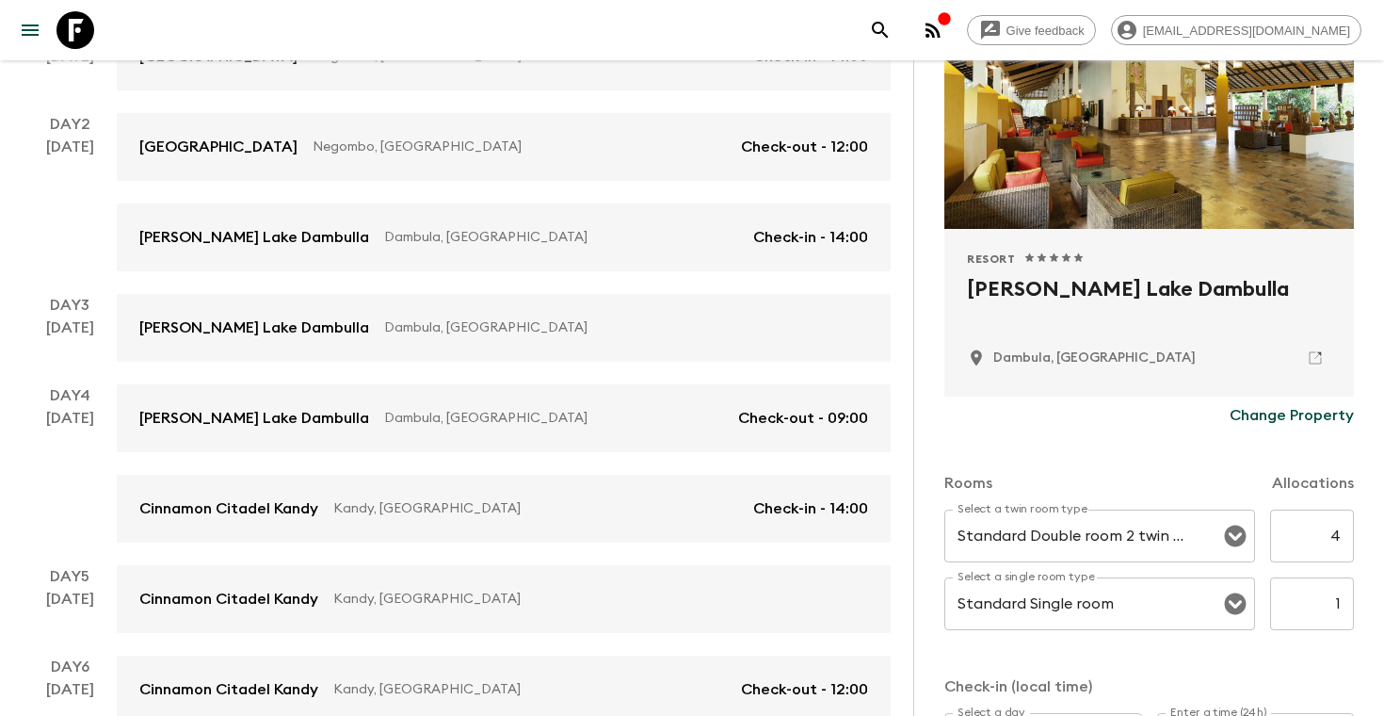
scroll to position [375, 0]
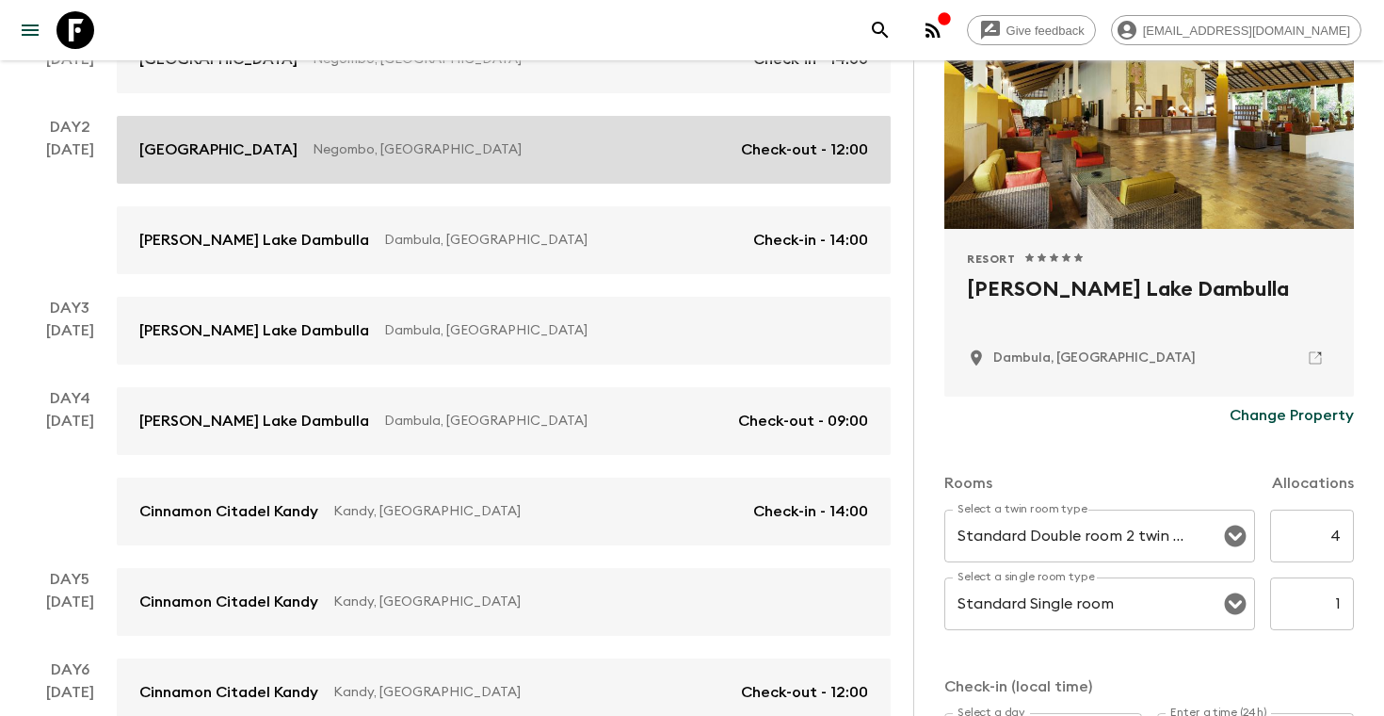
click at [526, 160] on div "Jetwing Lagoon Negombo, [GEOGRAPHIC_DATA] Check-out - 12:00" at bounding box center [503, 149] width 729 height 23
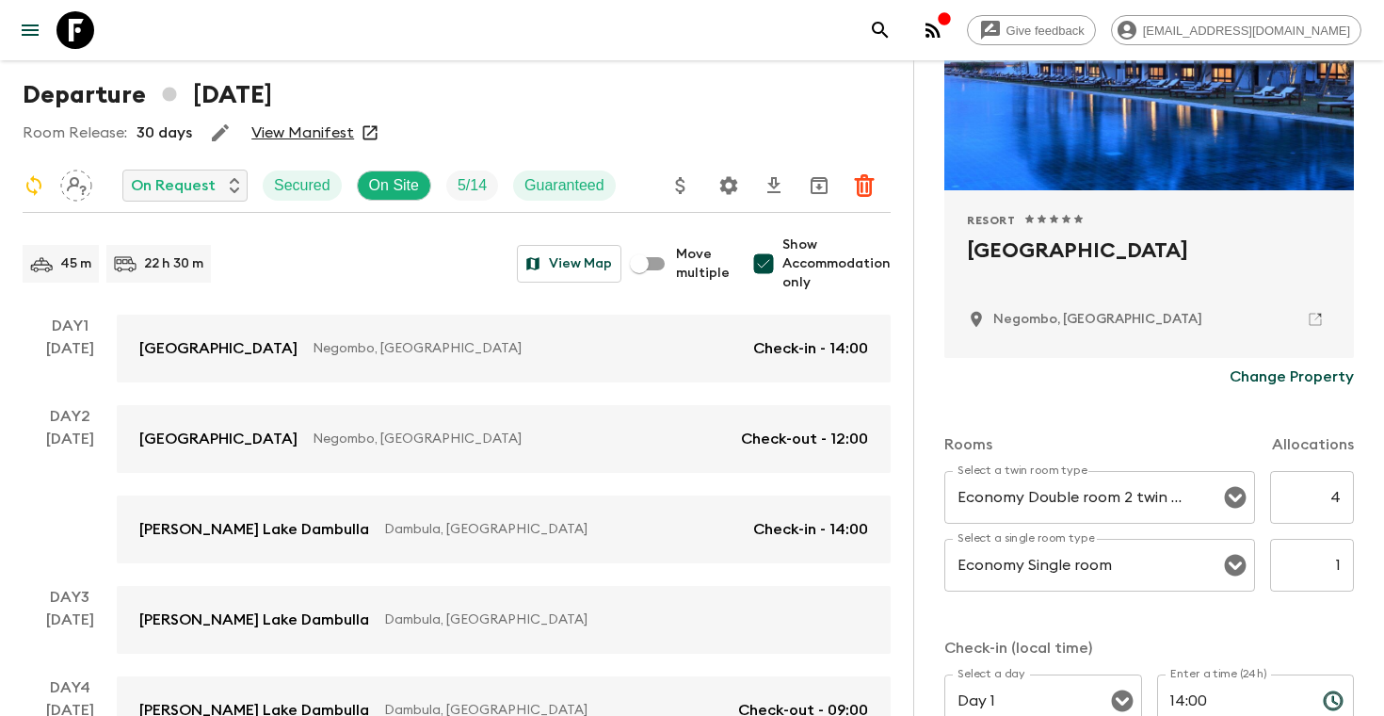
scroll to position [77, 0]
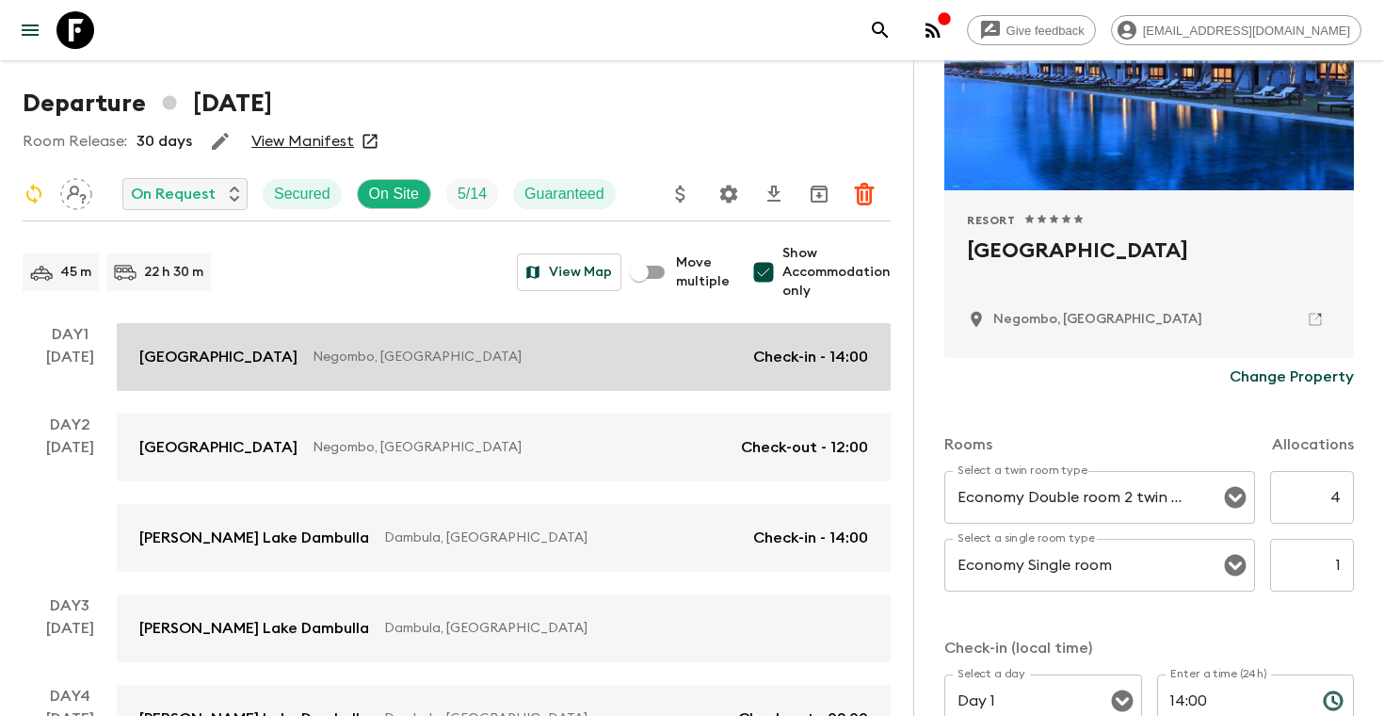
click at [605, 348] on p "Negombo, [GEOGRAPHIC_DATA]" at bounding box center [526, 357] width 426 height 19
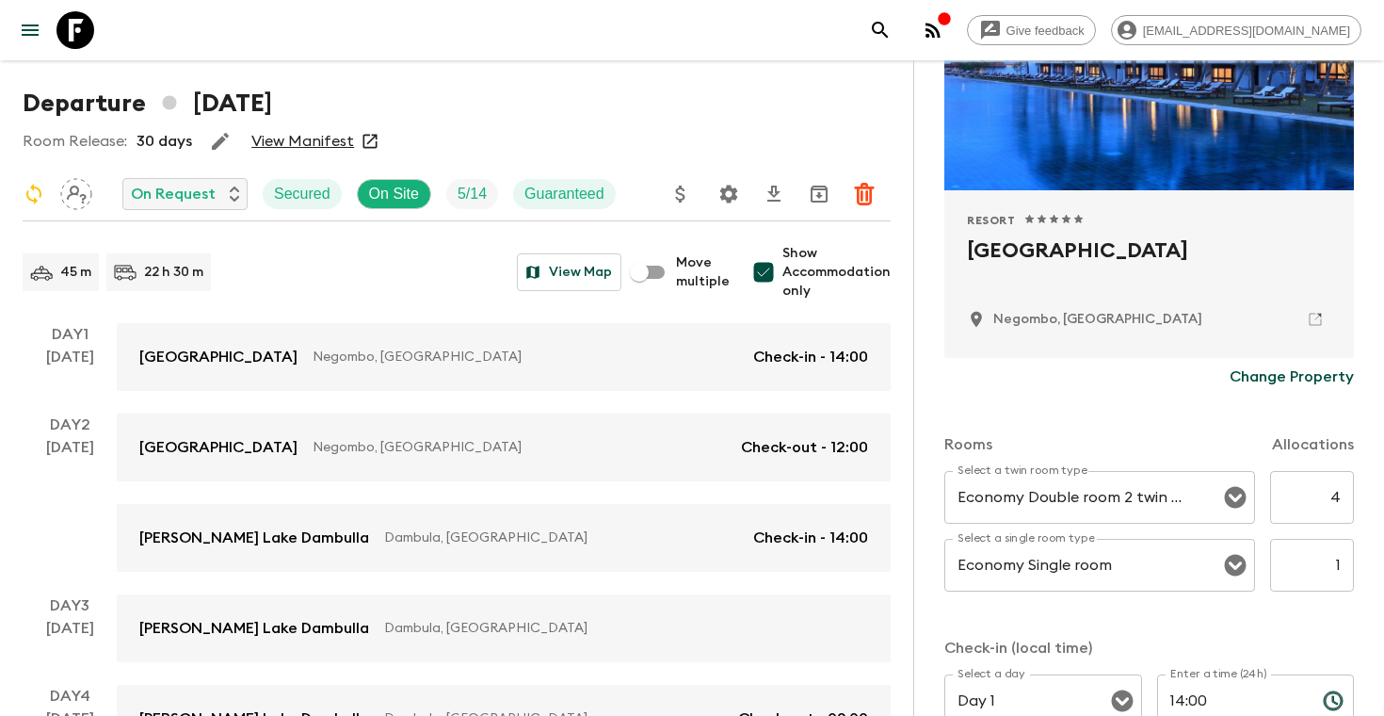
click at [224, 143] on icon "button" at bounding box center [220, 141] width 23 height 23
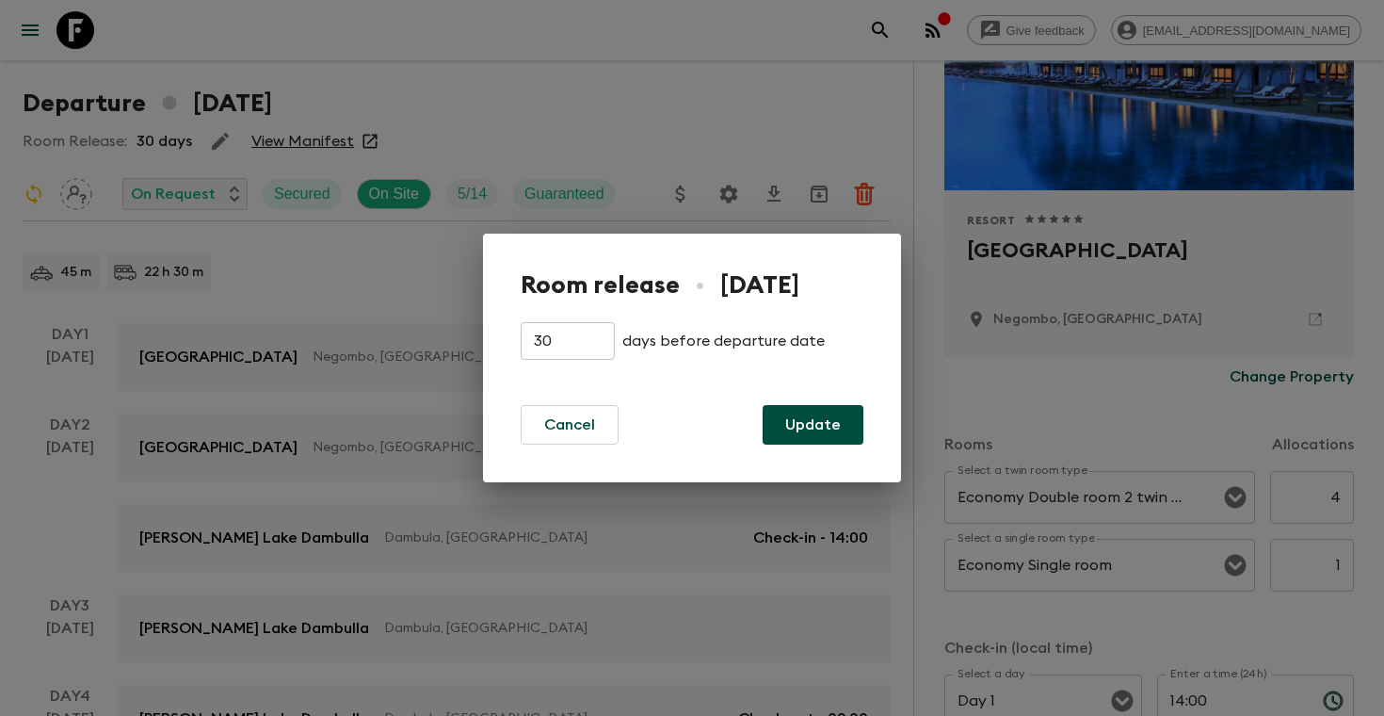
click at [551, 328] on input "30" at bounding box center [568, 341] width 94 height 38
drag, startPoint x: 568, startPoint y: 335, endPoint x: 498, endPoint y: 332, distance: 69.8
click at [498, 332] on div "Room release • [DATE] 30 ​ days before departure date Cancel Update" at bounding box center [692, 358] width 418 height 249
type input "7"
click at [792, 413] on button "Update" at bounding box center [813, 425] width 101 height 40
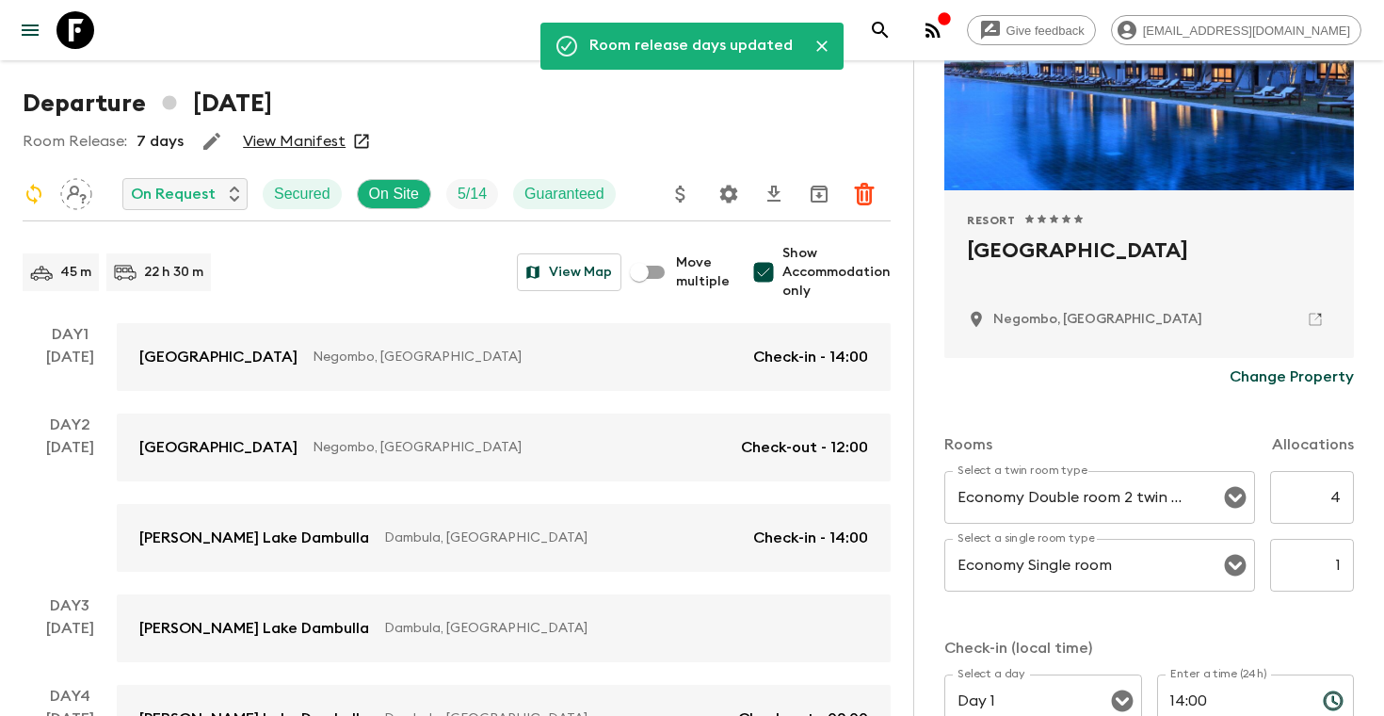
scroll to position [0, 0]
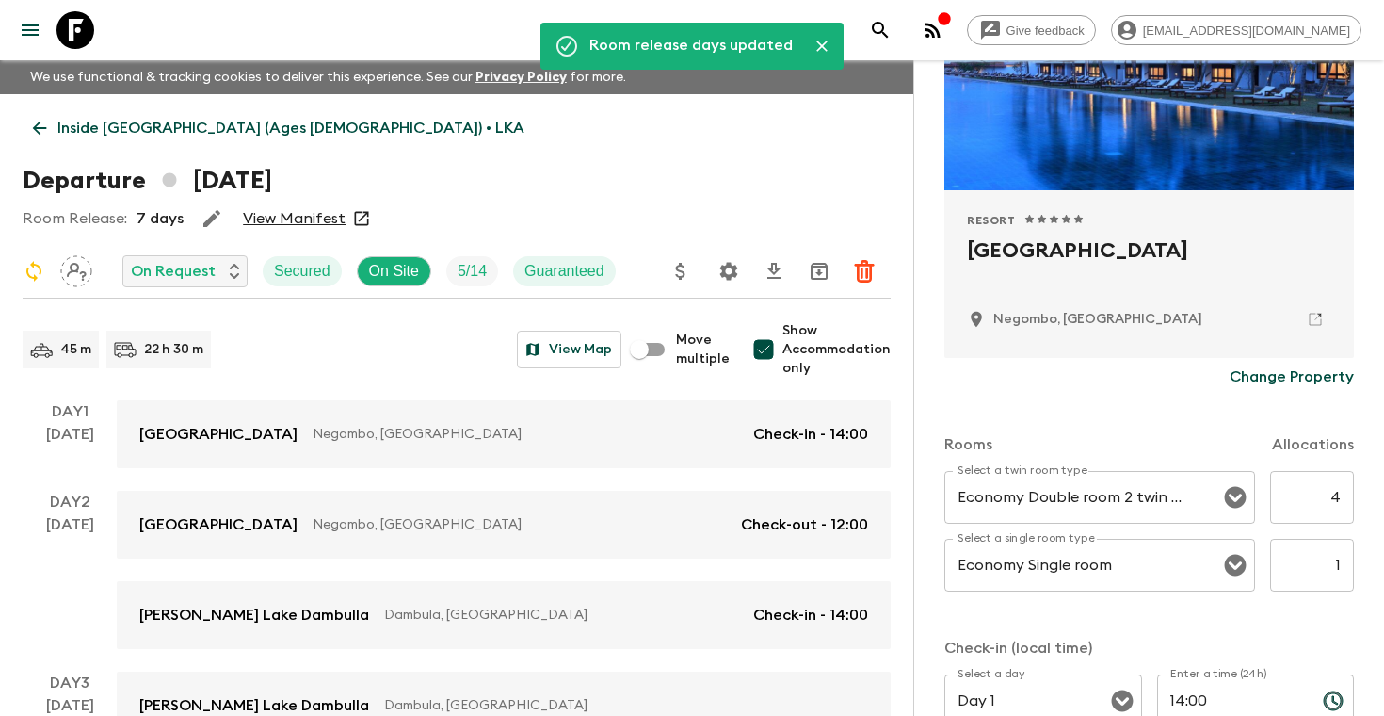
click at [192, 125] on p "Inside [GEOGRAPHIC_DATA] (Ages [DEMOGRAPHIC_DATA]) • LKA" at bounding box center [290, 128] width 467 height 23
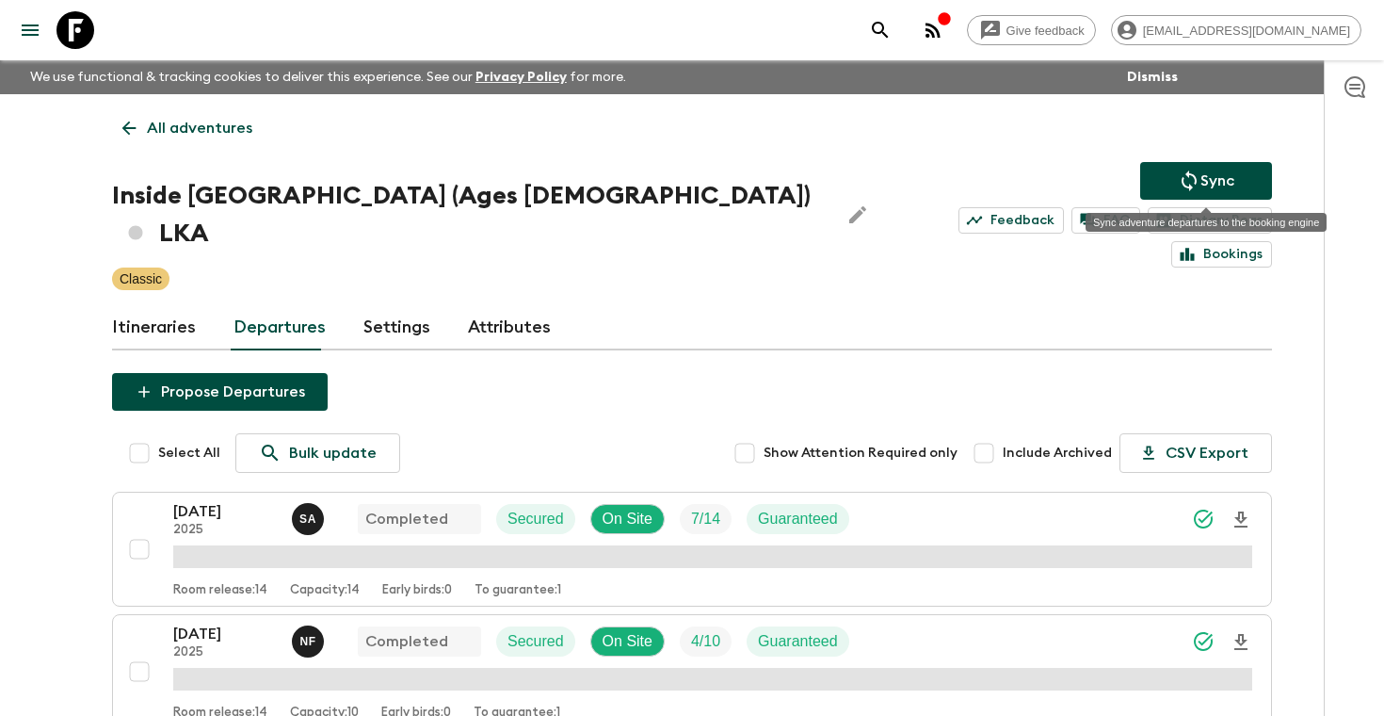
click at [1178, 168] on button "Sync" at bounding box center [1207, 181] width 132 height 38
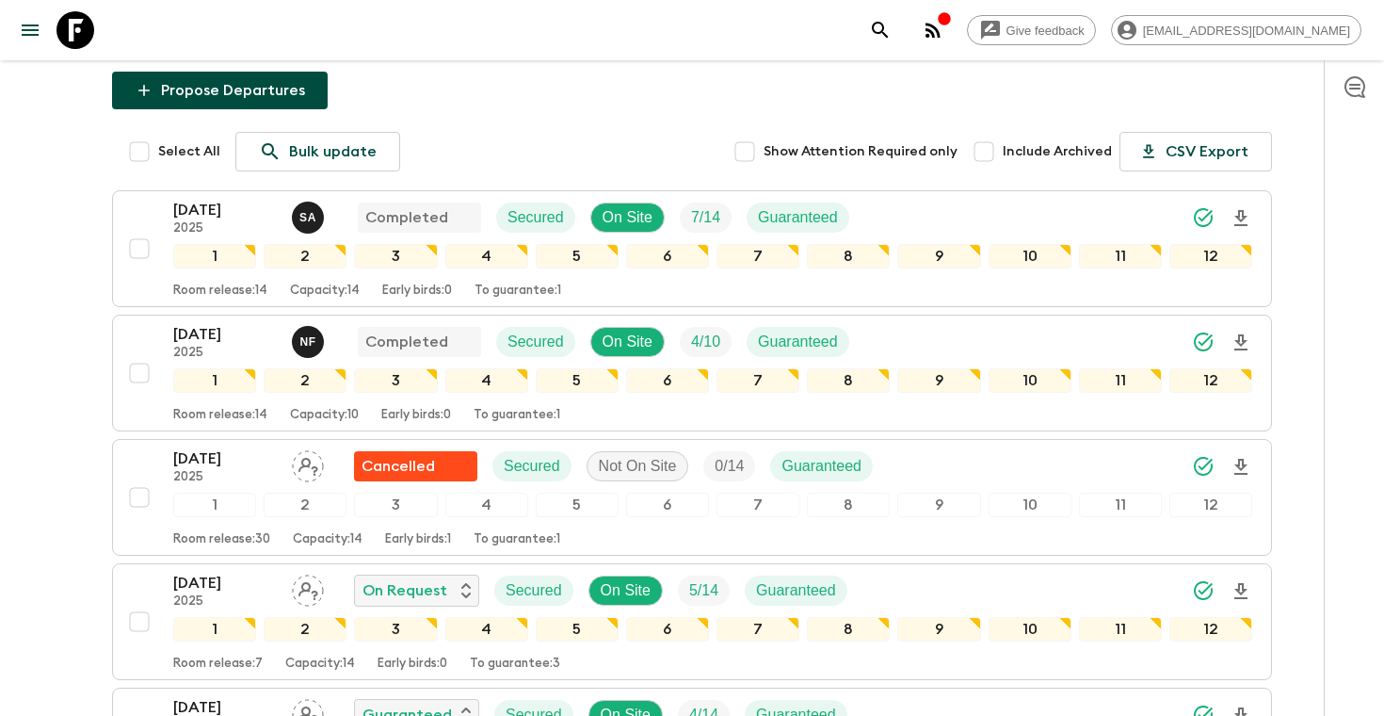
scroll to position [377, 0]
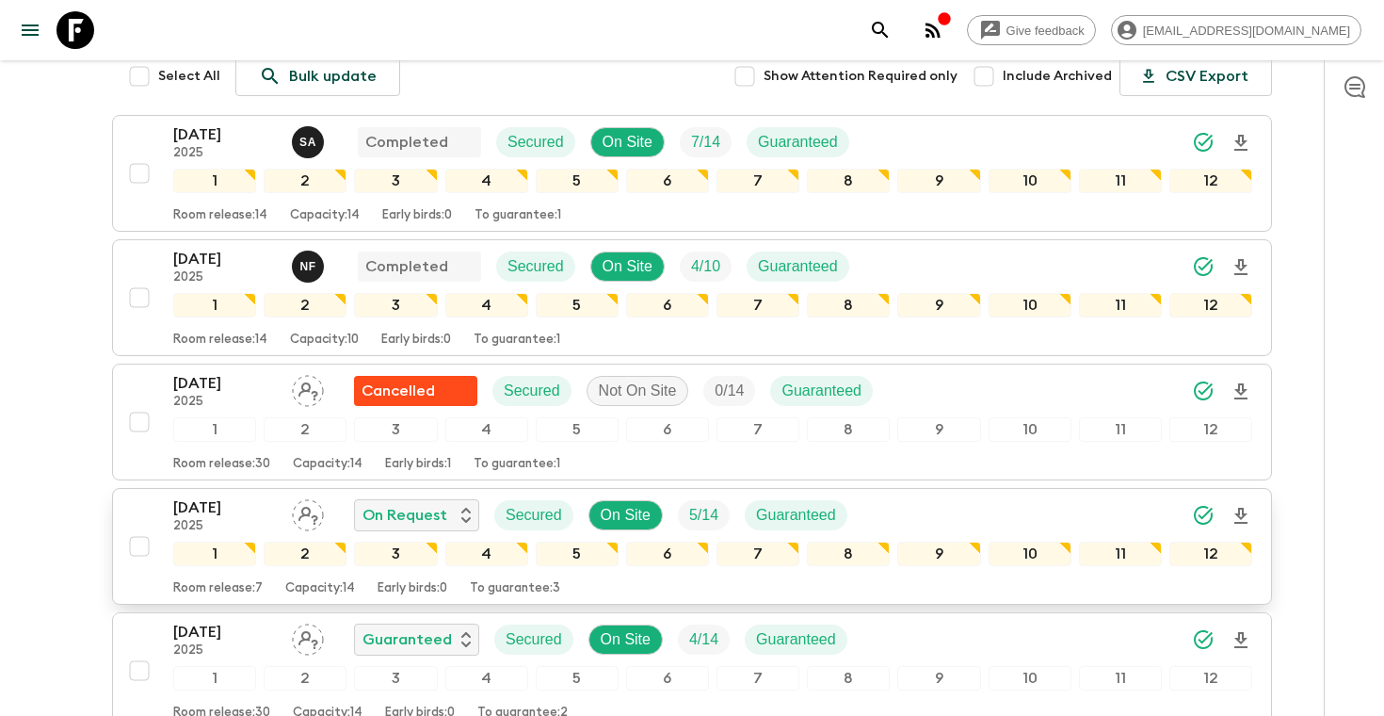
click at [1016, 496] on div "[DATE] 2025 On Request Secured On Site 5 / 14 Guaranteed" at bounding box center [712, 515] width 1079 height 38
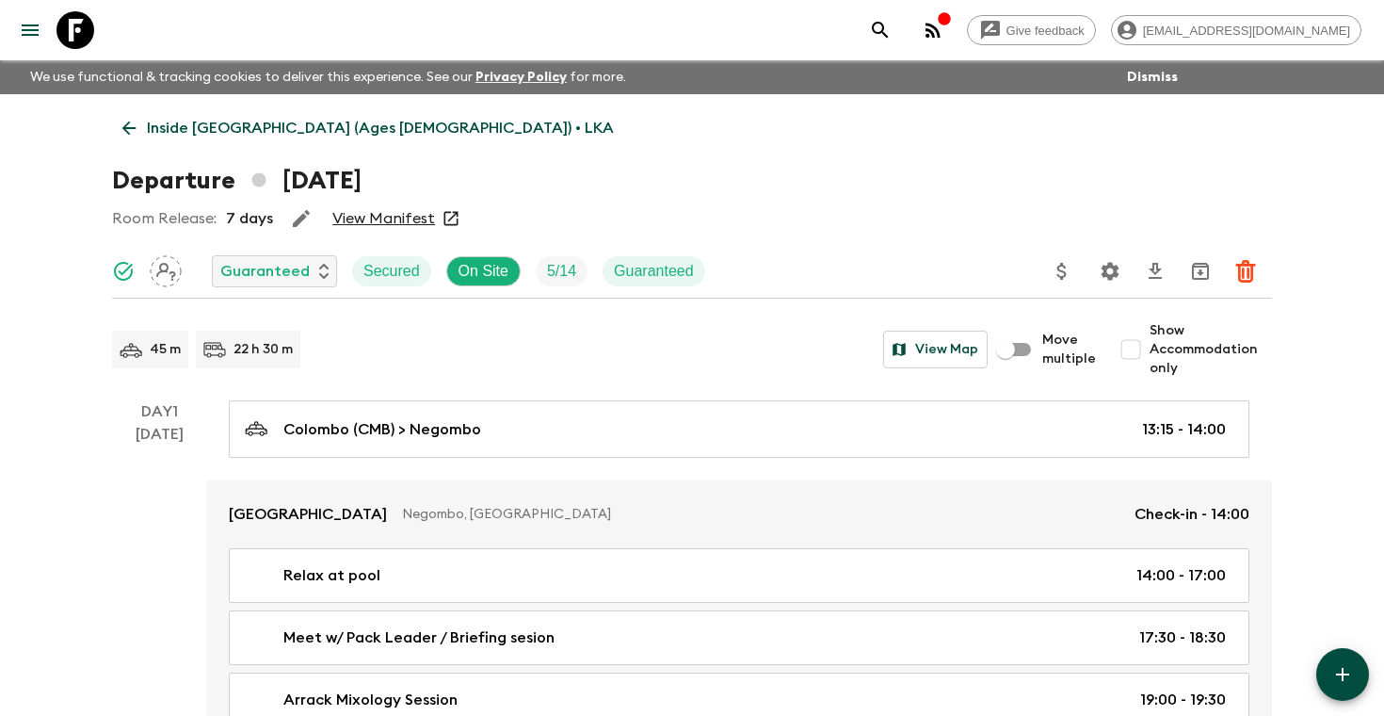
click at [1177, 355] on span "Show Accommodation only" at bounding box center [1211, 349] width 122 height 57
click at [1150, 355] on input "Show Accommodation only" at bounding box center [1131, 350] width 38 height 38
checkbox input "true"
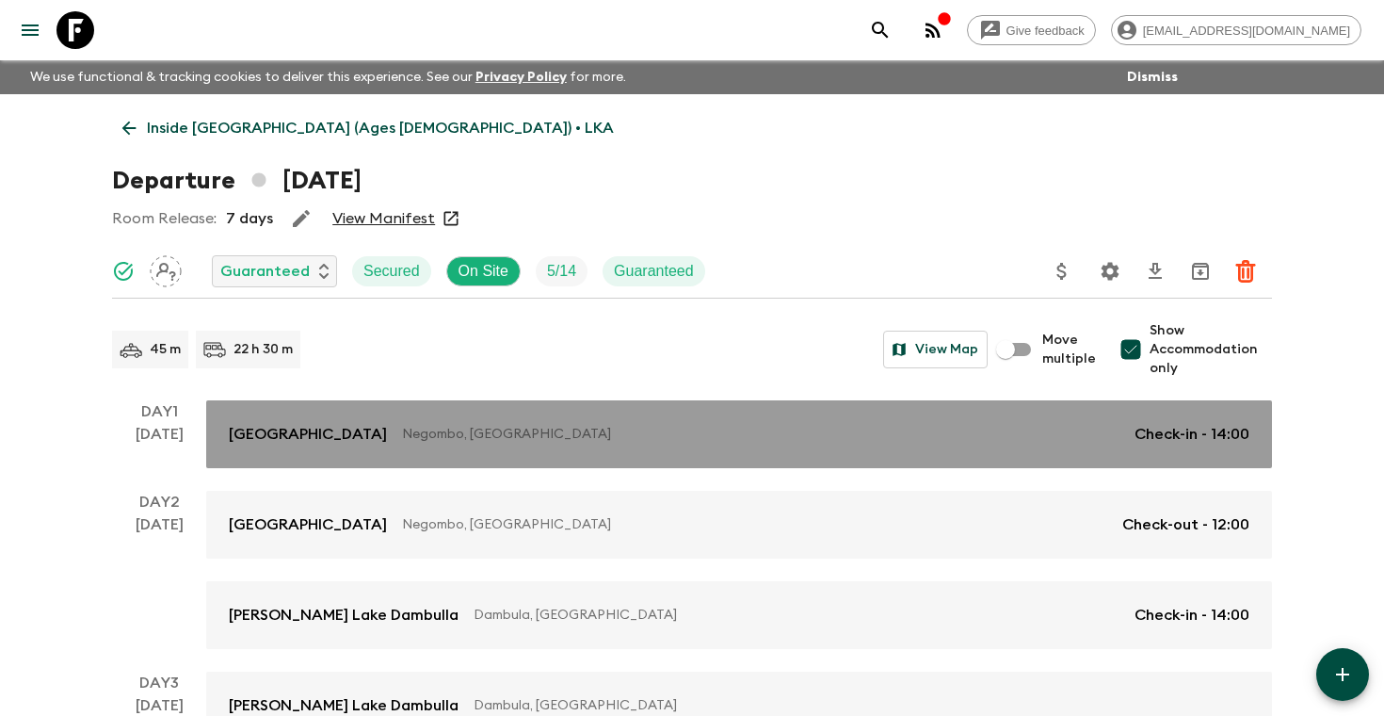
click at [890, 433] on p "Negombo, [GEOGRAPHIC_DATA]" at bounding box center [761, 434] width 718 height 19
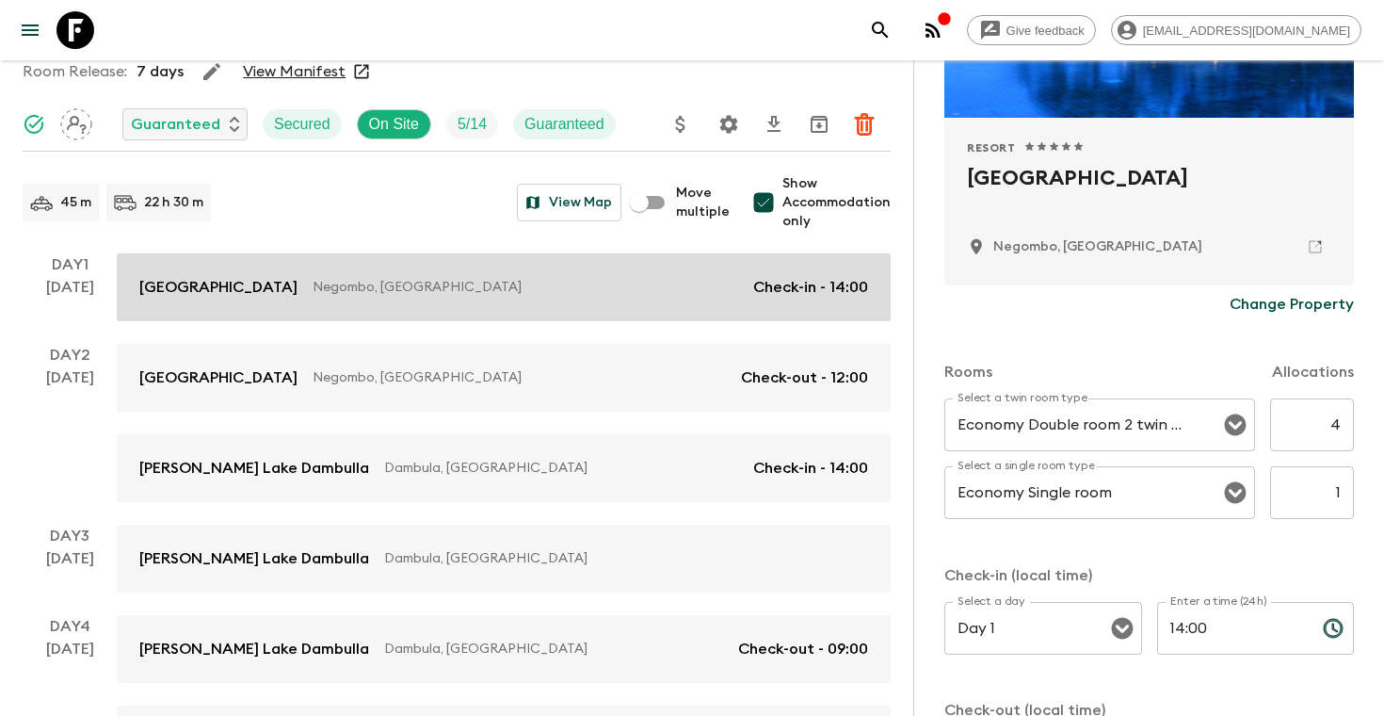
scroll to position [318, 0]
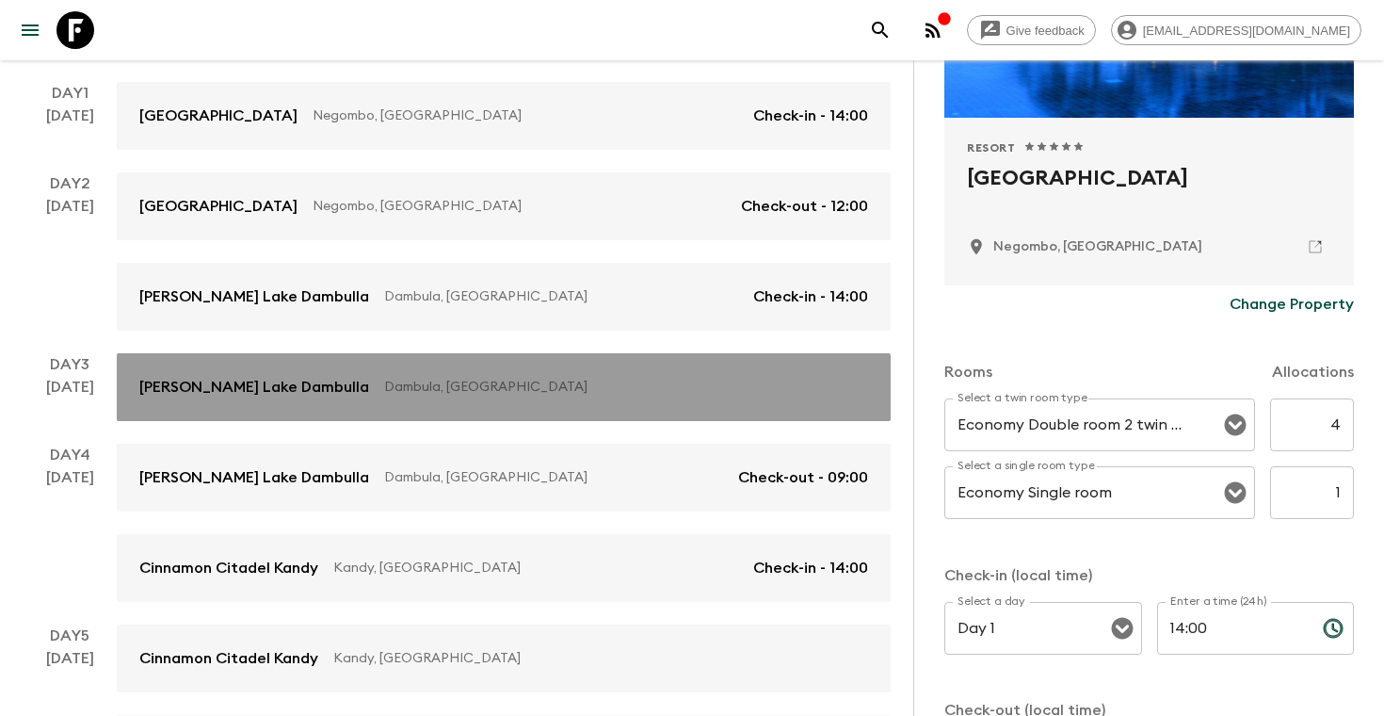
click at [390, 364] on link "[PERSON_NAME][GEOGRAPHIC_DATA], [GEOGRAPHIC_DATA]" at bounding box center [504, 387] width 774 height 68
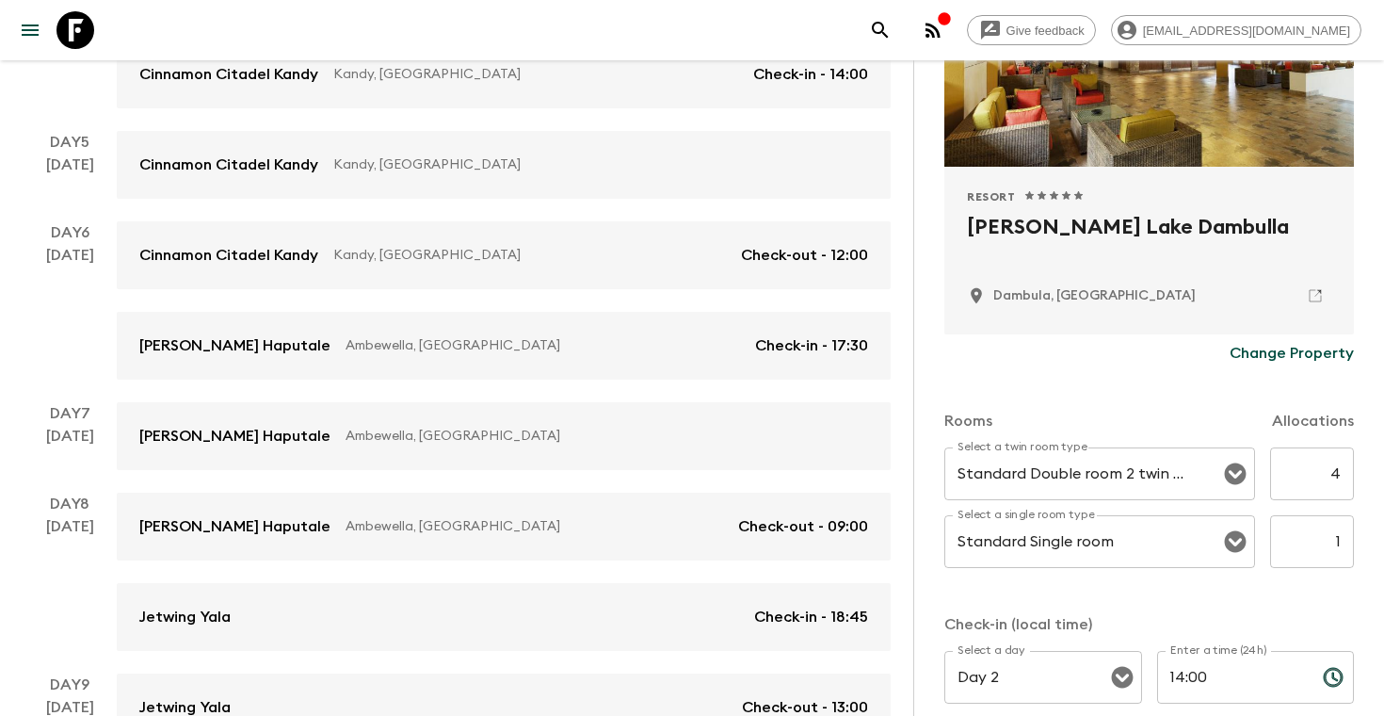
scroll to position [428, 0]
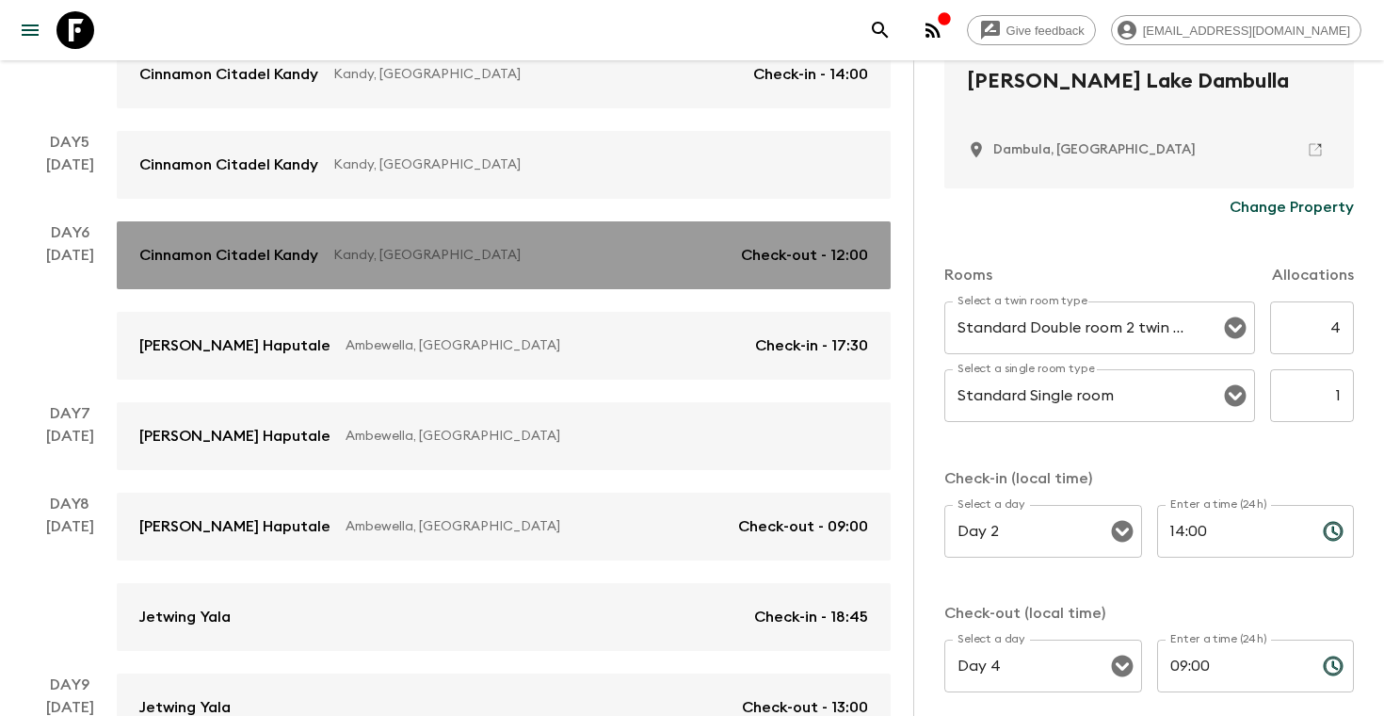
click at [500, 268] on link "Cinnamon Citadel Kandy Kandy, [GEOGRAPHIC_DATA] Check-out - 12:00" at bounding box center [504, 255] width 774 height 68
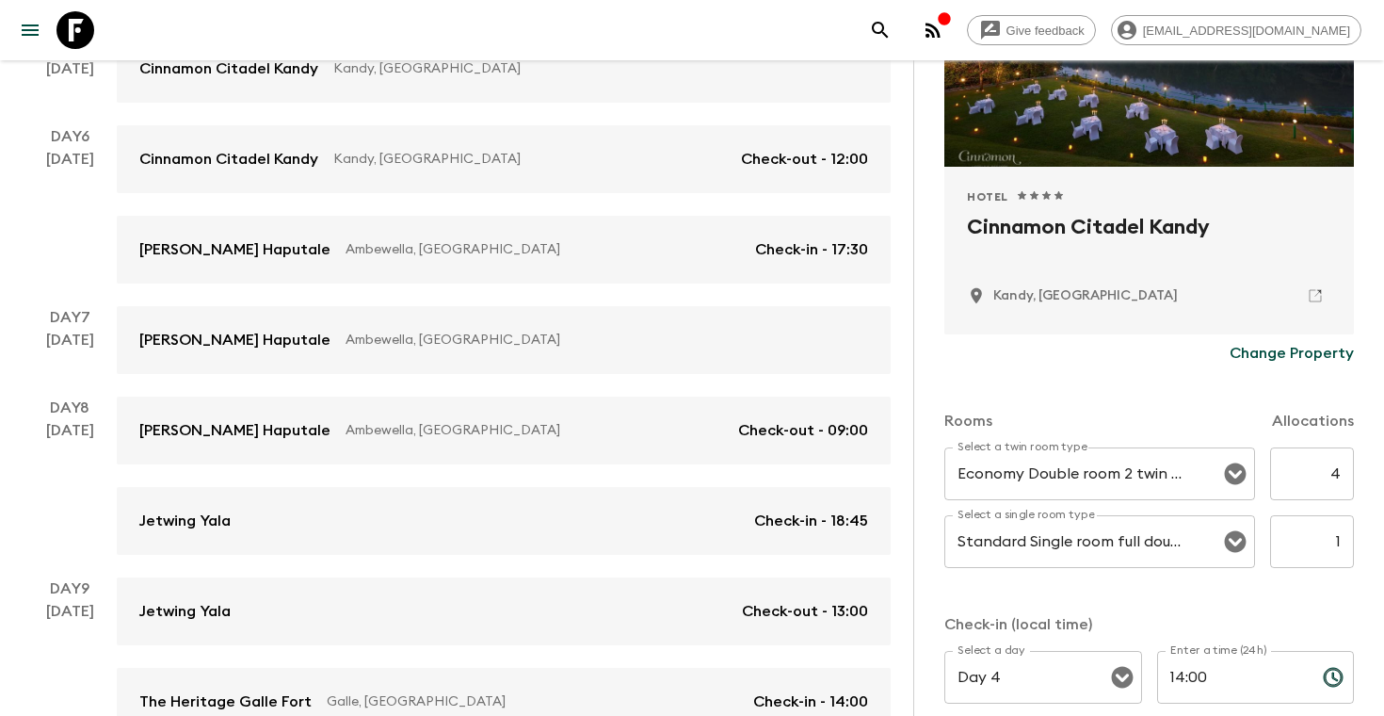
scroll to position [923, 0]
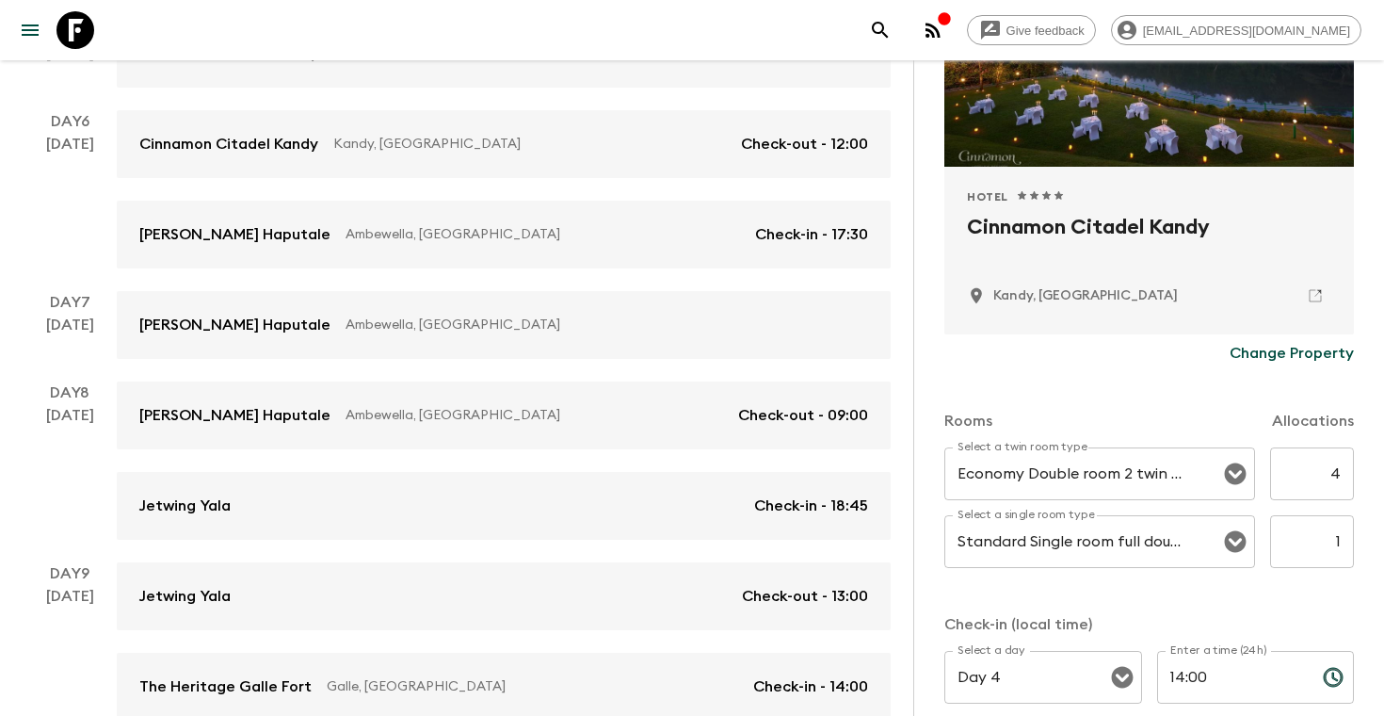
click at [538, 281] on div "Day 1 [DATE] [GEOGRAPHIC_DATA] Negombo, [GEOGRAPHIC_DATA] Check-in - 14:00 Day …" at bounding box center [457, 279] width 868 height 1605
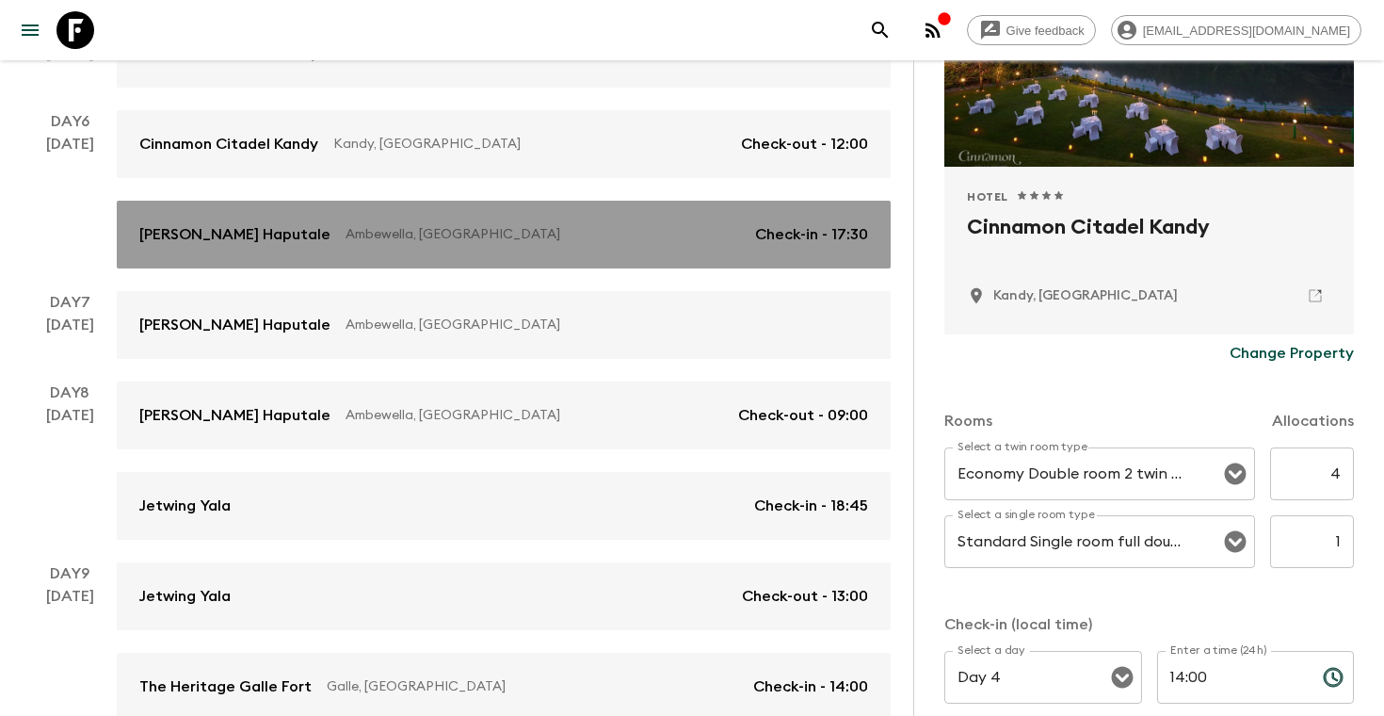
click at [535, 249] on link "[PERSON_NAME] Haputale Ambewella, [GEOGRAPHIC_DATA] Check-in - 17:30" at bounding box center [504, 235] width 774 height 68
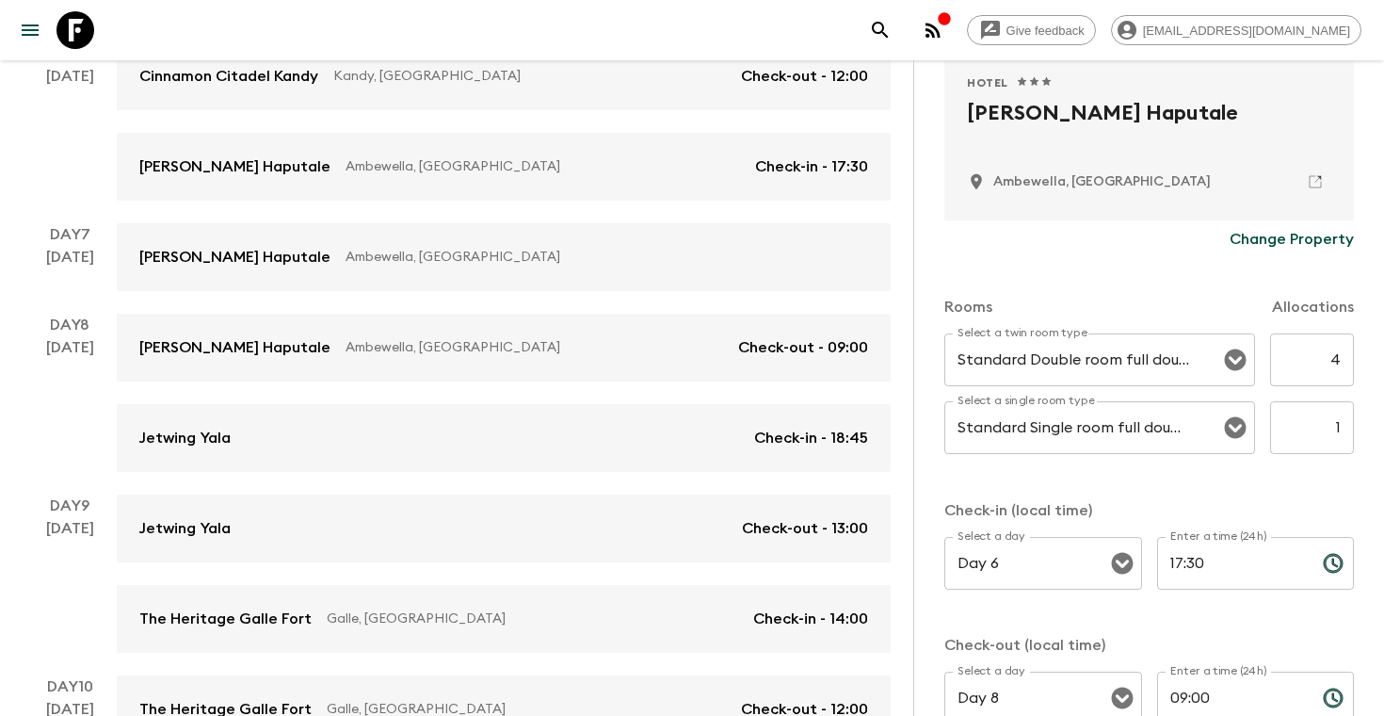
scroll to position [1012, 0]
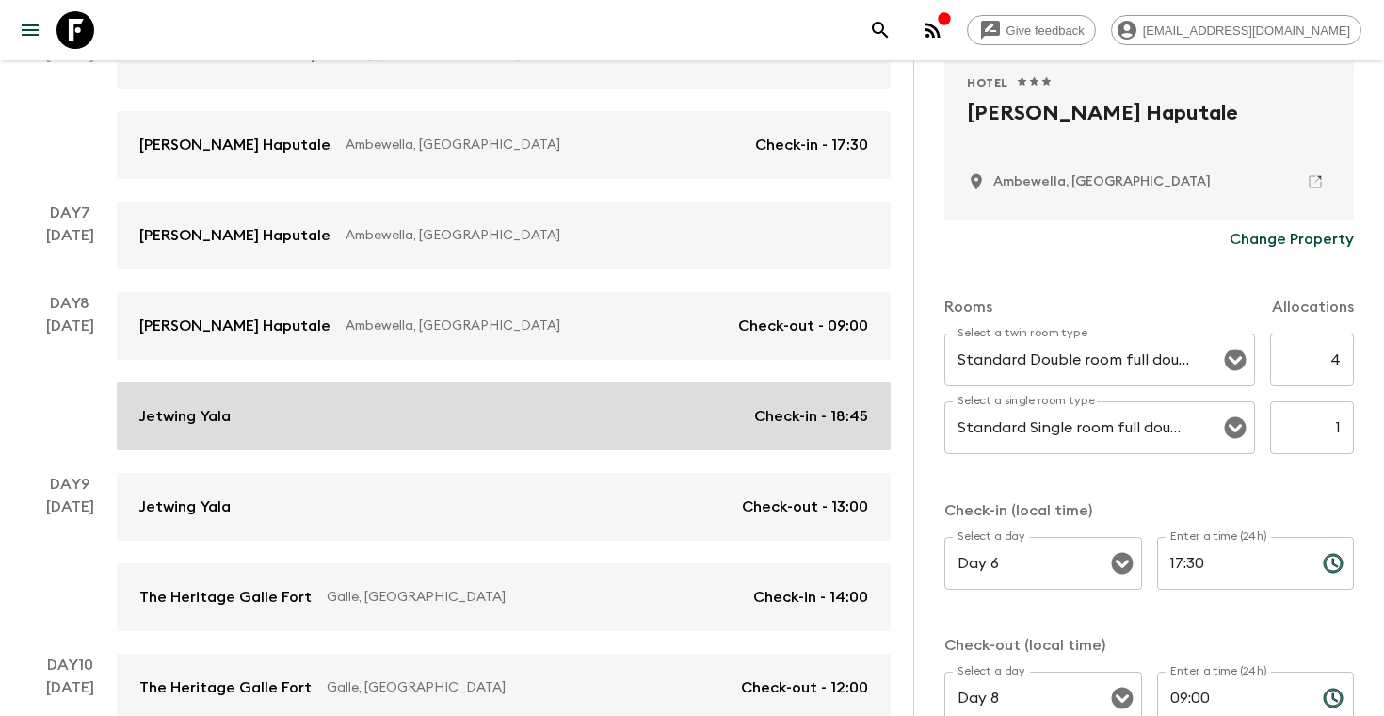
click at [405, 434] on link "Jetwing Yala Check-in - 18:45" at bounding box center [504, 416] width 774 height 68
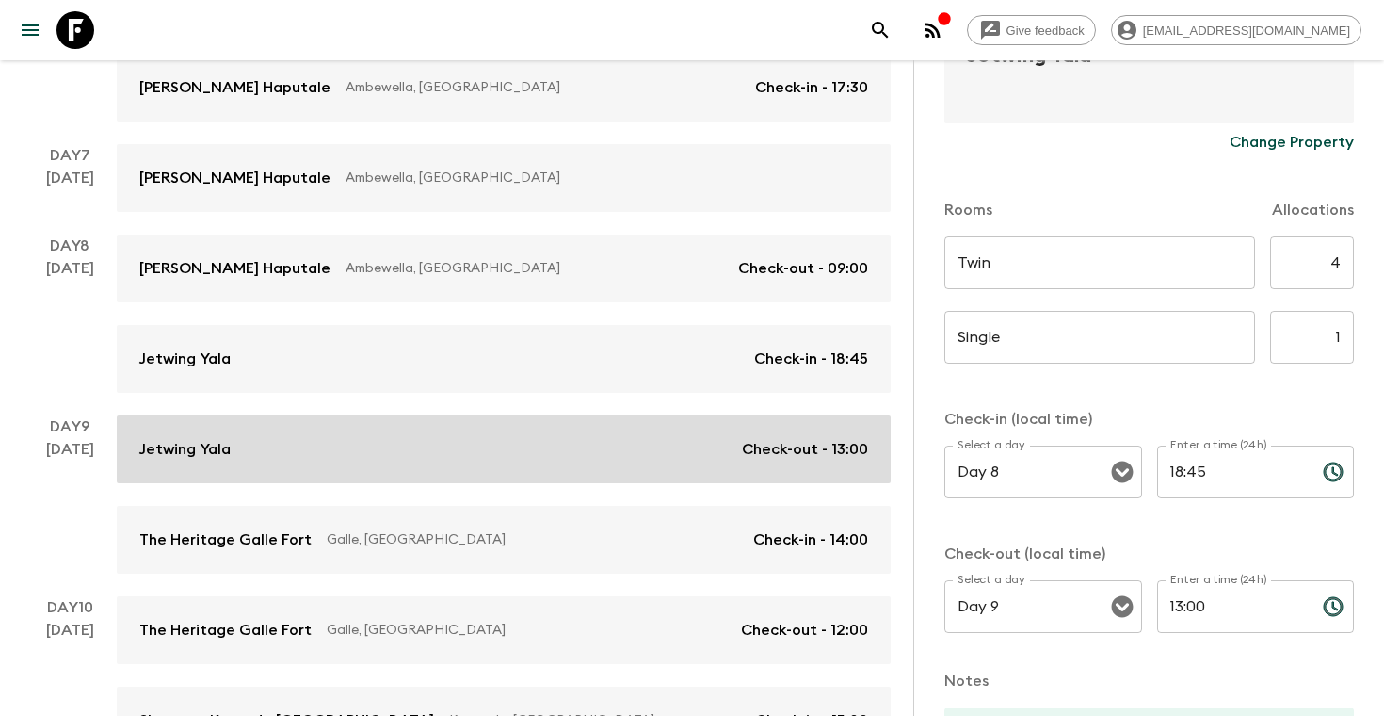
scroll to position [1089, 0]
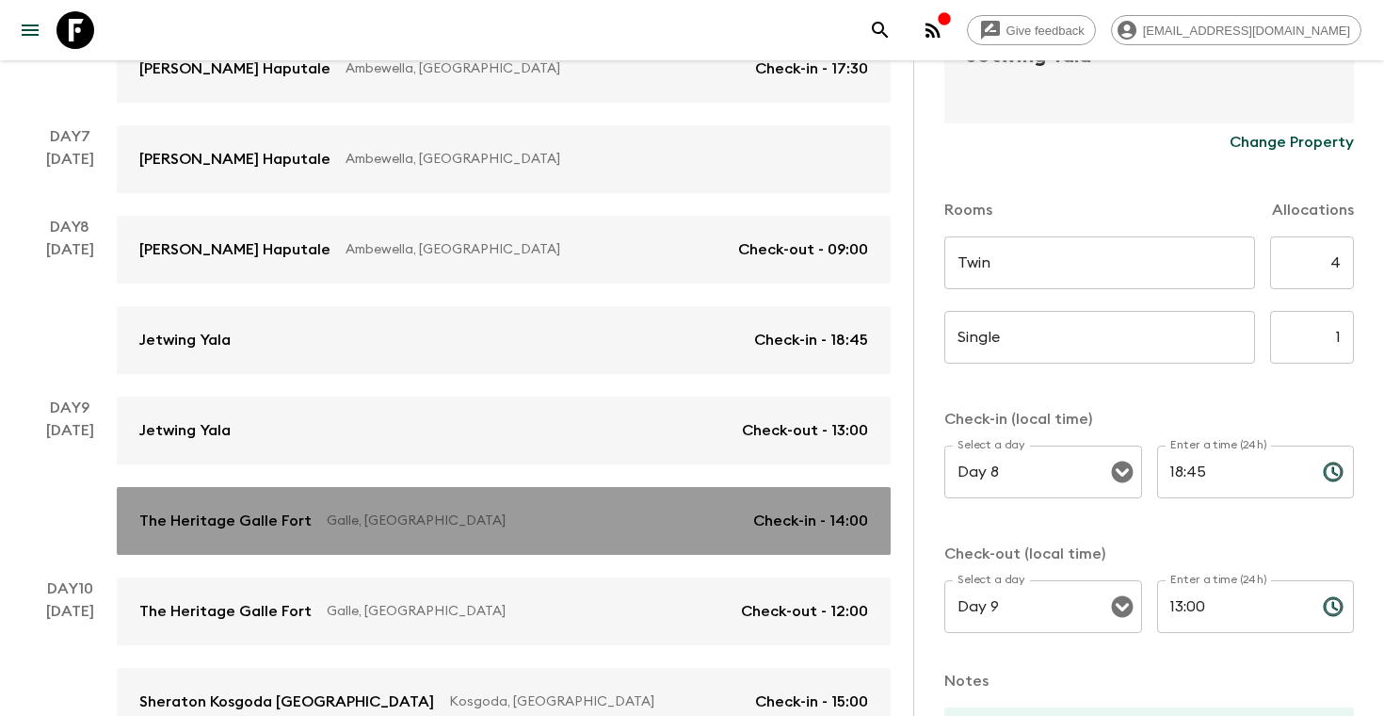
click at [504, 519] on p "Galle, [GEOGRAPHIC_DATA]" at bounding box center [533, 520] width 412 height 19
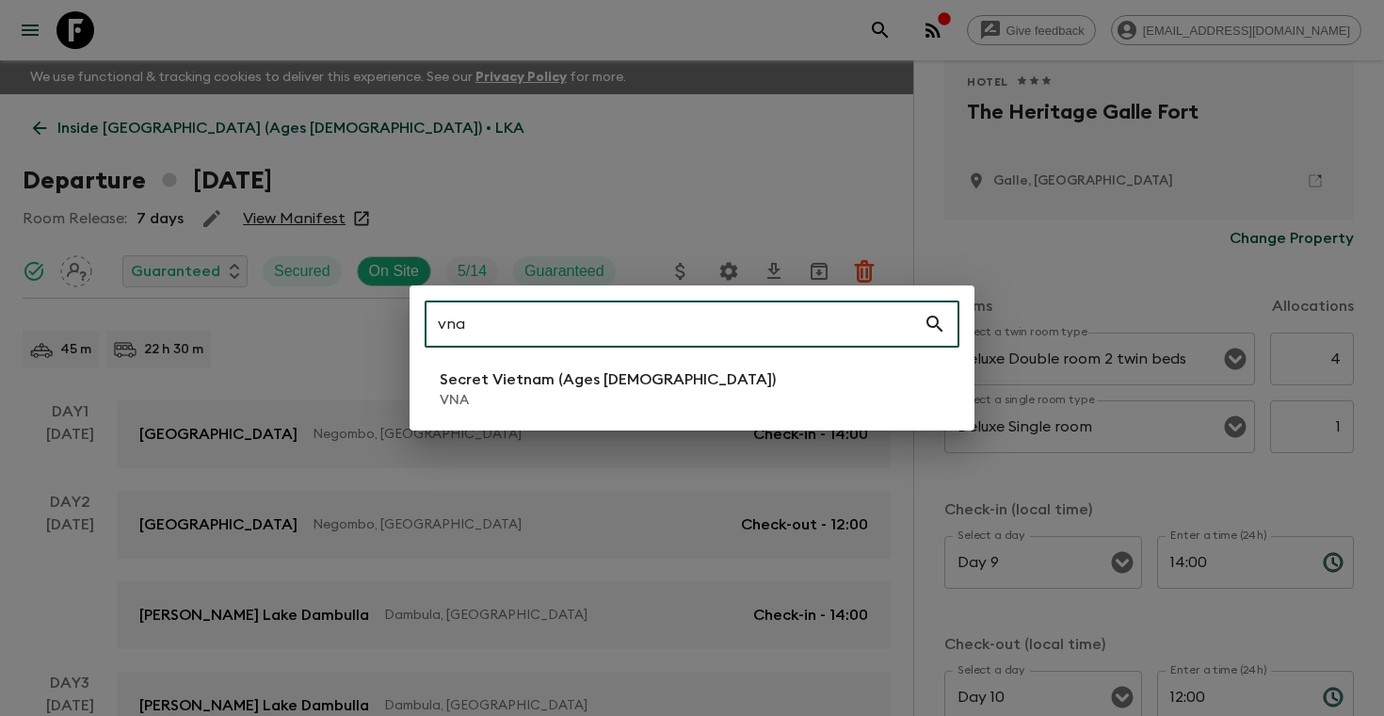
type input "vna"
click at [475, 411] on li "Secret Vietnam (Ages [DEMOGRAPHIC_DATA]) VNA" at bounding box center [692, 389] width 535 height 53
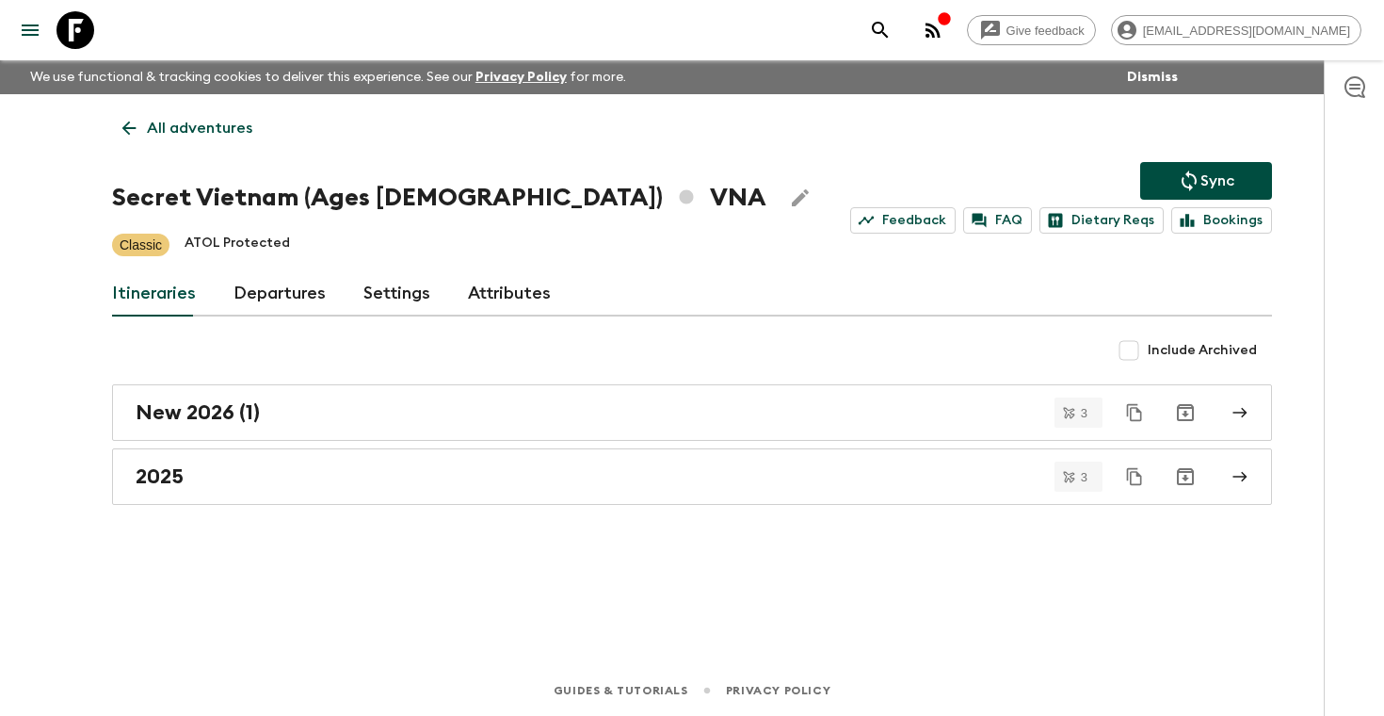
click at [276, 296] on link "Departures" at bounding box center [280, 293] width 92 height 45
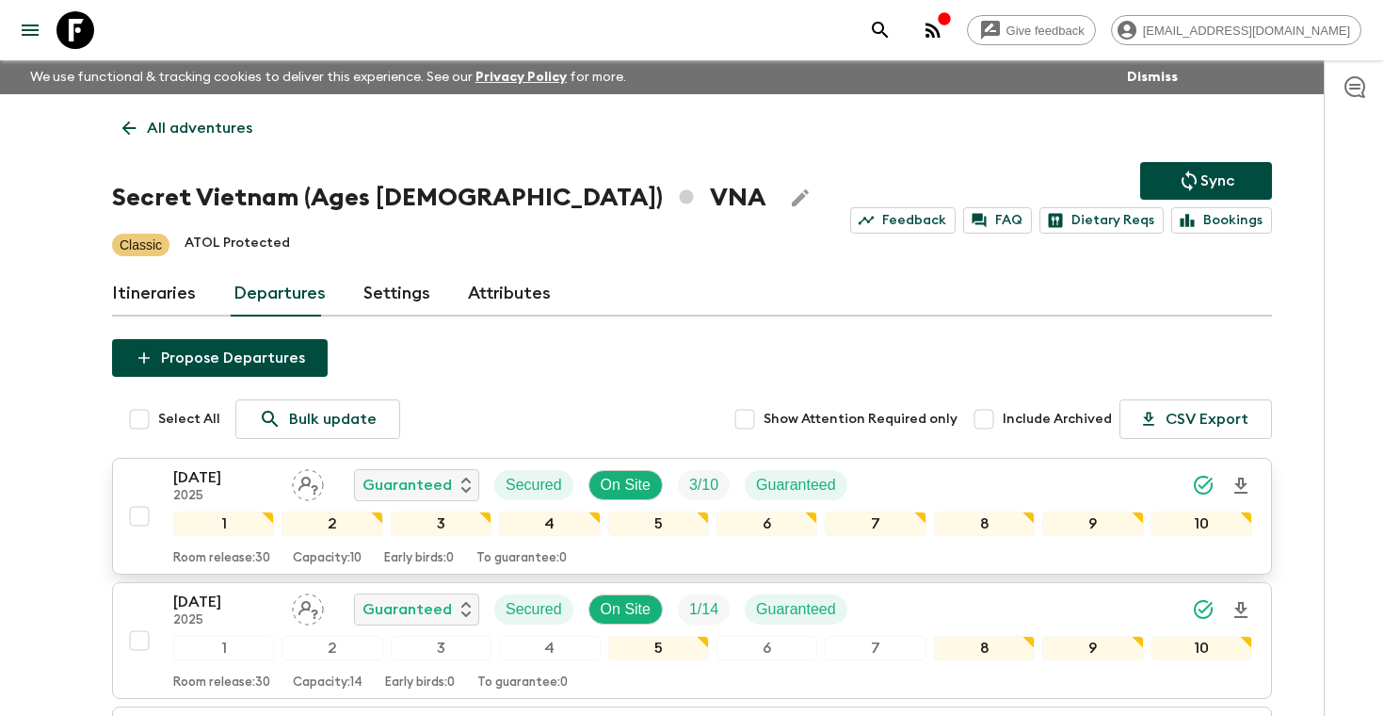
click at [853, 471] on div "[DATE] 2025 Guaranteed Secured On Site 3 / 10 Guaranteed" at bounding box center [517, 485] width 689 height 38
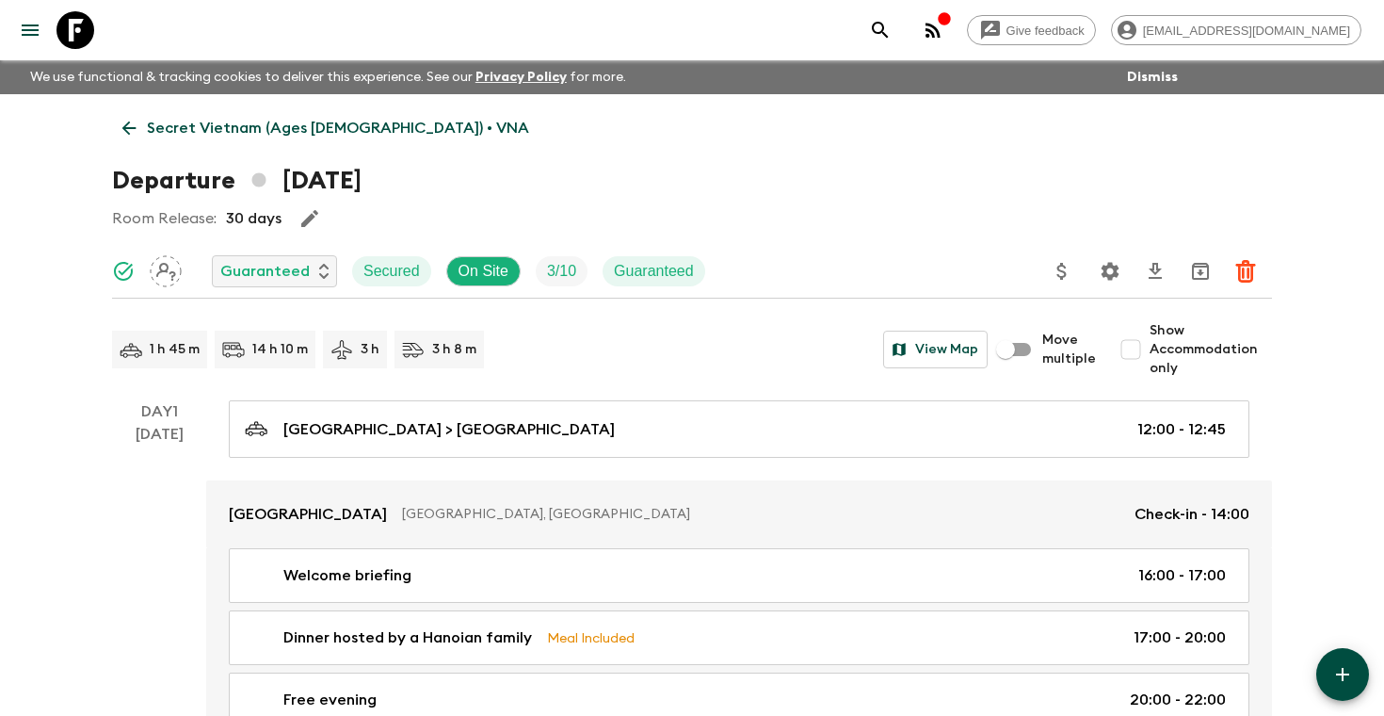
click at [1110, 268] on icon "Settings" at bounding box center [1110, 271] width 23 height 23
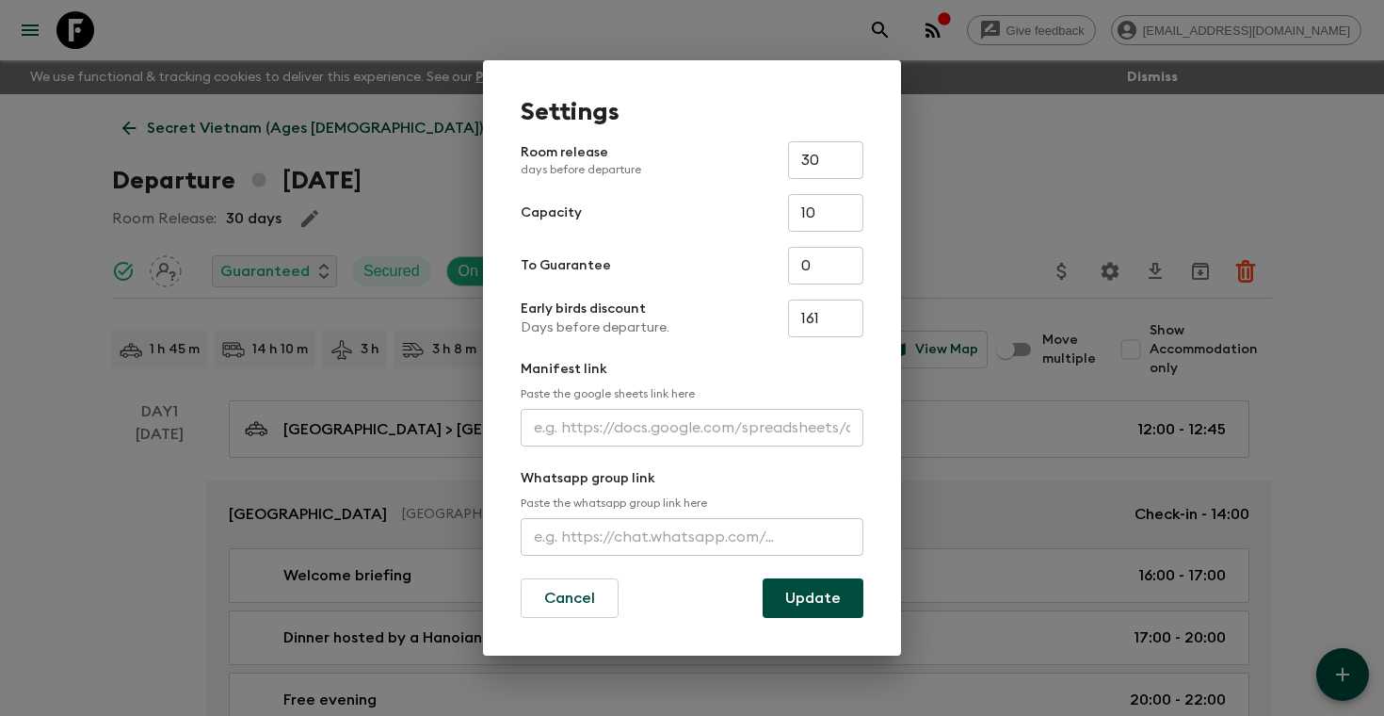
click at [669, 435] on input "text" at bounding box center [692, 428] width 343 height 38
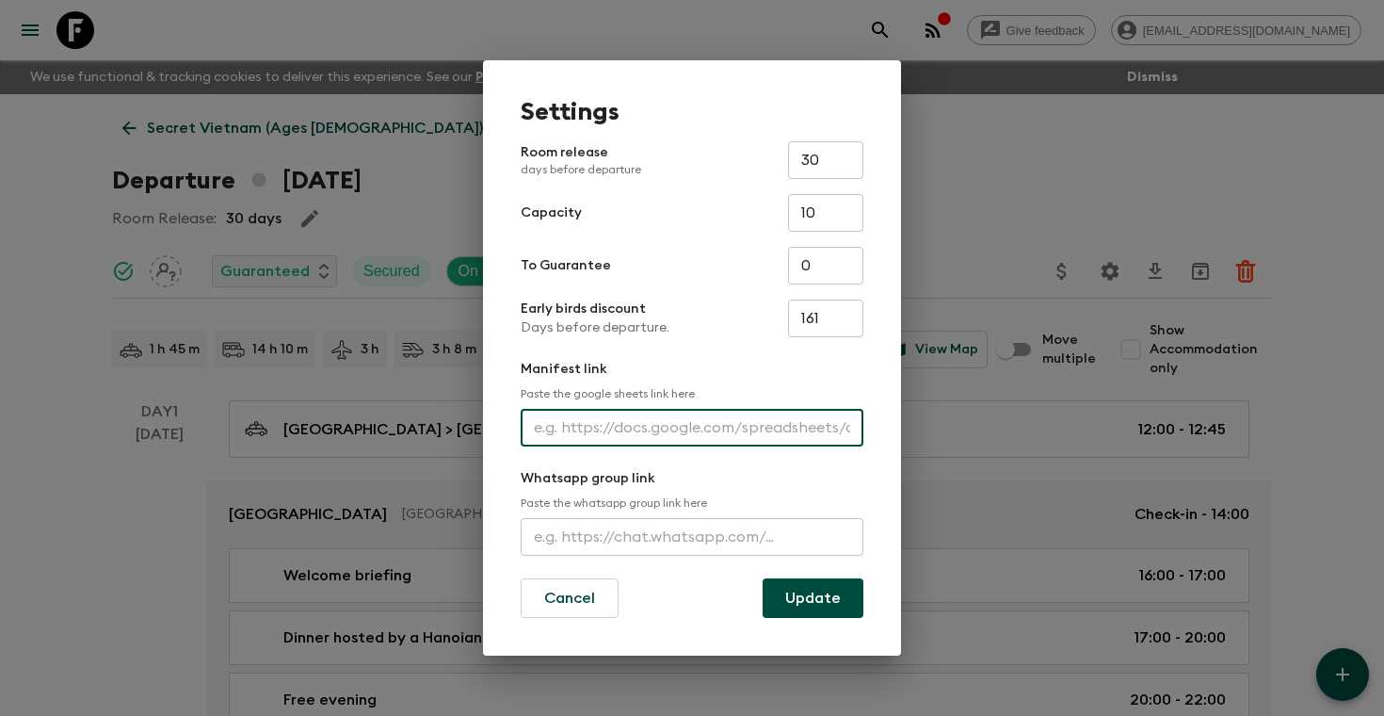
paste input "[URL][DOMAIN_NAME]"
type input "[URL][DOMAIN_NAME]"
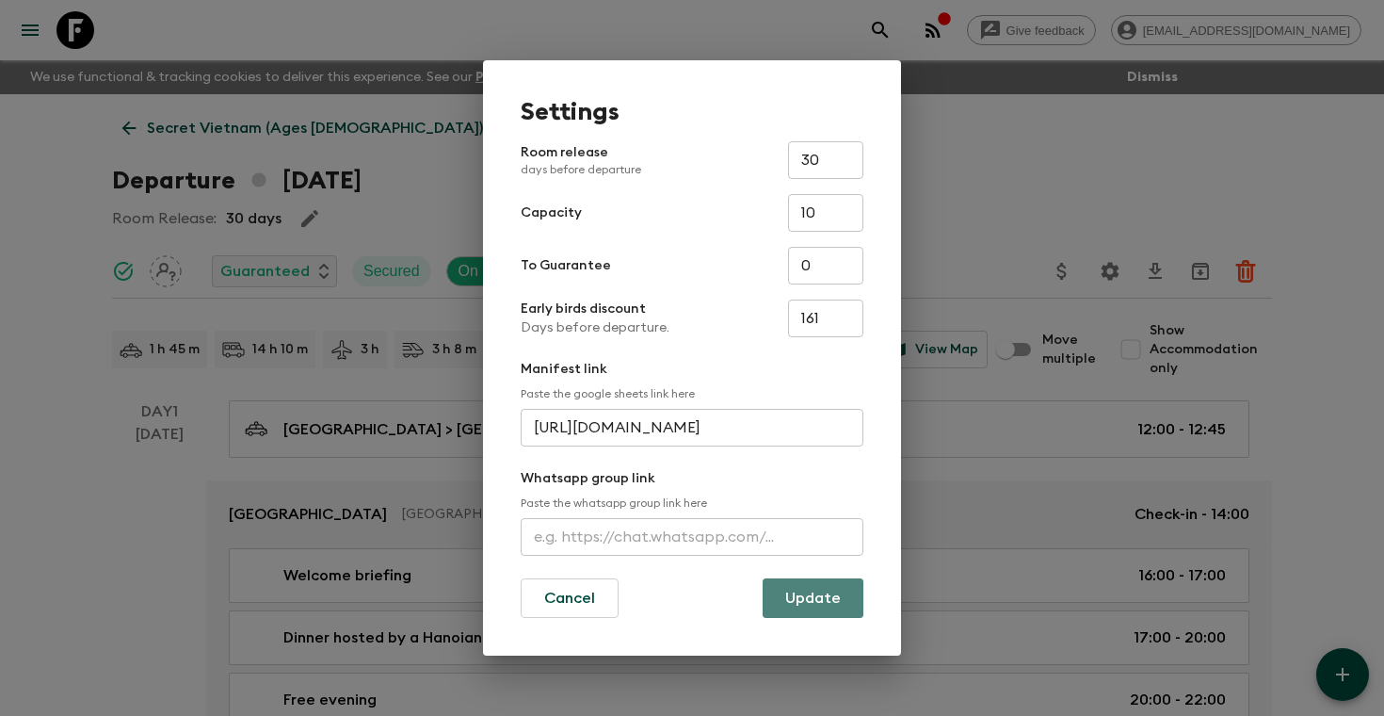
click at [781, 602] on button "Update" at bounding box center [813, 598] width 101 height 40
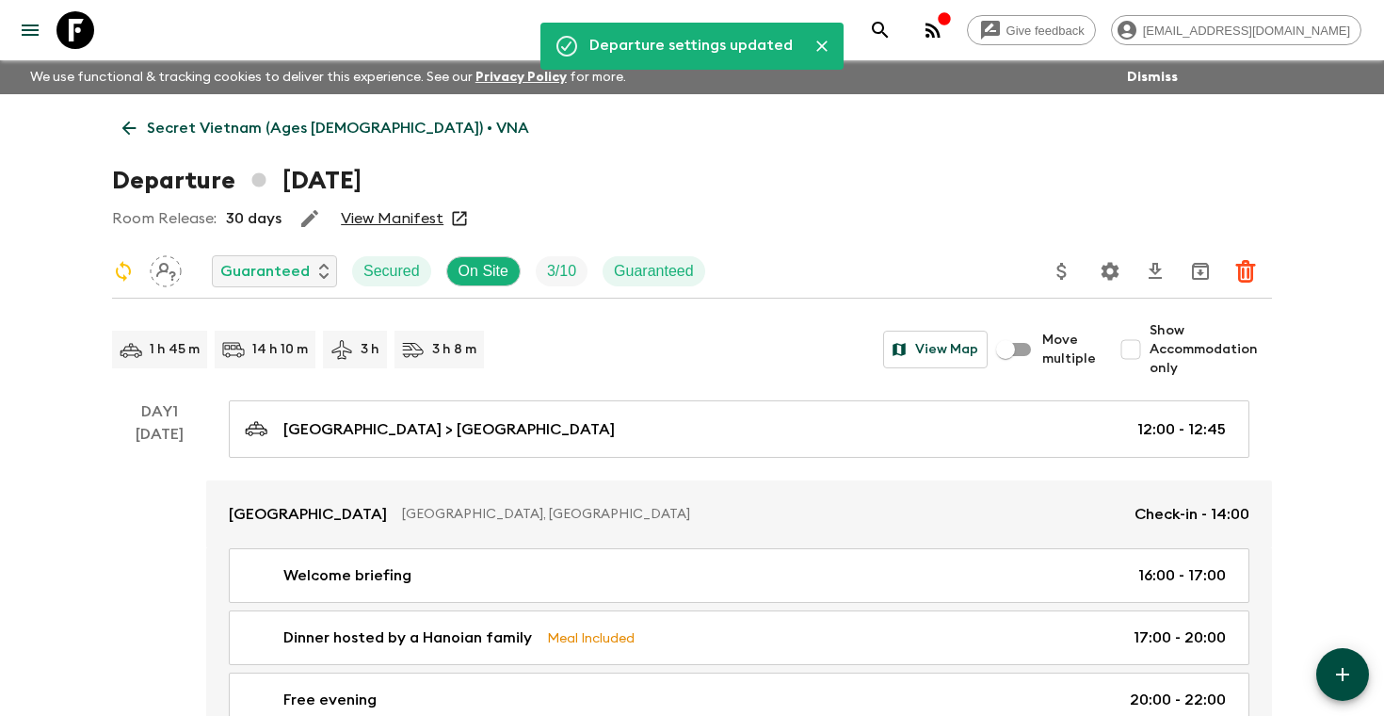
click at [392, 216] on link "View Manifest" at bounding box center [392, 218] width 103 height 19
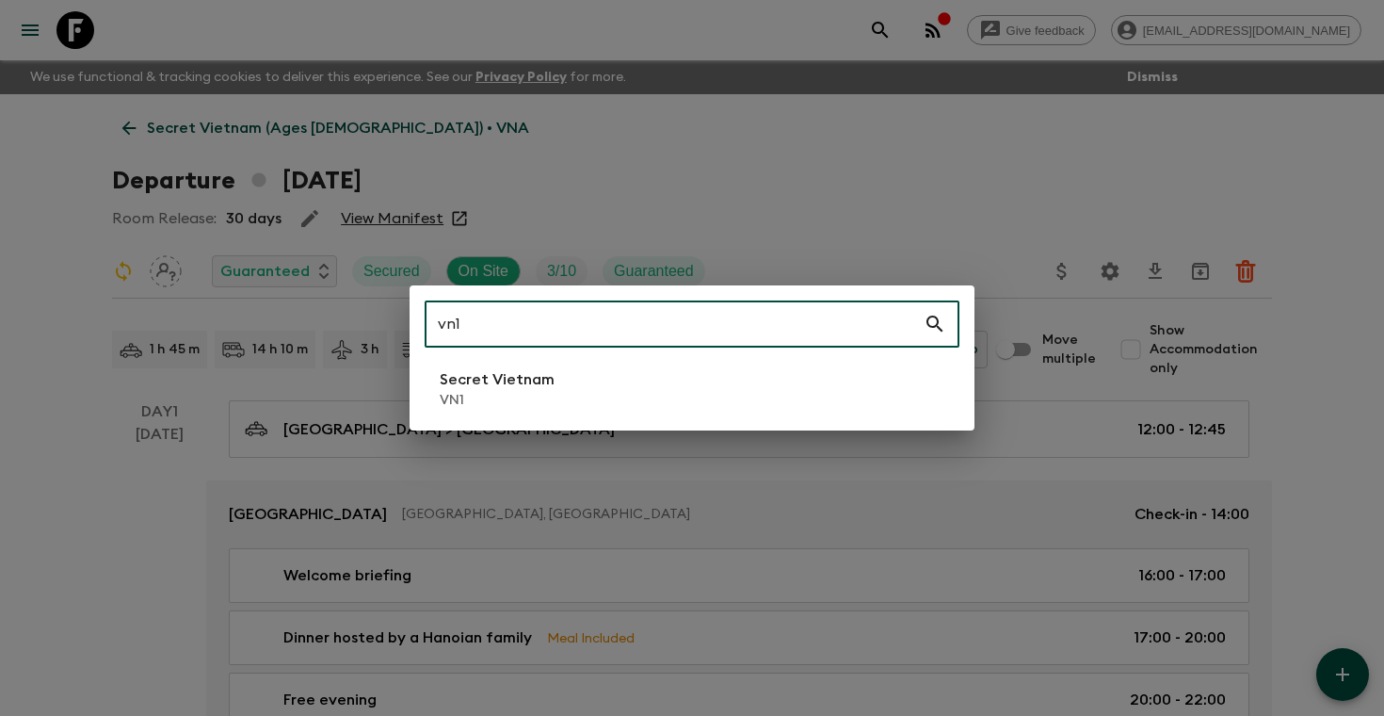
type input "vn1"
click at [552, 397] on li "Secret Vietnam VN1" at bounding box center [692, 389] width 535 height 53
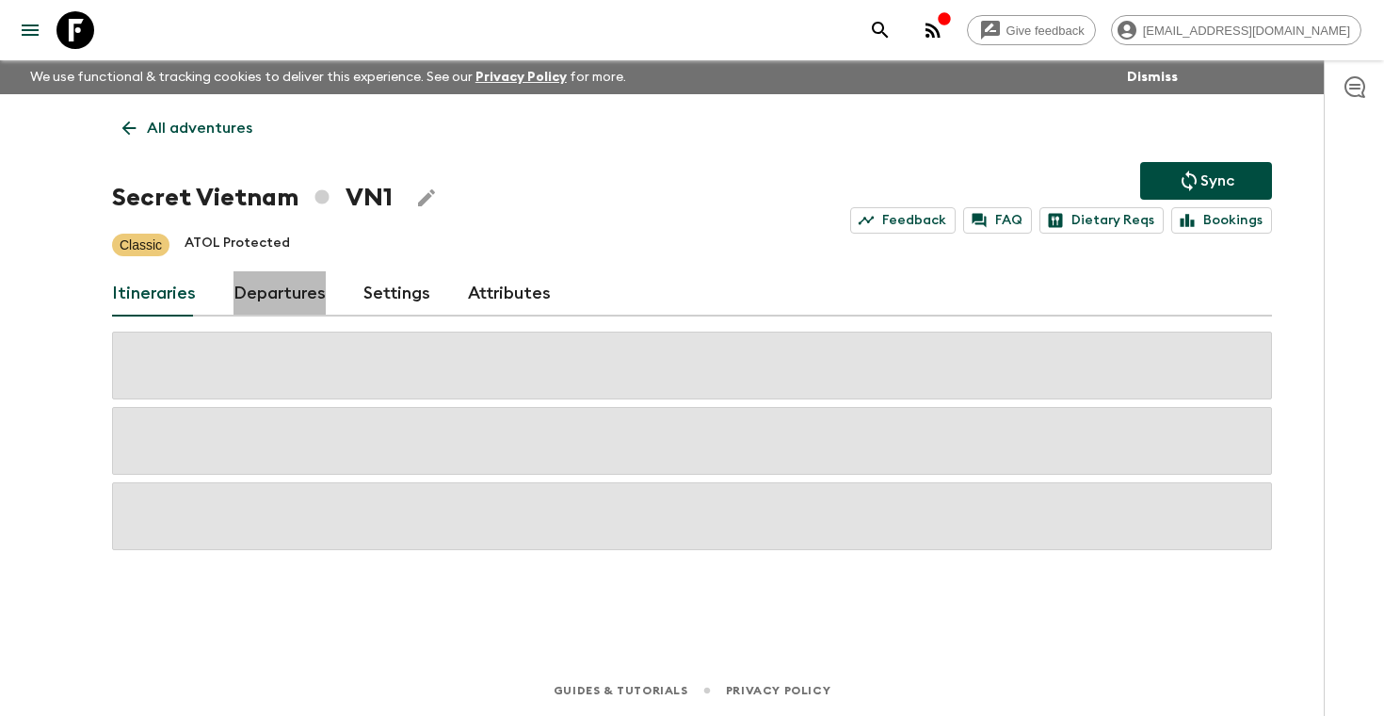
click at [282, 309] on link "Departures" at bounding box center [280, 293] width 92 height 45
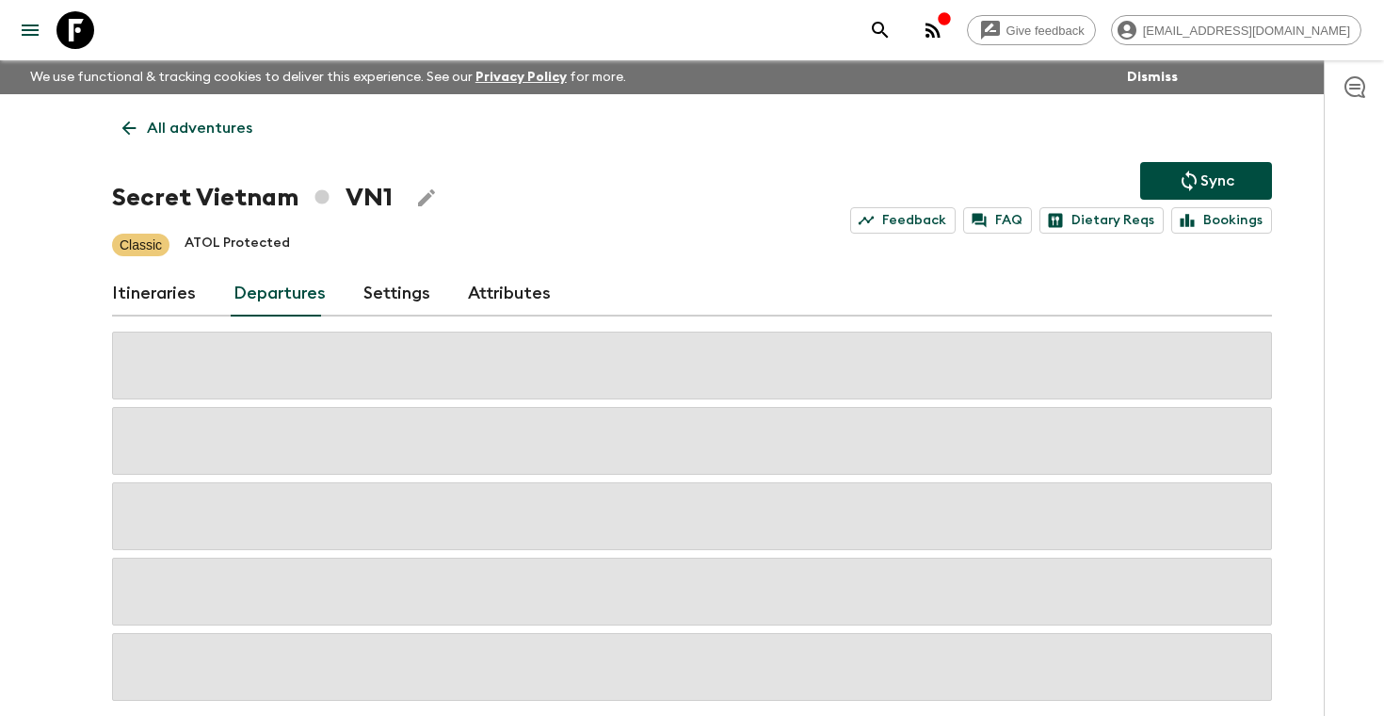
click at [1308, 348] on div "Give feedback [PERSON_NAME][EMAIL_ADDRESS][DOMAIN_NAME] We use functional & tra…" at bounding box center [692, 402] width 1384 height 804
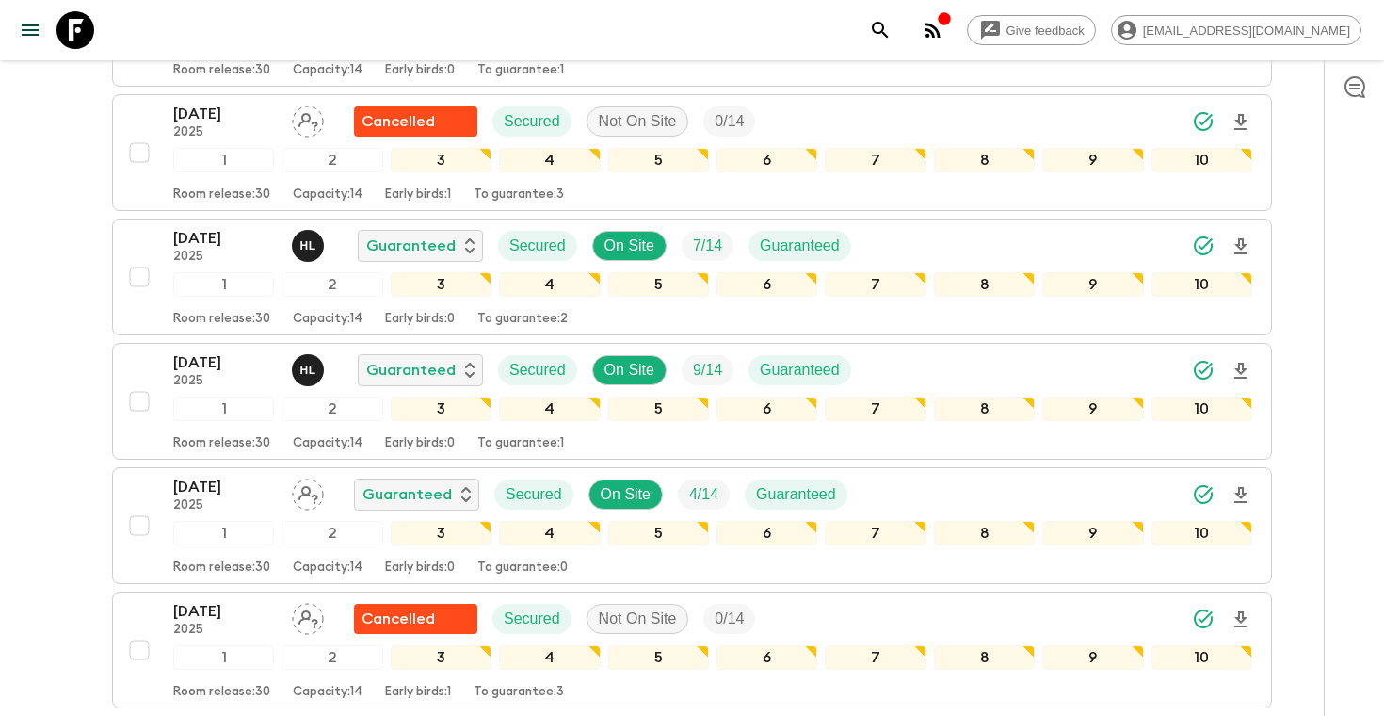
scroll to position [1437, 0]
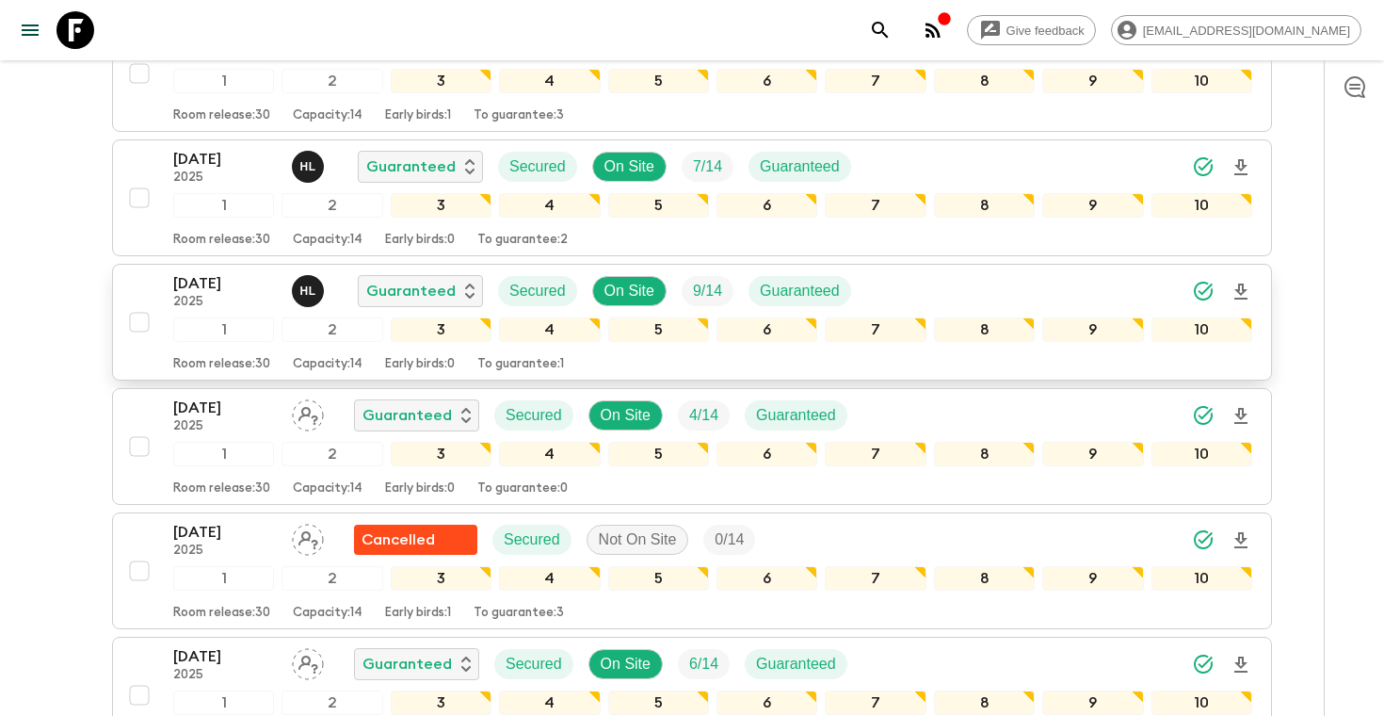
click at [987, 275] on div "[DATE] 2025 H L Guaranteed Secured On Site 9 / 14 Guaranteed" at bounding box center [712, 291] width 1079 height 38
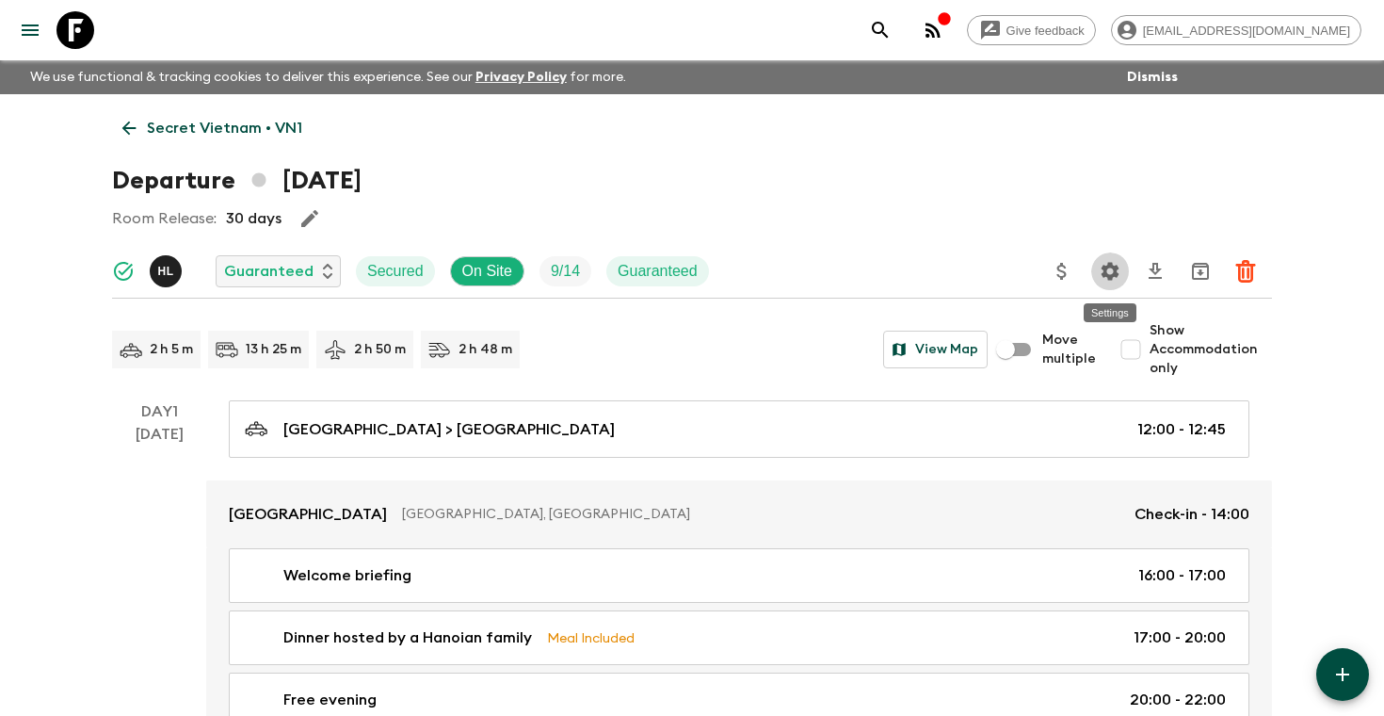
click at [1104, 272] on icon "Settings" at bounding box center [1111, 271] width 18 height 18
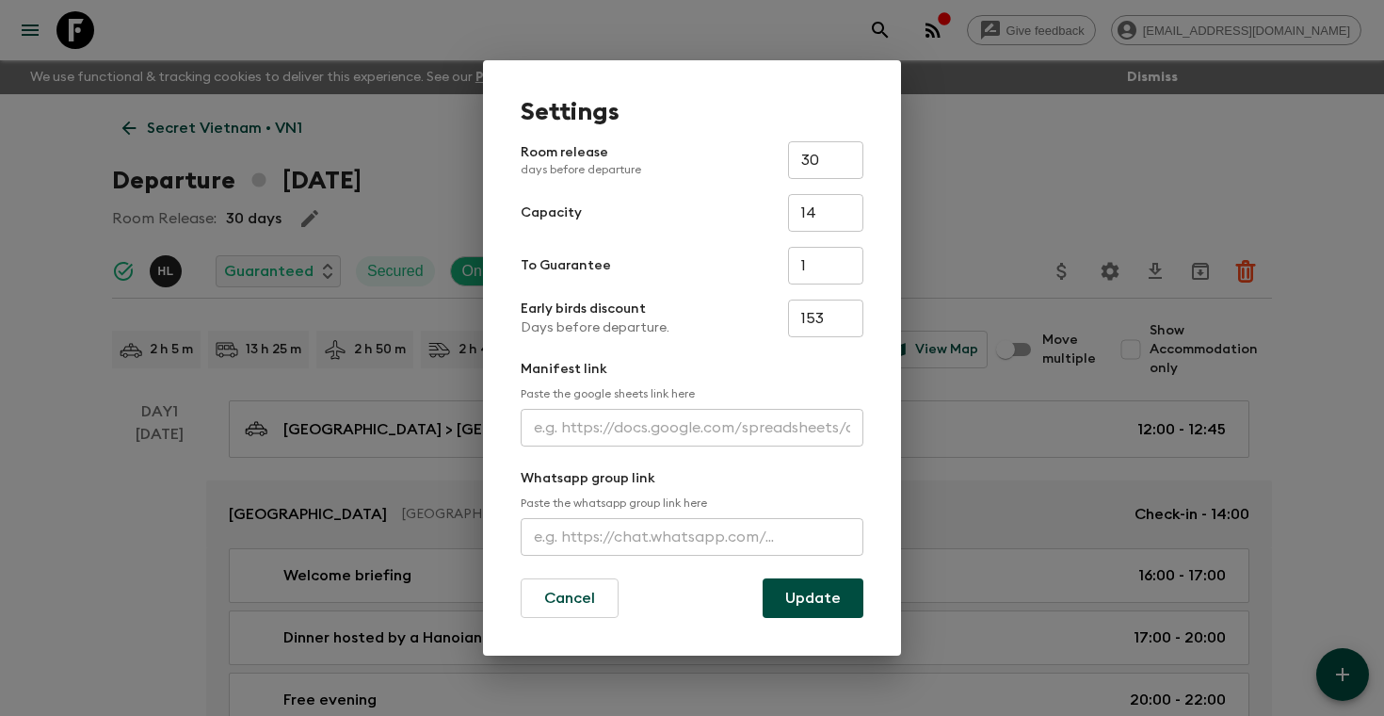
click at [603, 428] on input "text" at bounding box center [692, 428] width 343 height 38
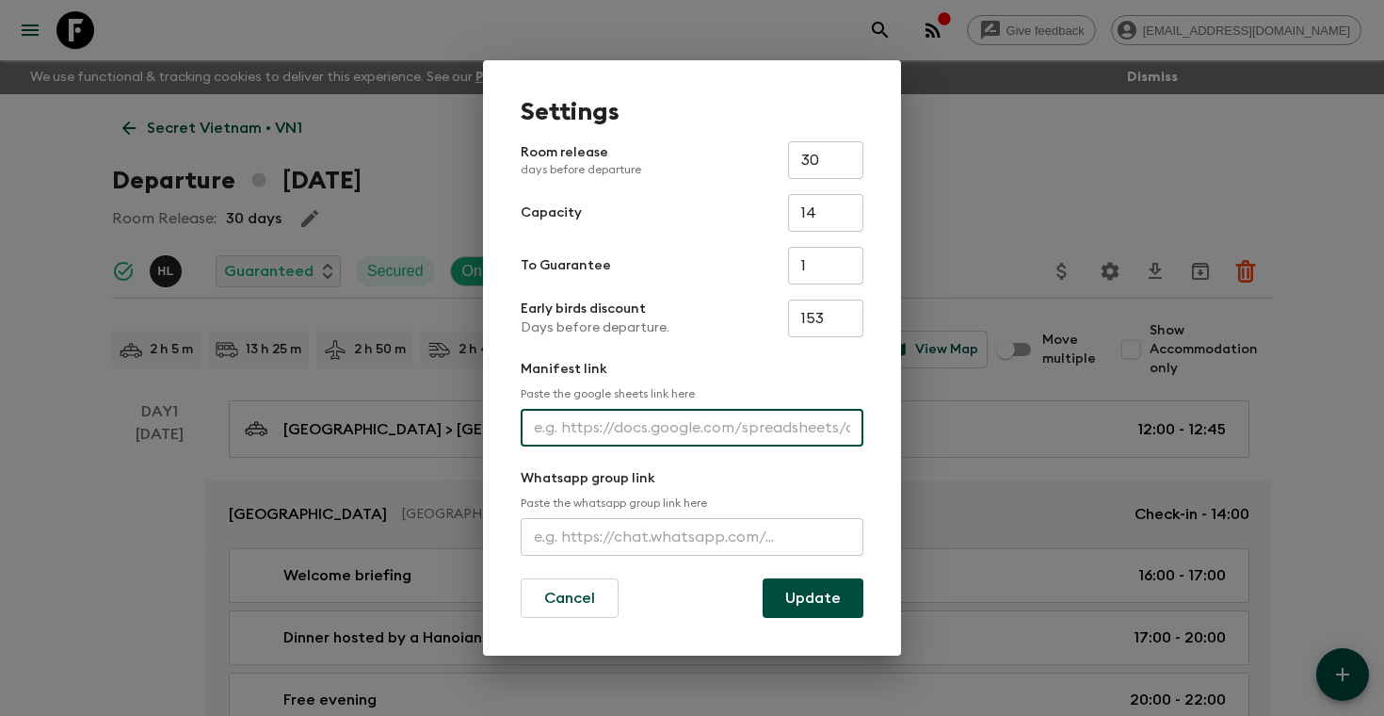
paste input "[URL][DOMAIN_NAME]"
type input "[URL][DOMAIN_NAME]"
click at [801, 591] on button "Update" at bounding box center [813, 598] width 101 height 40
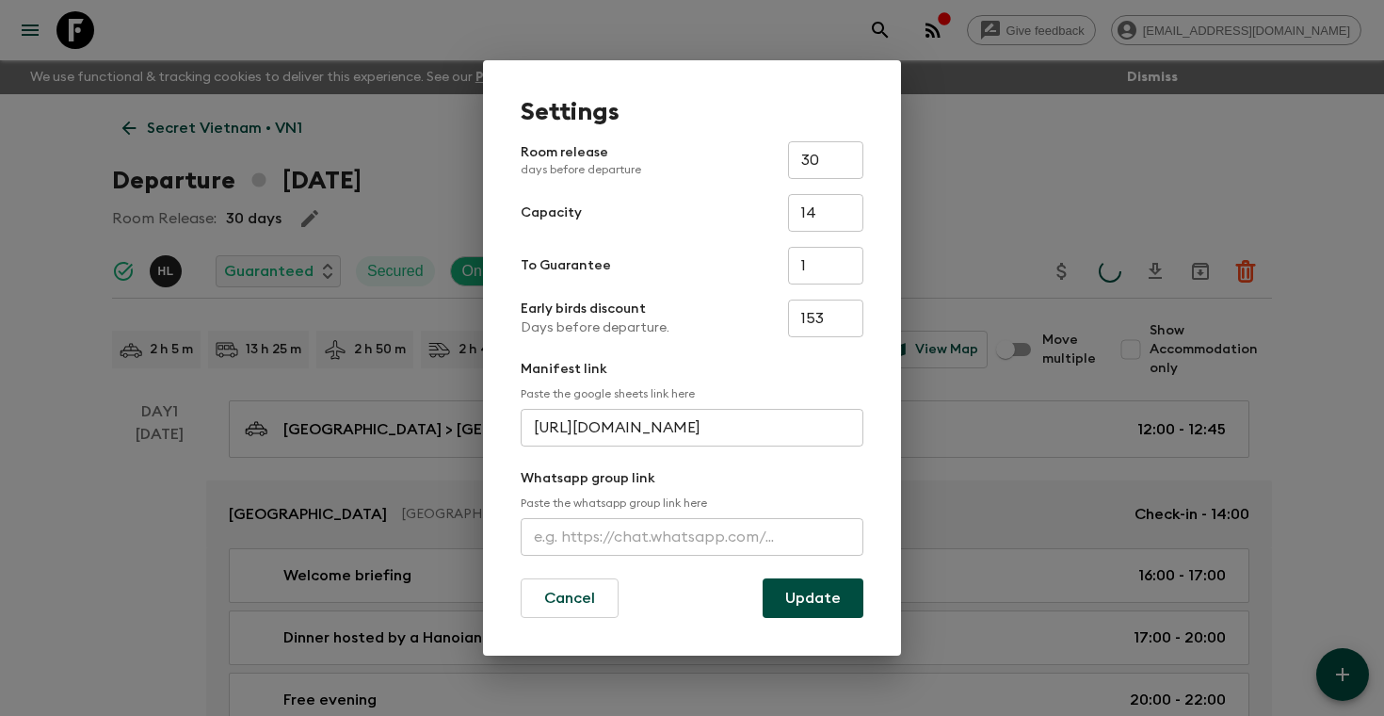
scroll to position [0, 0]
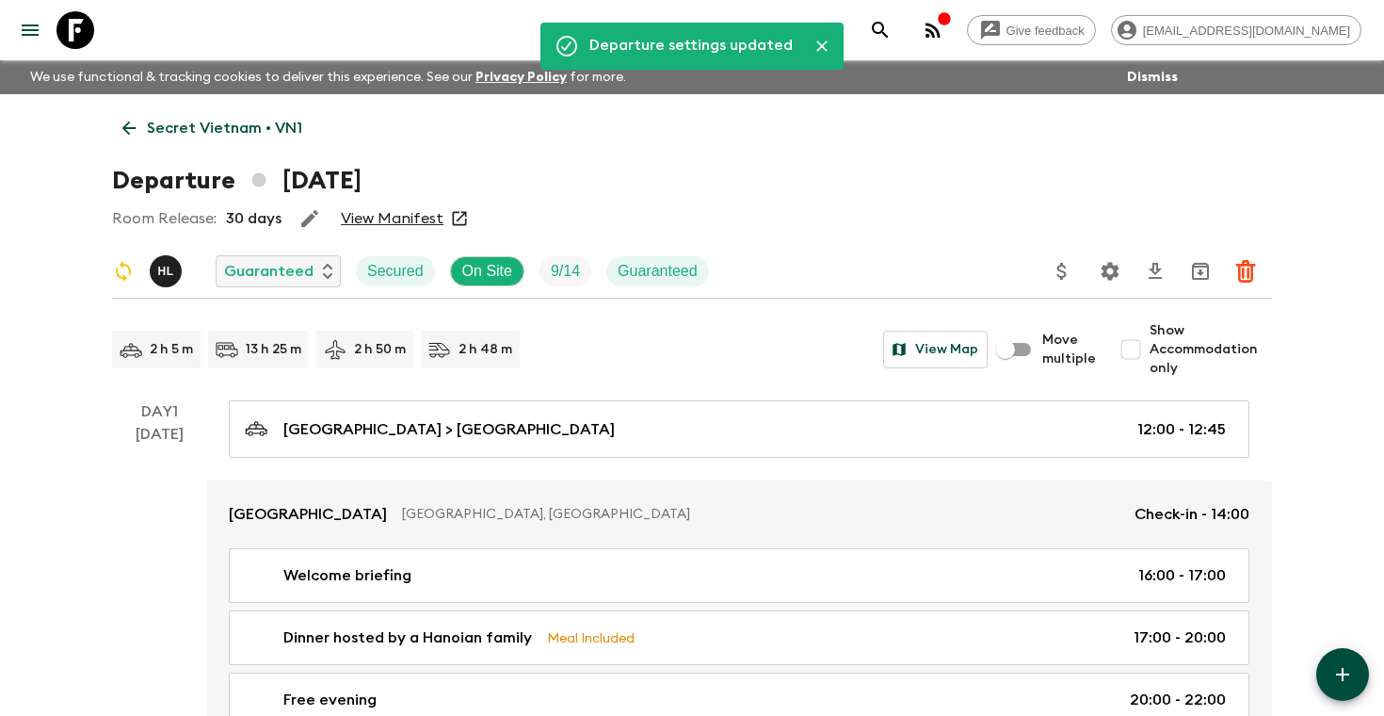
click at [421, 220] on link "View Manifest" at bounding box center [392, 218] width 103 height 19
